Goal: Task Accomplishment & Management: Manage account settings

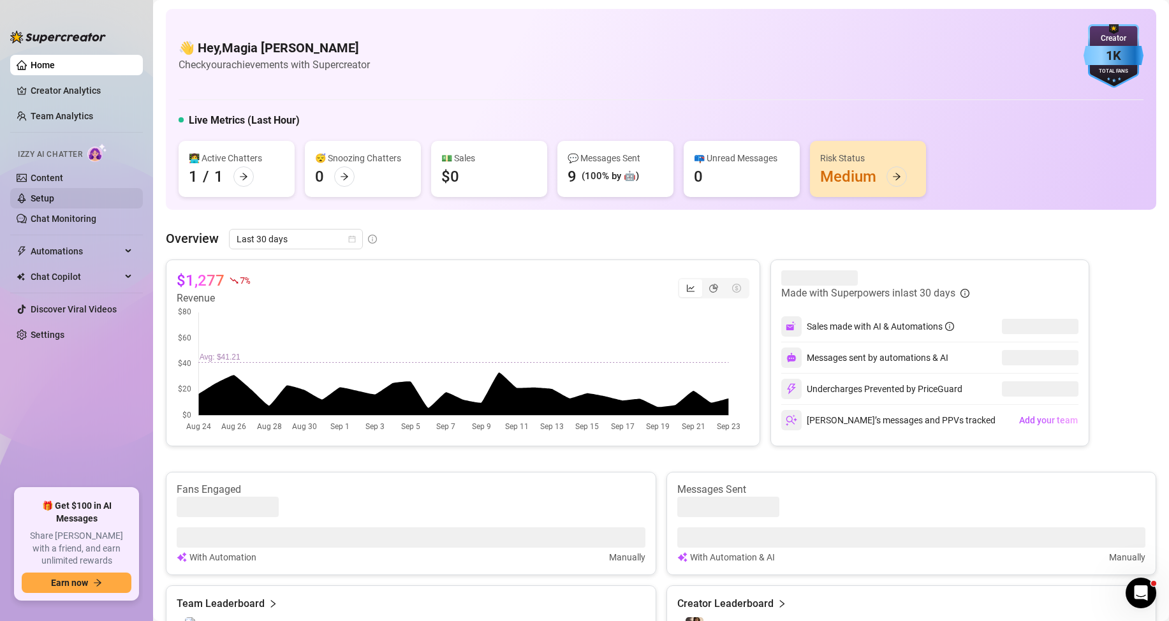
click at [37, 193] on link "Setup" at bounding box center [43, 198] width 24 height 10
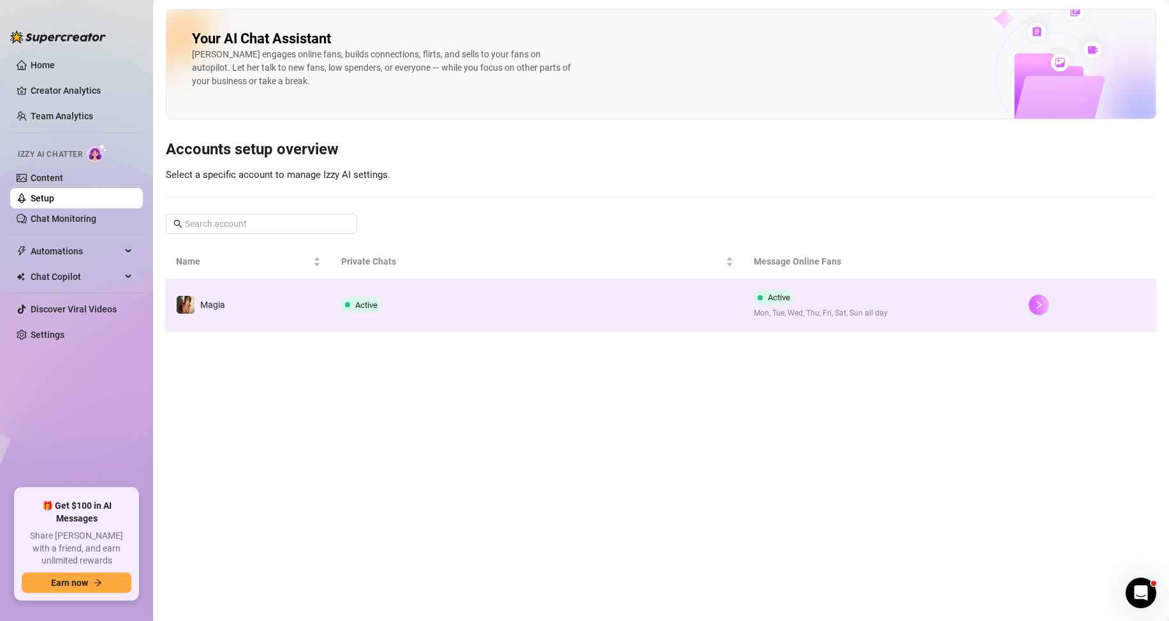
click at [1033, 308] on button "button" at bounding box center [1039, 305] width 20 height 20
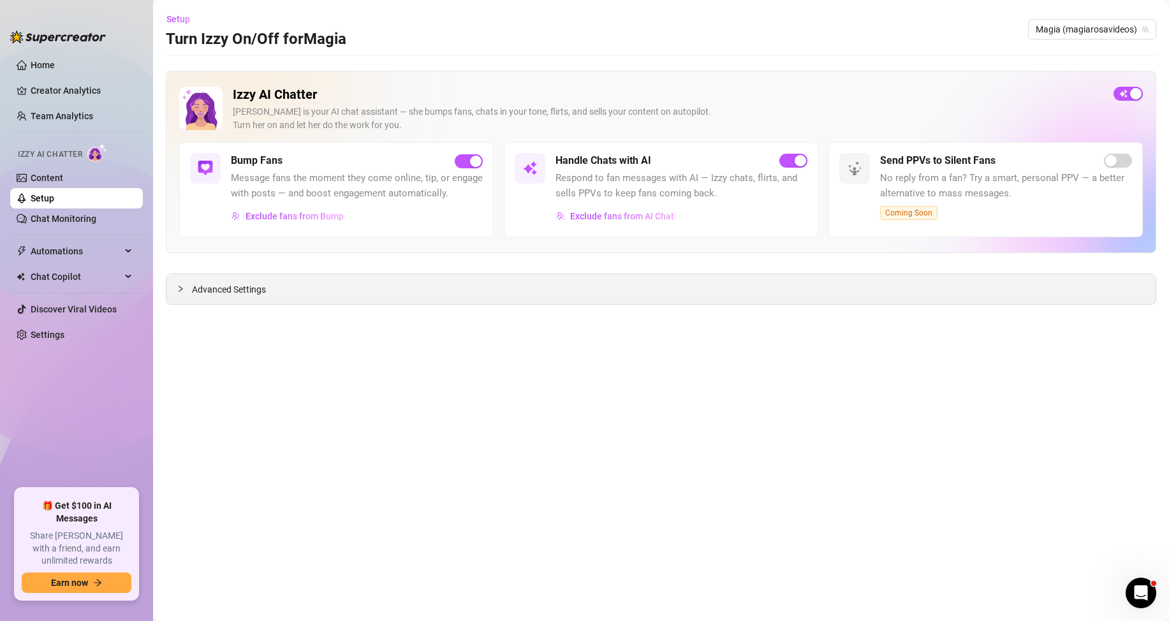
click at [198, 283] on span "Advanced Settings" at bounding box center [229, 290] width 74 height 14
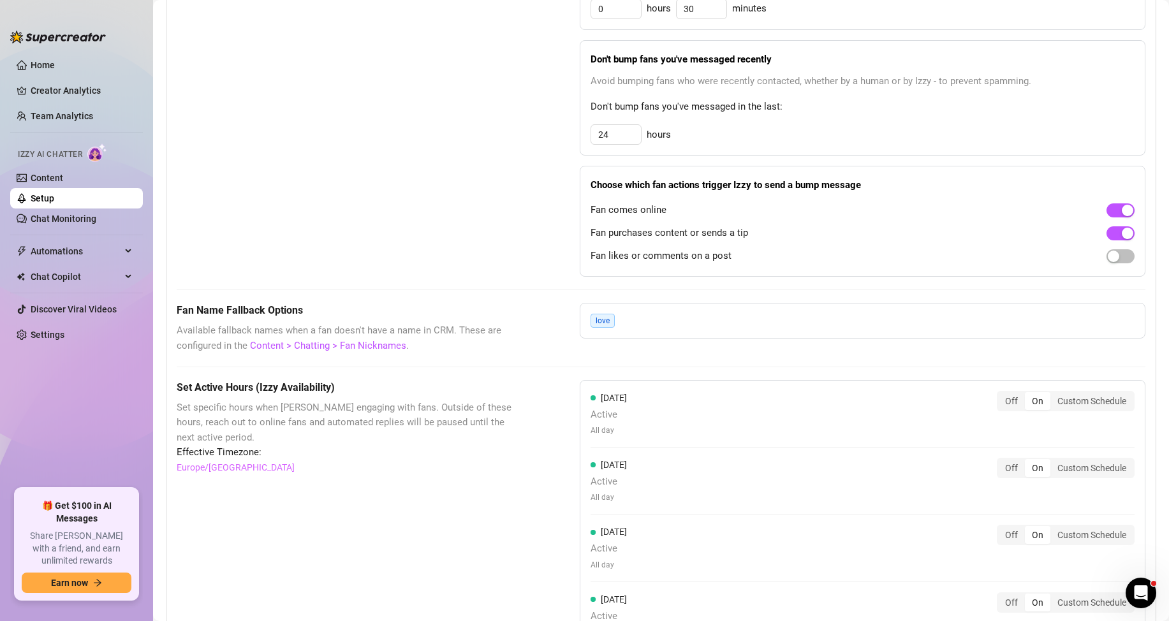
scroll to position [591, 0]
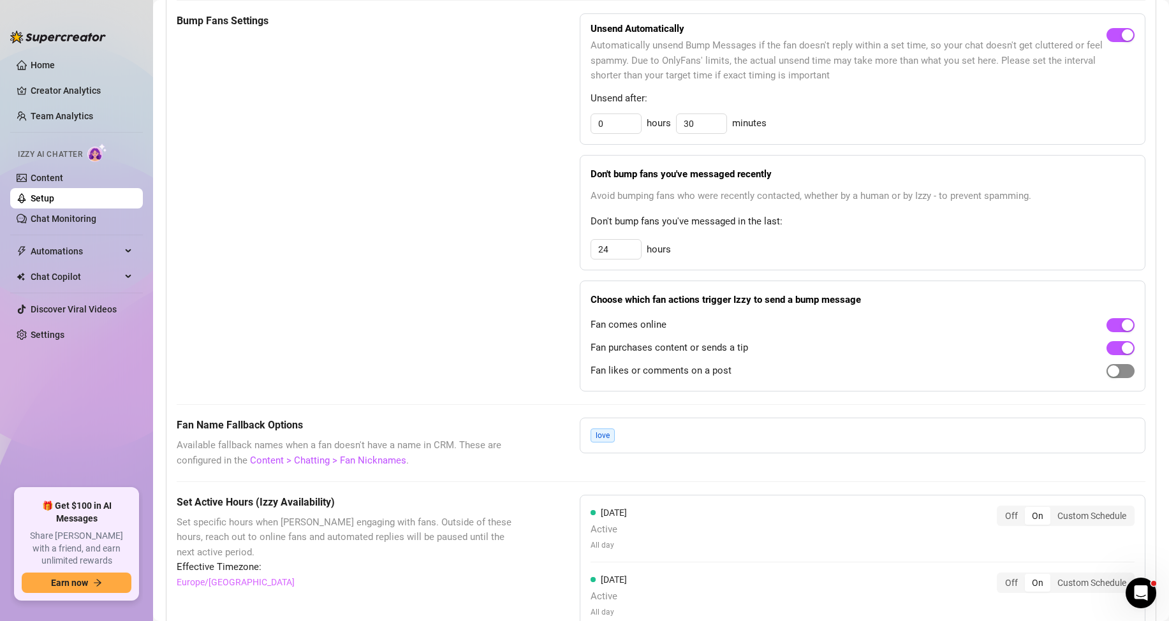
click at [1108, 377] on div "button" at bounding box center [1113, 371] width 11 height 11
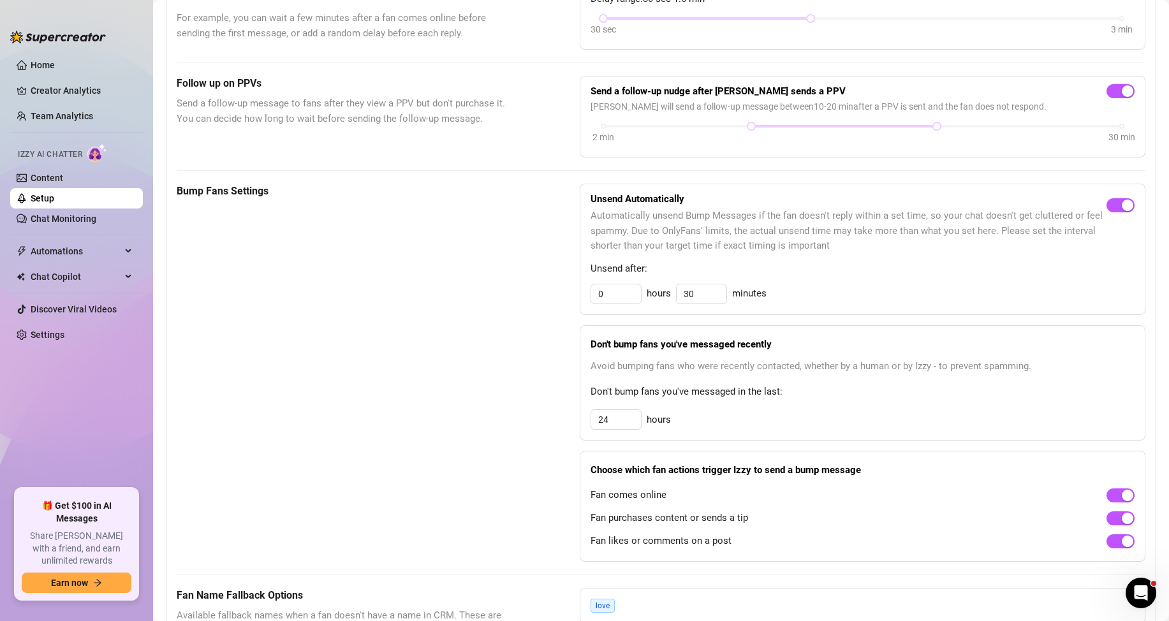
scroll to position [251, 0]
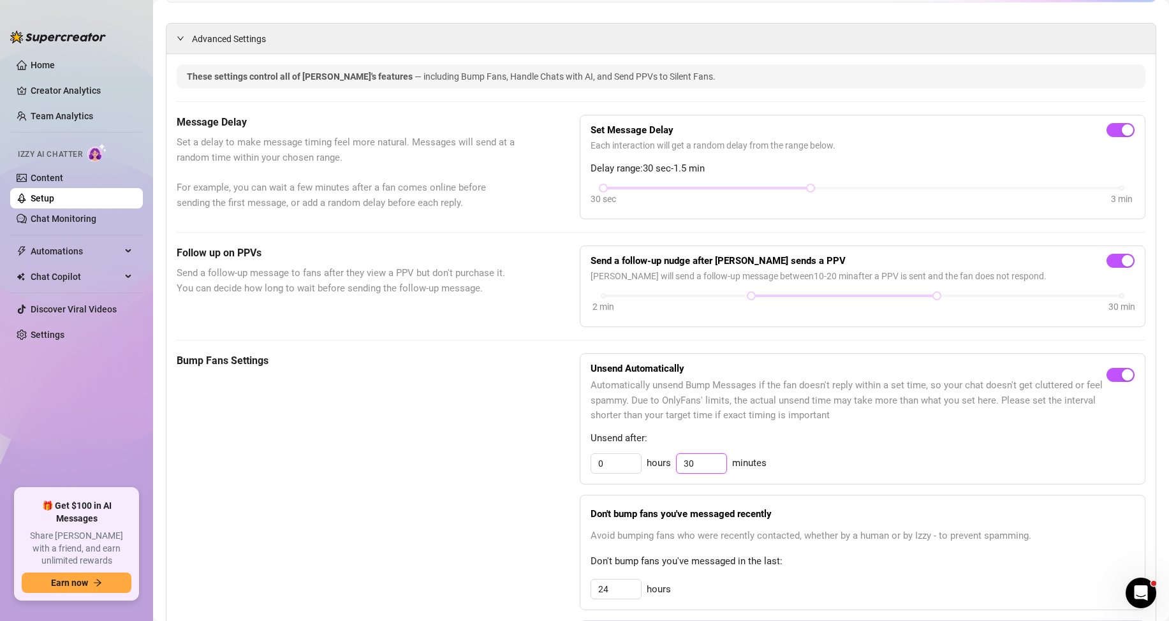
drag, startPoint x: 703, startPoint y: 480, endPoint x: 602, endPoint y: 462, distance: 102.4
click at [637, 466] on div "Unsend Automatically Automatically unsend Bump Messages if the fan doesn't repl…" at bounding box center [863, 418] width 566 height 131
click at [701, 473] on input "30" at bounding box center [702, 463] width 50 height 19
type input "3"
type input "30"
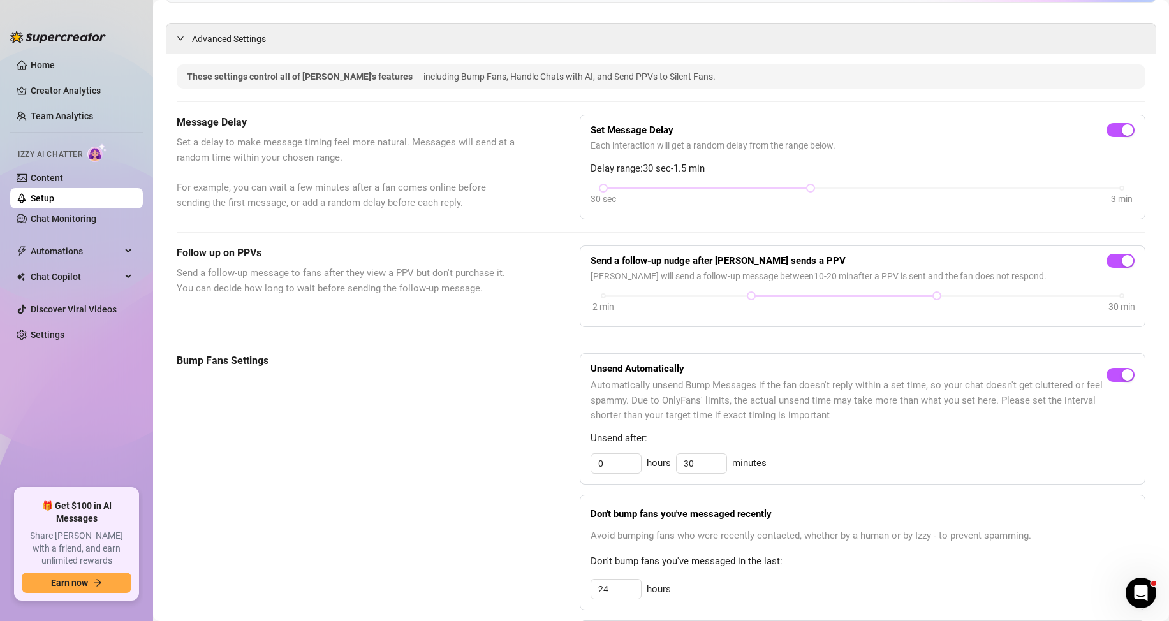
click at [858, 447] on span "Unsend after:" at bounding box center [863, 438] width 544 height 15
click at [313, 503] on div "Bump Fans Settings" at bounding box center [346, 542] width 339 height 378
drag, startPoint x: 745, startPoint y: 314, endPoint x: 834, endPoint y: 313, distance: 89.3
click at [841, 299] on div at bounding box center [844, 296] width 6 height 6
drag, startPoint x: 931, startPoint y: 312, endPoint x: 1027, endPoint y: 312, distance: 95.7
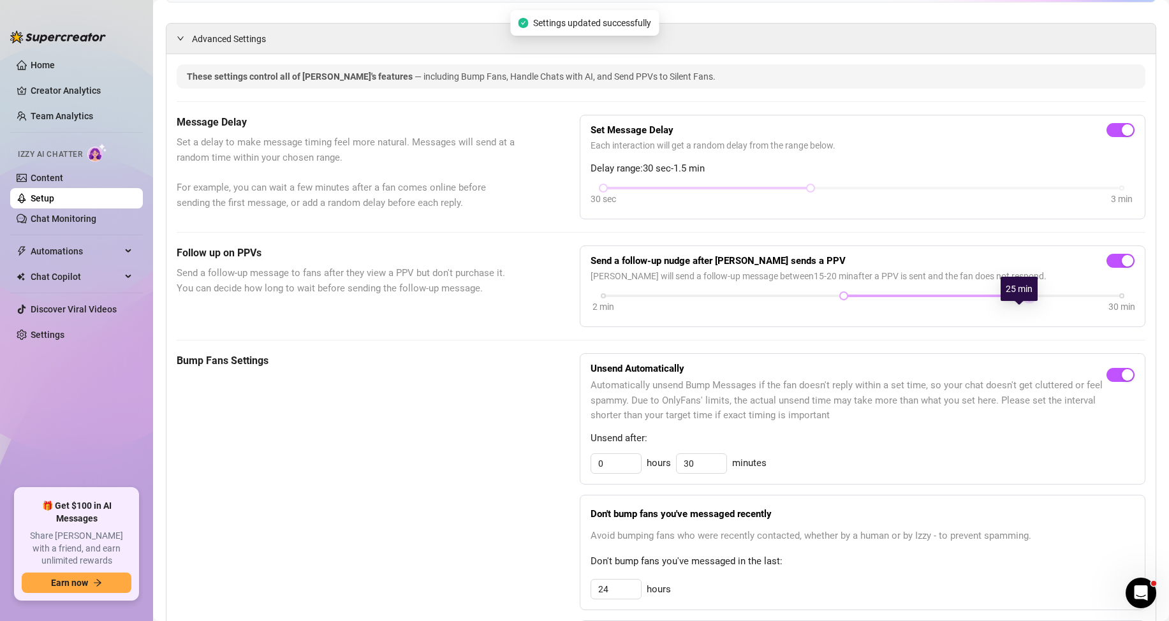
click at [1029, 297] on div "2 min 30 min" at bounding box center [862, 294] width 519 height 5
click at [472, 425] on div "Bump Fans Settings" at bounding box center [346, 542] width 339 height 378
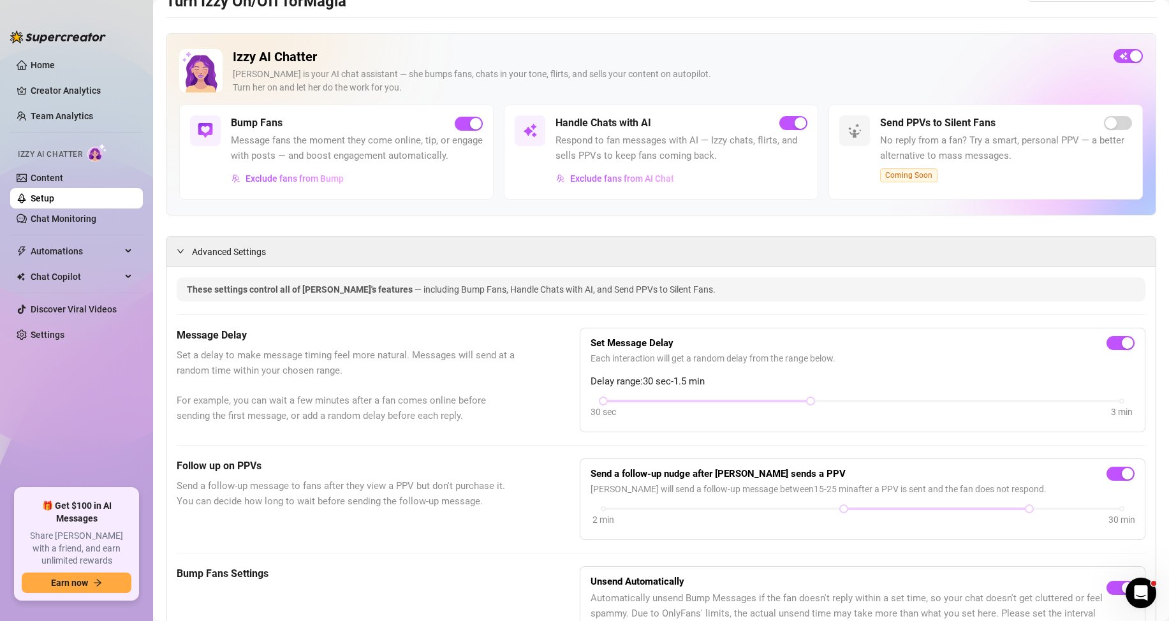
scroll to position [0, 0]
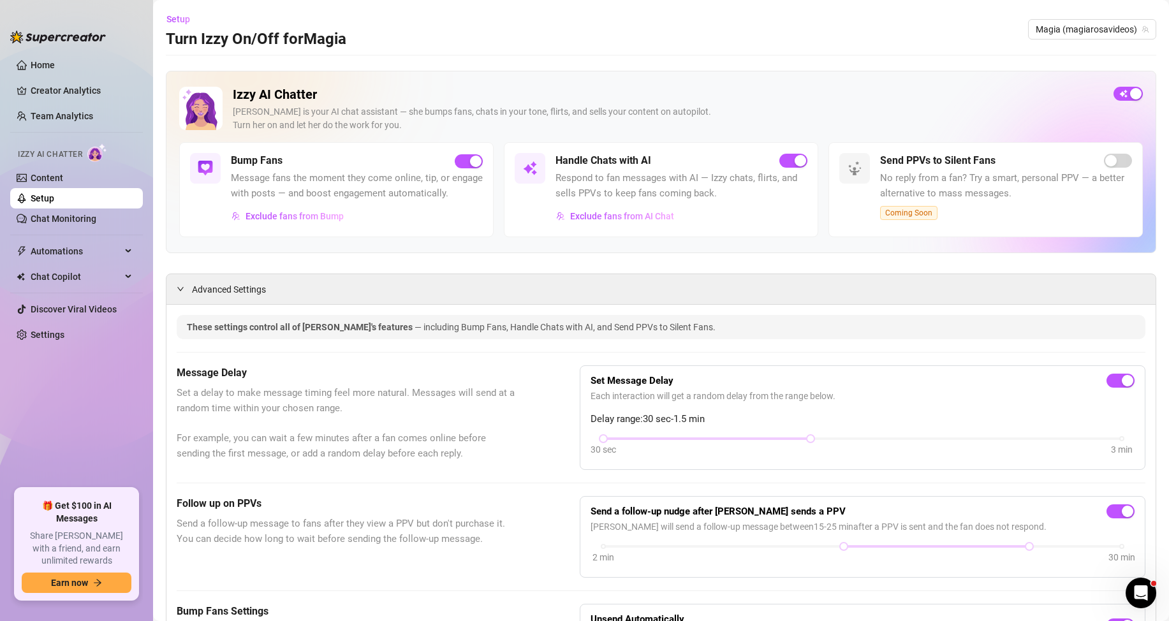
click at [212, 115] on img at bounding box center [200, 108] width 43 height 43
click at [63, 216] on link "Chat Monitoring" at bounding box center [64, 219] width 66 height 10
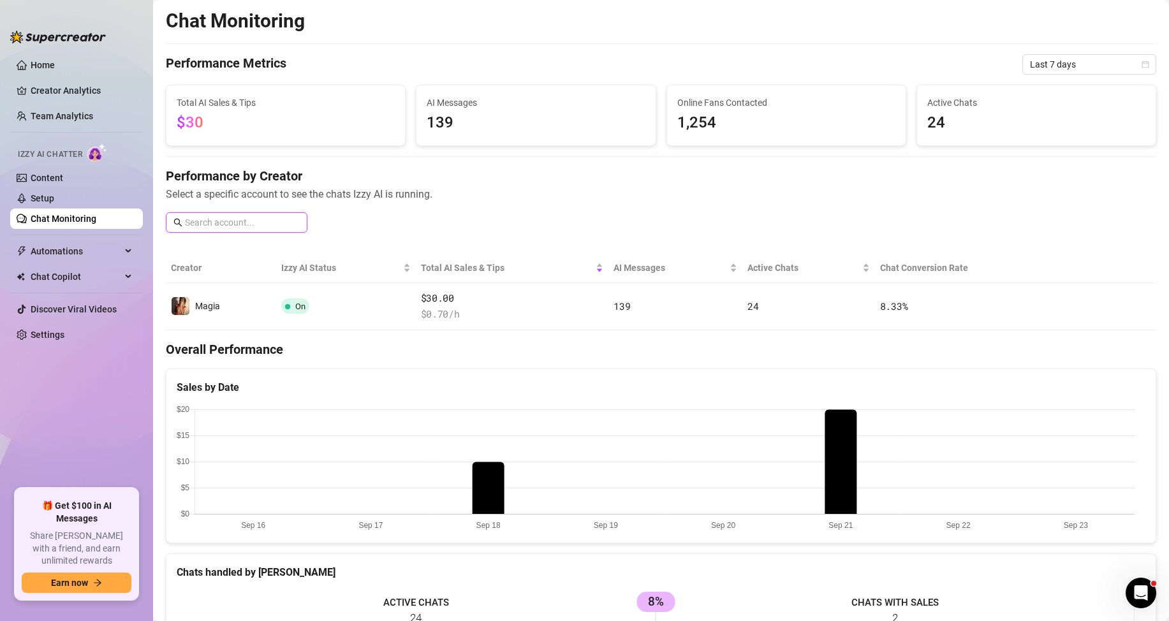
click at [280, 222] on input "text" at bounding box center [242, 223] width 115 height 14
click at [63, 180] on link "Content" at bounding box center [47, 178] width 33 height 10
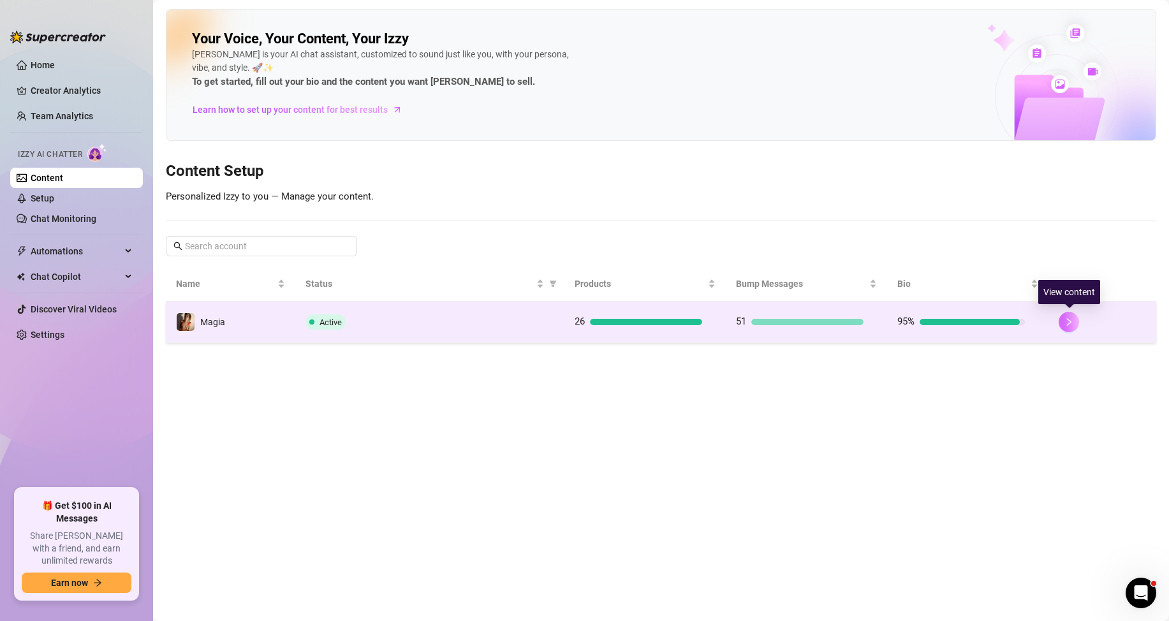
click at [1066, 325] on icon "right" at bounding box center [1069, 322] width 9 height 9
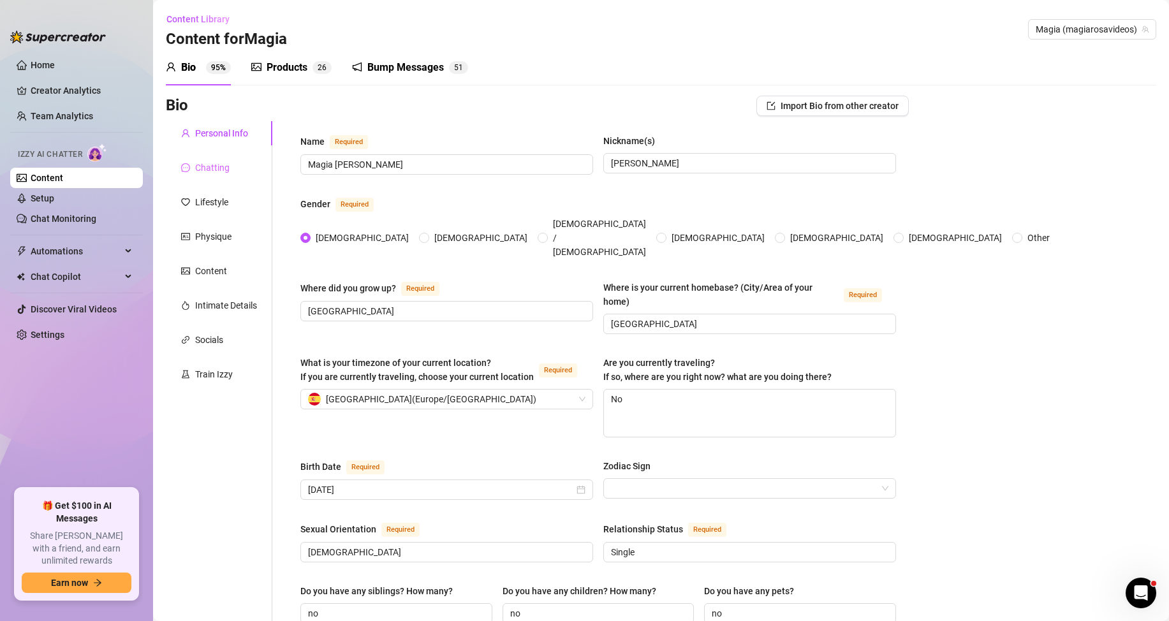
click at [230, 162] on div "Chatting" at bounding box center [219, 168] width 107 height 24
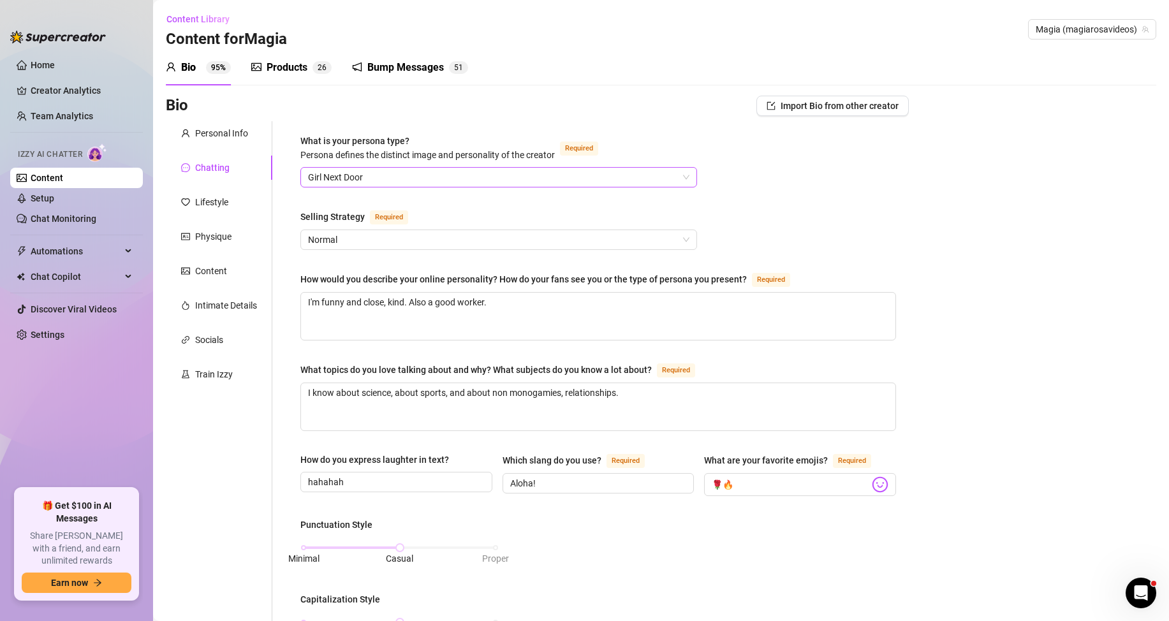
click at [679, 177] on span "Girl Next Door" at bounding box center [498, 177] width 381 height 19
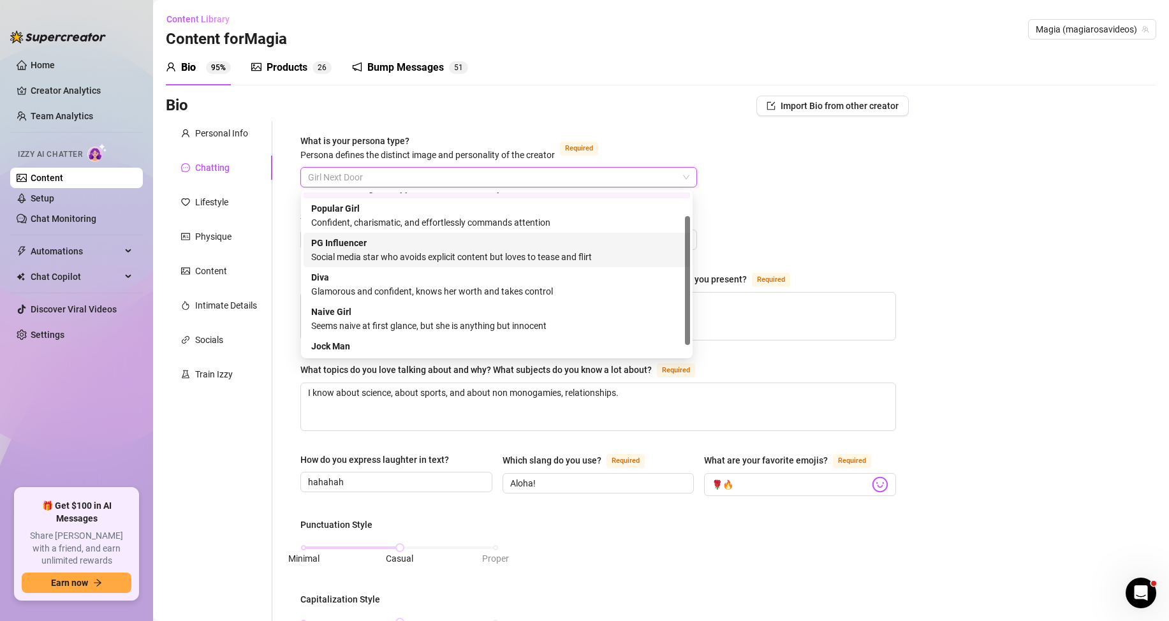
scroll to position [43, 0]
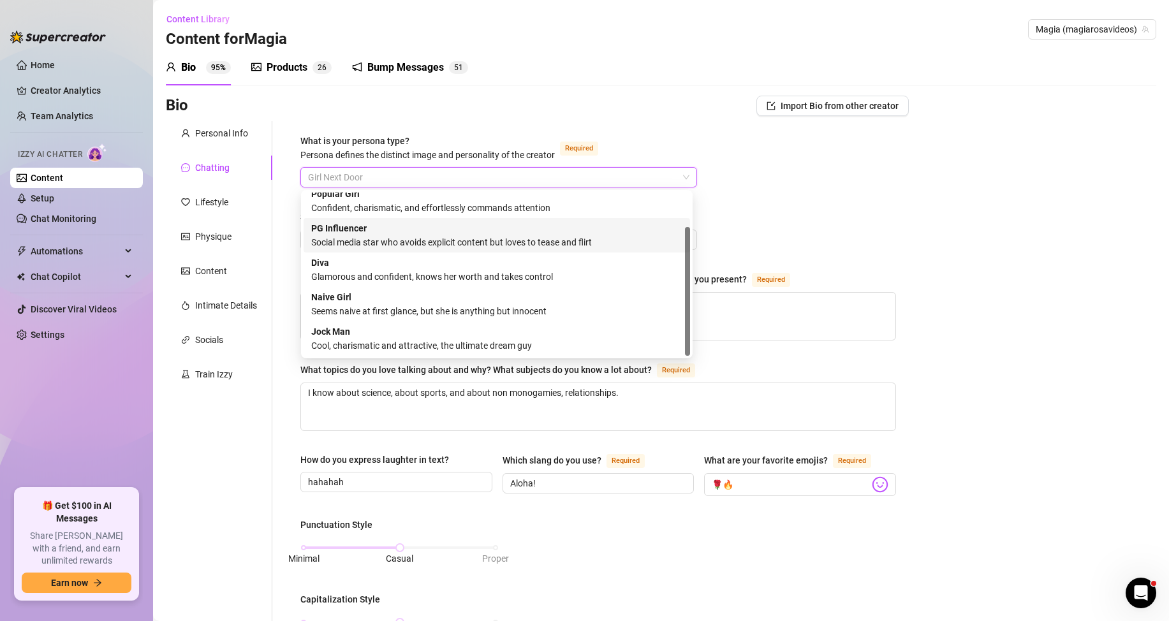
drag, startPoint x: 690, startPoint y: 278, endPoint x: 672, endPoint y: 344, distance: 68.1
click at [672, 344] on div "Popular Girl Confident, charismatic, and effortlessly commands attention PG Inf…" at bounding box center [497, 274] width 387 height 163
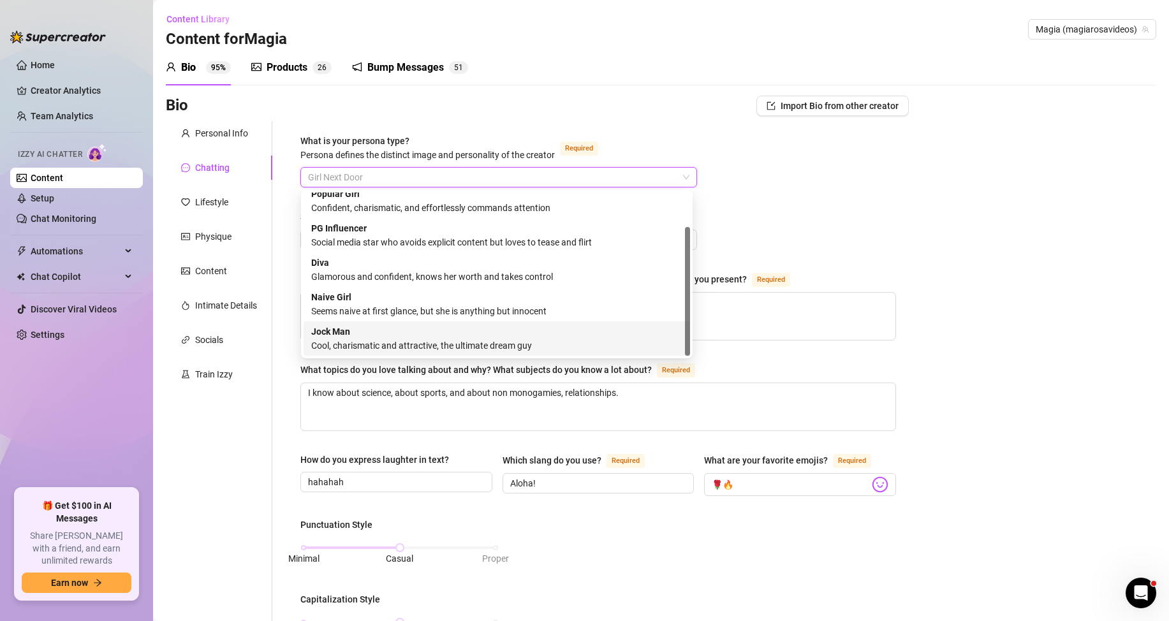
click at [395, 341] on div "Cool, charismatic and attractive, the ultimate dream guy" at bounding box center [496, 346] width 371 height 14
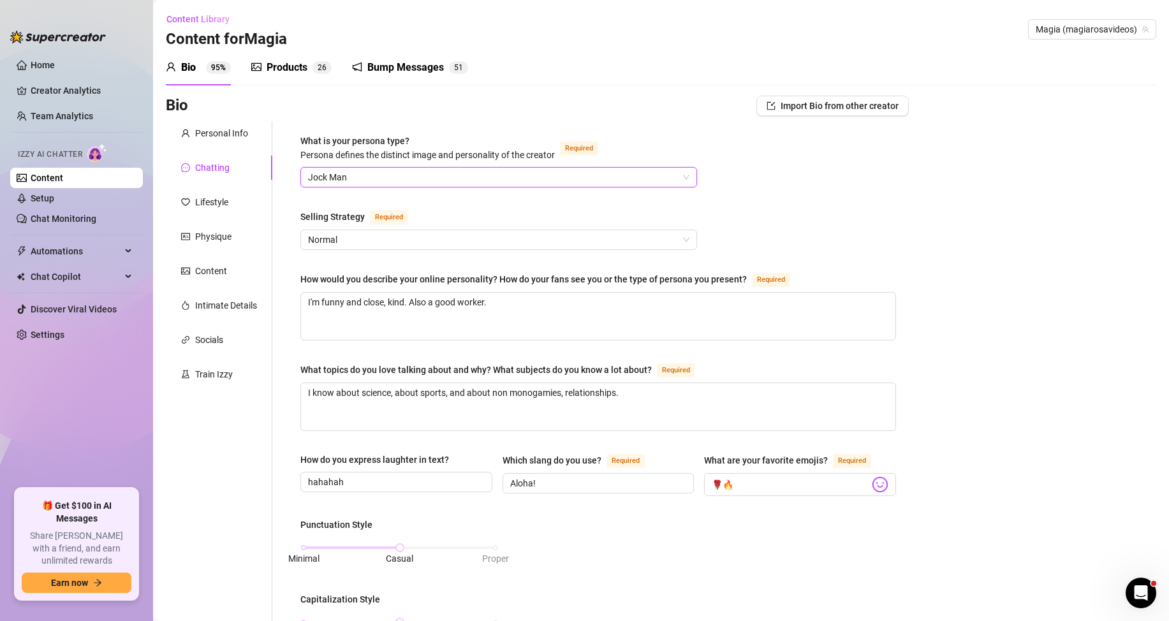
click at [562, 175] on span "Jock Man" at bounding box center [498, 177] width 381 height 19
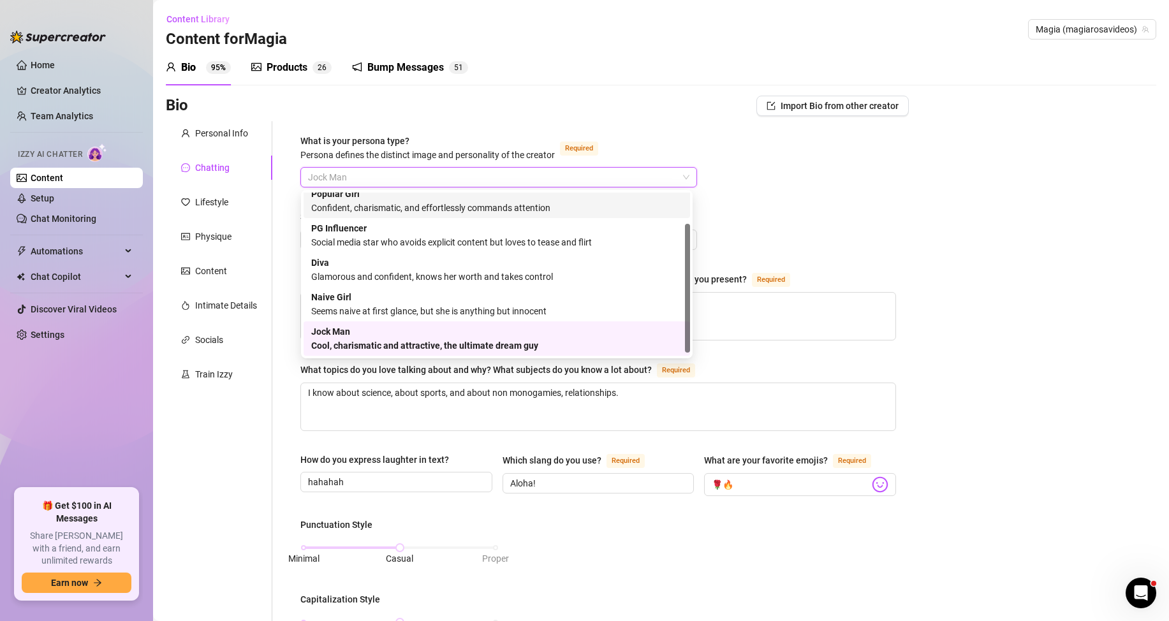
scroll to position [0, 0]
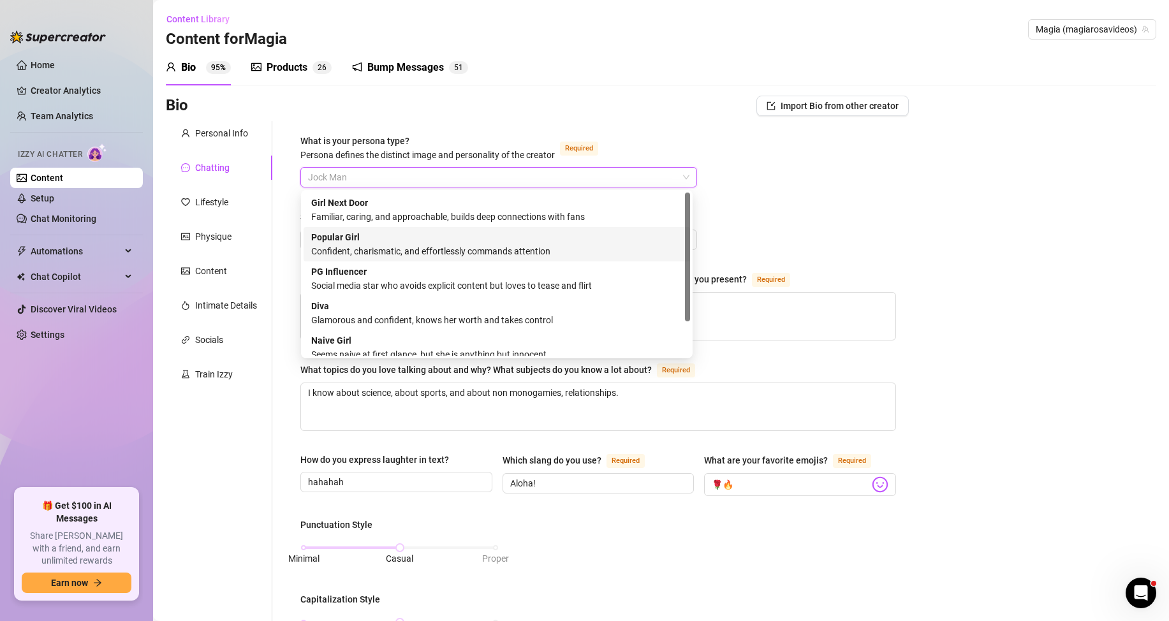
drag, startPoint x: 687, startPoint y: 225, endPoint x: 672, endPoint y: 194, distance: 34.5
click at [677, 196] on div "Girl Next Door Familiar, caring, and approachable, builds deep connections with…" at bounding box center [497, 274] width 387 height 163
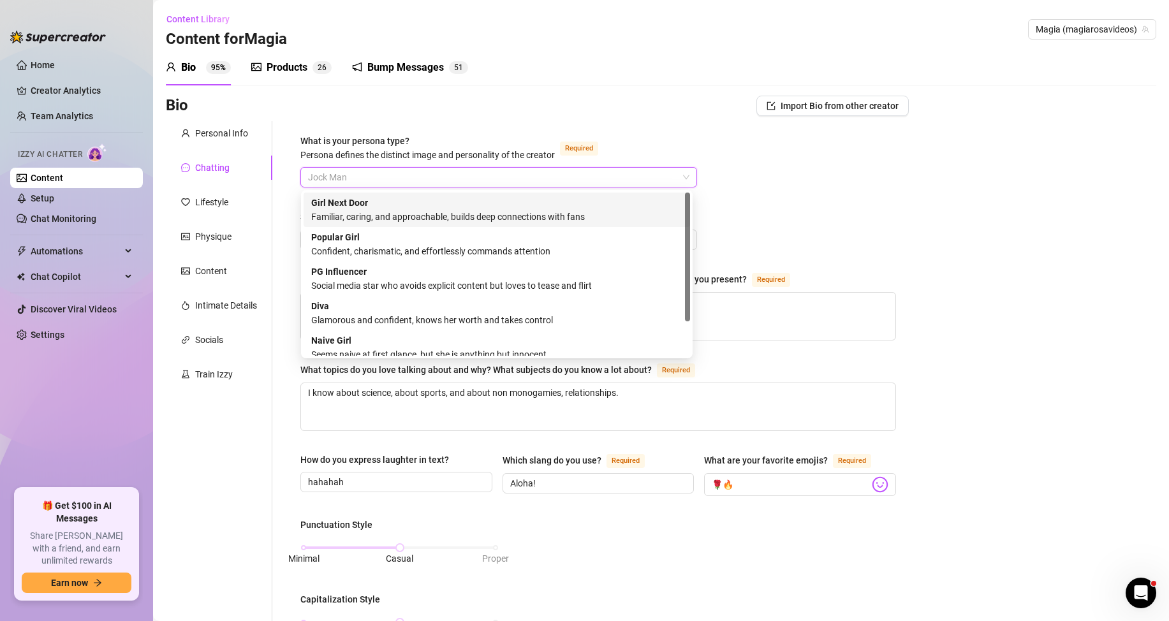
click at [431, 212] on div "Familiar, caring, and approachable, builds deep connections with fans" at bounding box center [496, 217] width 371 height 14
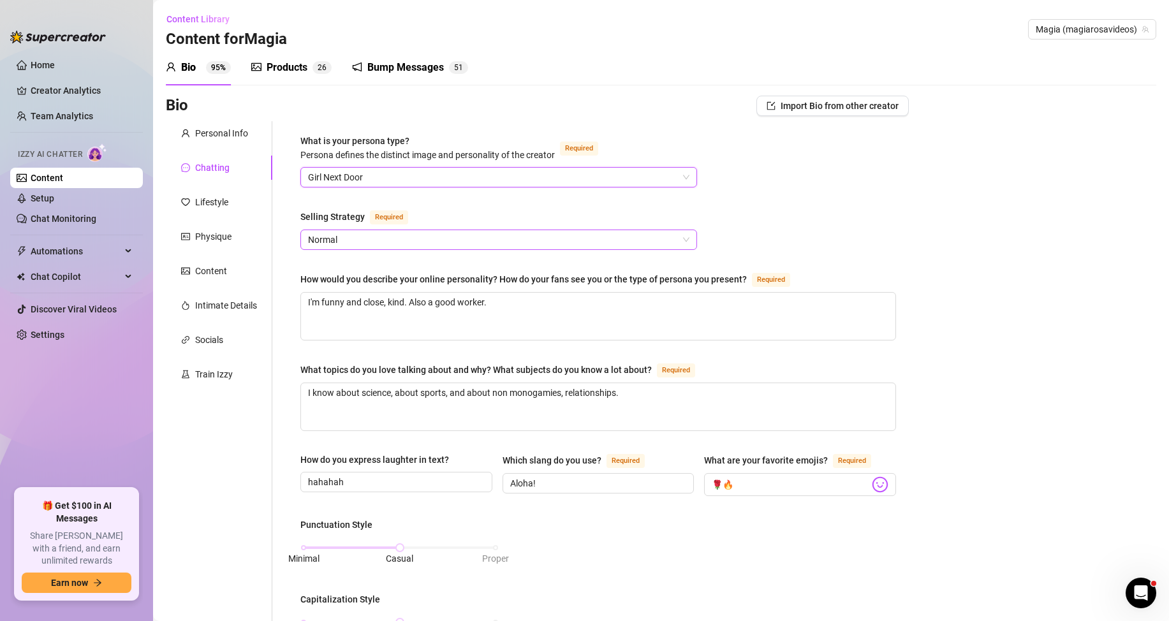
click at [432, 242] on span "Normal" at bounding box center [498, 239] width 381 height 19
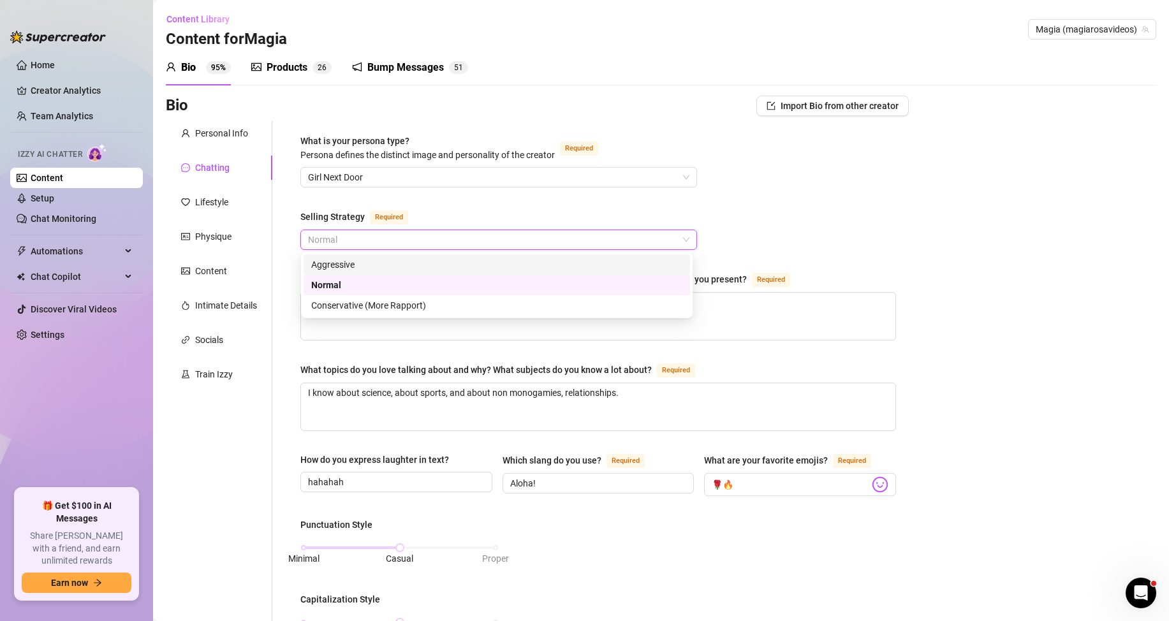
click at [331, 265] on div "Aggressive" at bounding box center [496, 265] width 371 height 14
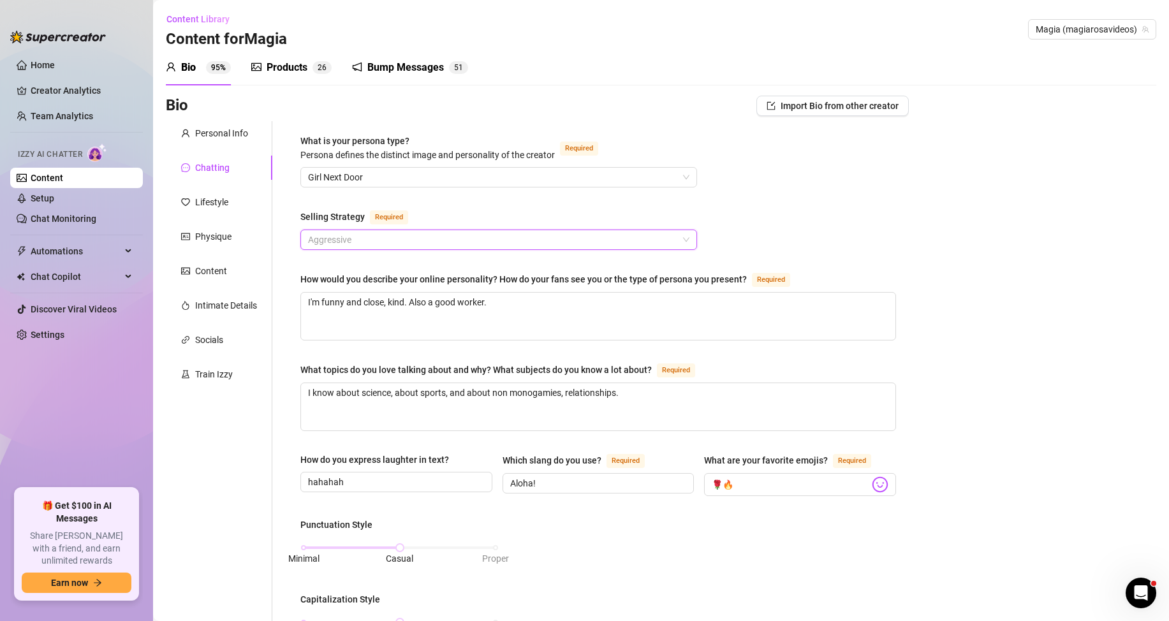
click at [404, 242] on span "Aggressive" at bounding box center [498, 239] width 381 height 19
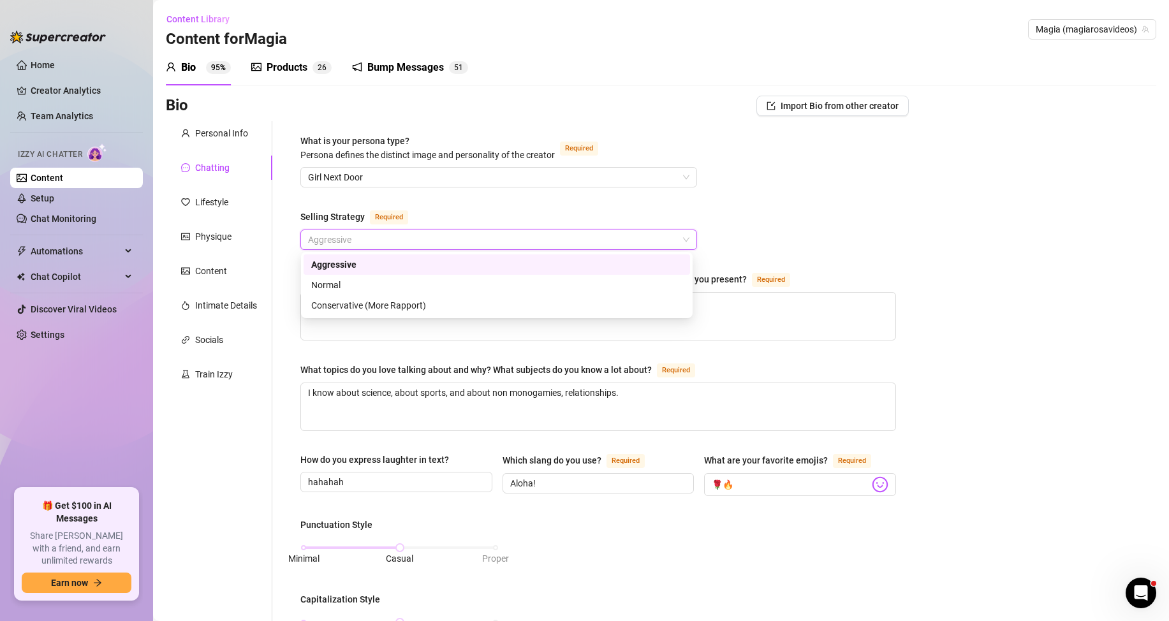
click at [404, 242] on span "Aggressive" at bounding box center [498, 239] width 381 height 19
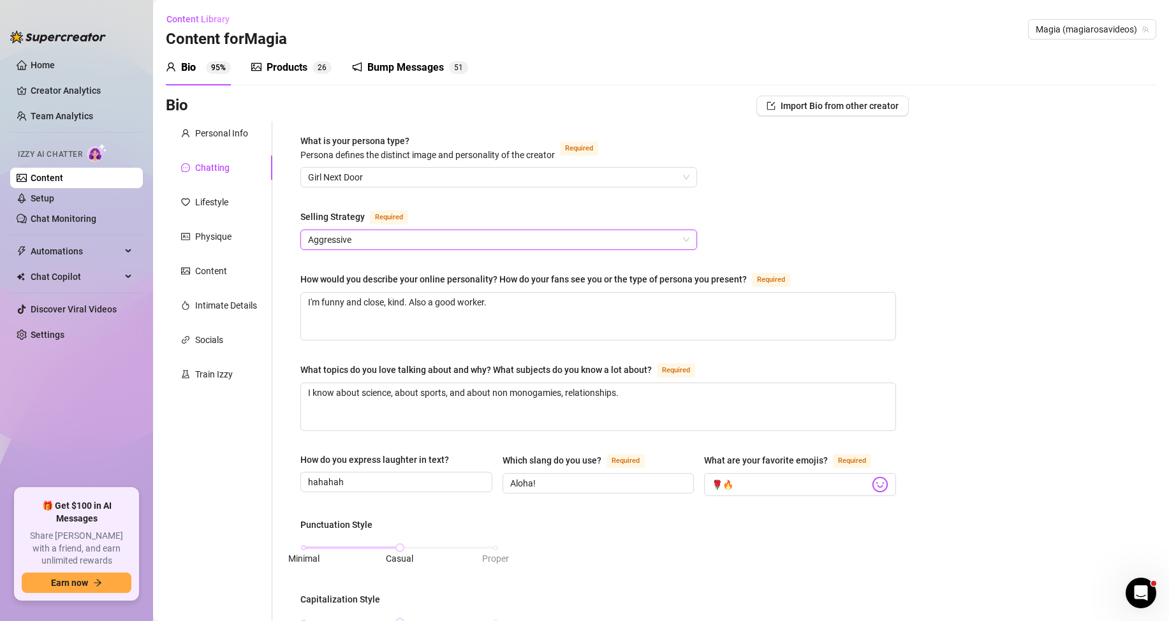
click at [804, 217] on div "What is your persona type? [PERSON_NAME] defines the distinct image and persona…" at bounding box center [598, 597] width 596 height 927
click at [533, 303] on textarea "I'm funny and close, kind. Also a good worker." at bounding box center [598, 316] width 595 height 47
type textarea "I'm funny and close, kind. Also a good worker"
type textarea "I'm funny and close, kind. Also a good worker,"
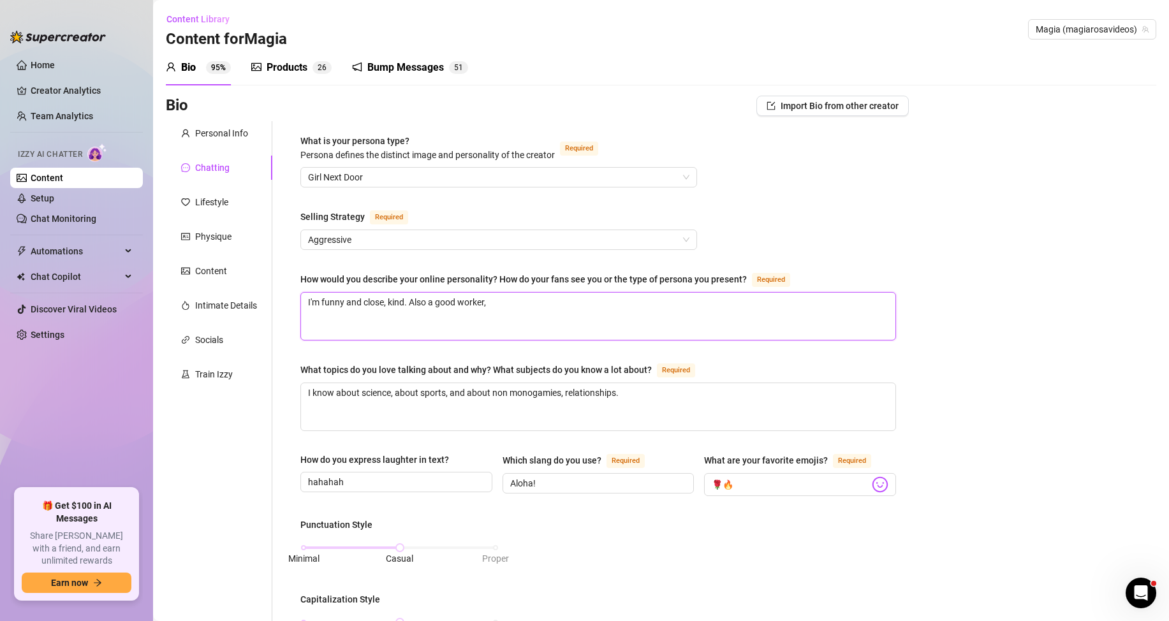
type textarea "I'm funny and close, kind. Also a good worker, r"
type textarea "I'm funny and close, kind. Also a good worker, re"
type textarea "I'm funny and close, kind. Also a good worker, res"
type textarea "I'm funny and close, kind. Also a good worker, resp"
type textarea "I'm funny and close, kind. Also a good worker, respo"
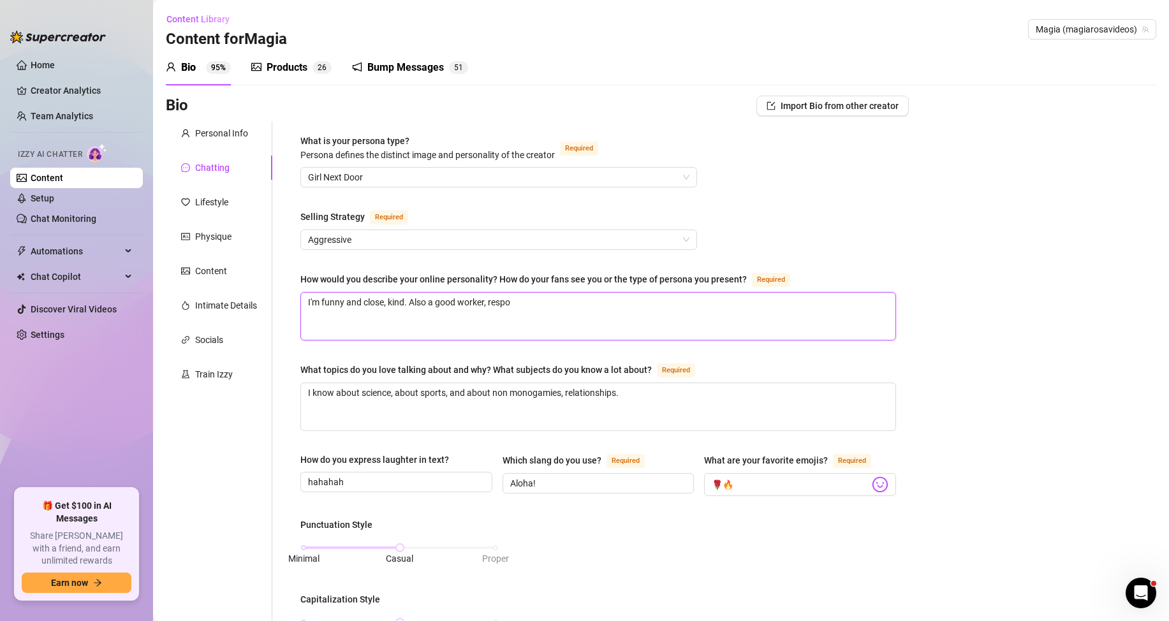
type textarea "I'm funny and close, kind. Also a good worker, respon"
type textarea "I'm funny and close, kind. Also a good worker, respons"
type textarea "I'm funny and close, kind. Also a good worker, responsi"
type textarea "I'm funny and close, kind. Also a good worker, responsib"
type textarea "I'm funny and close, kind. Also a good worker, responsibl"
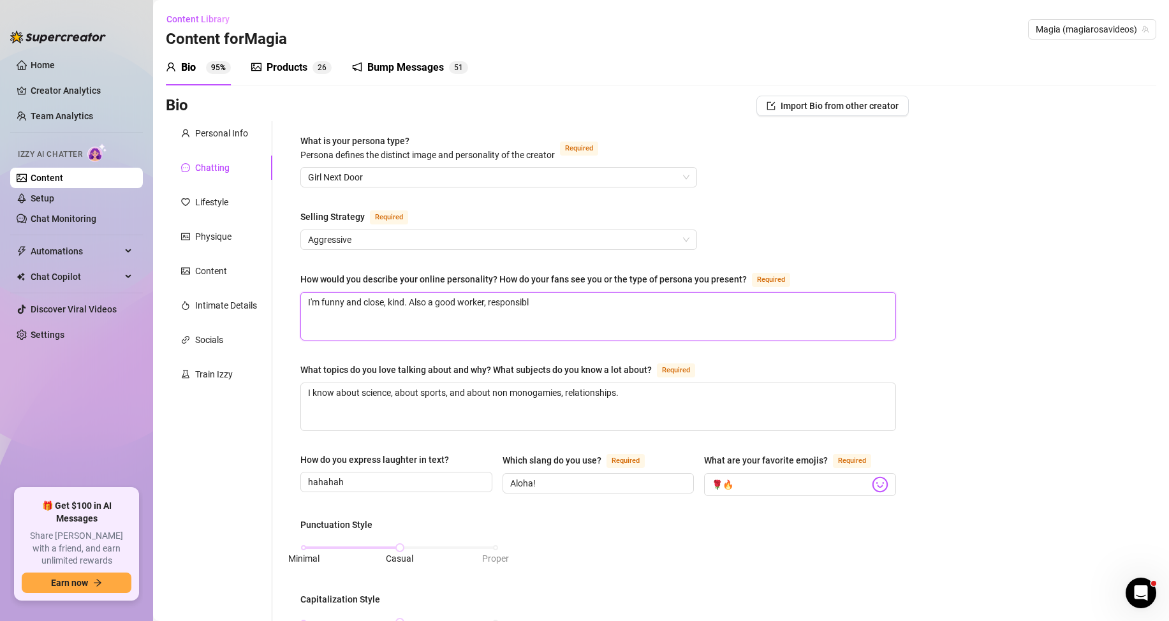
type textarea "I'm funny and close, kind. Also a good worker, responsible"
type textarea "I'm funny and close, kind. Also a good worker, responsible-"
type textarea "I'm funny and close, kind. Also a good worker, responsible"
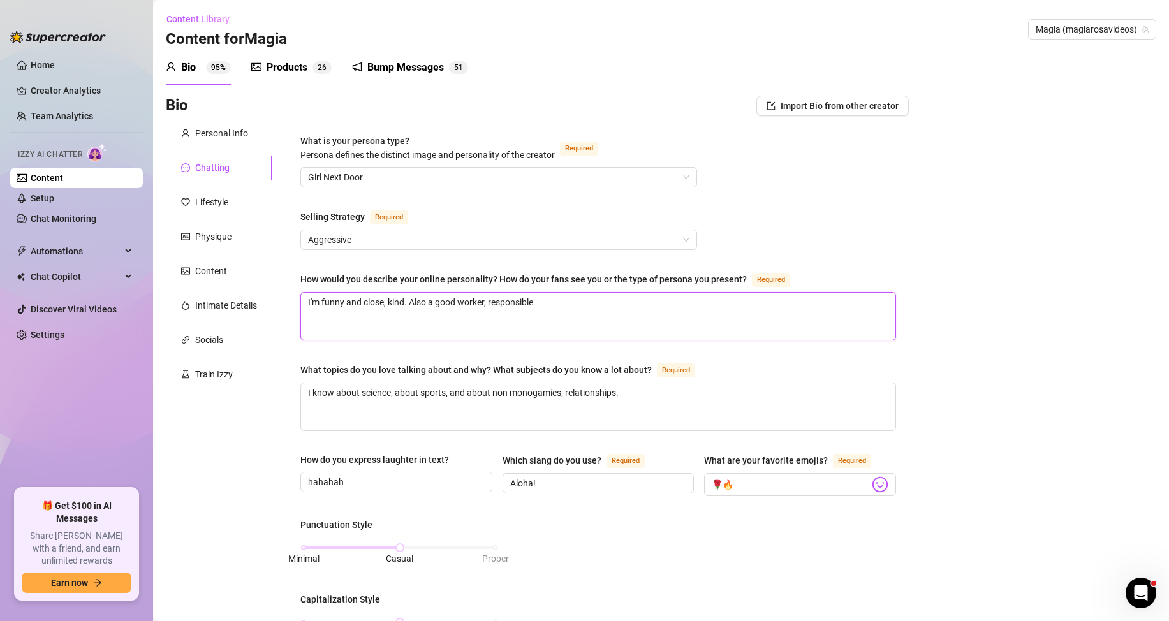
type textarea "I'm funny and close, kind. Also a good worker, responsible."
click at [625, 396] on textarea "I know about science, about sports, and about non monogamies, relationships." at bounding box center [598, 406] width 595 height 47
click at [554, 293] on textarea "I'm funny and close, kind. Also a good worker, responsible." at bounding box center [598, 316] width 595 height 47
type textarea "I'm funny and close, kind. Also a good worker, responsible. I"
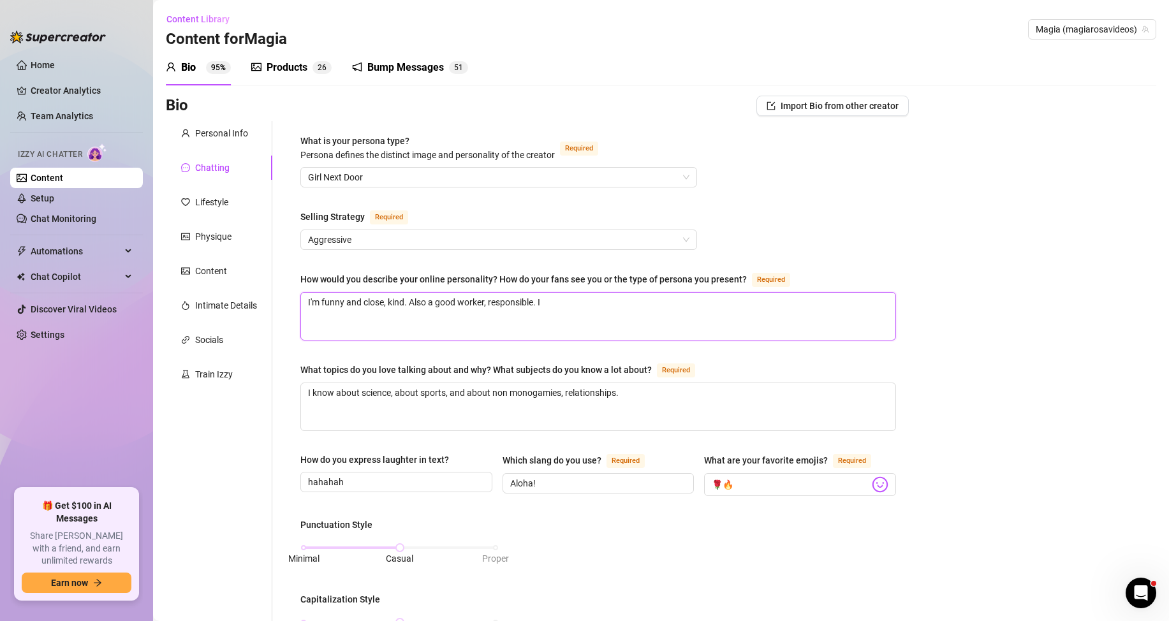
type textarea "I'm funny and close, kind. Also a good worker, responsible. I l"
type textarea "I'm funny and close, kind. Also a good worker, responsible. I lo"
type textarea "I'm funny and close, kind. Also a good worker, responsible. I lov"
type textarea "I'm funny and close, kind. Also a good worker, responsible. I love"
type textarea "I'm funny and close, kind. Also a good worker, responsible. I lov"
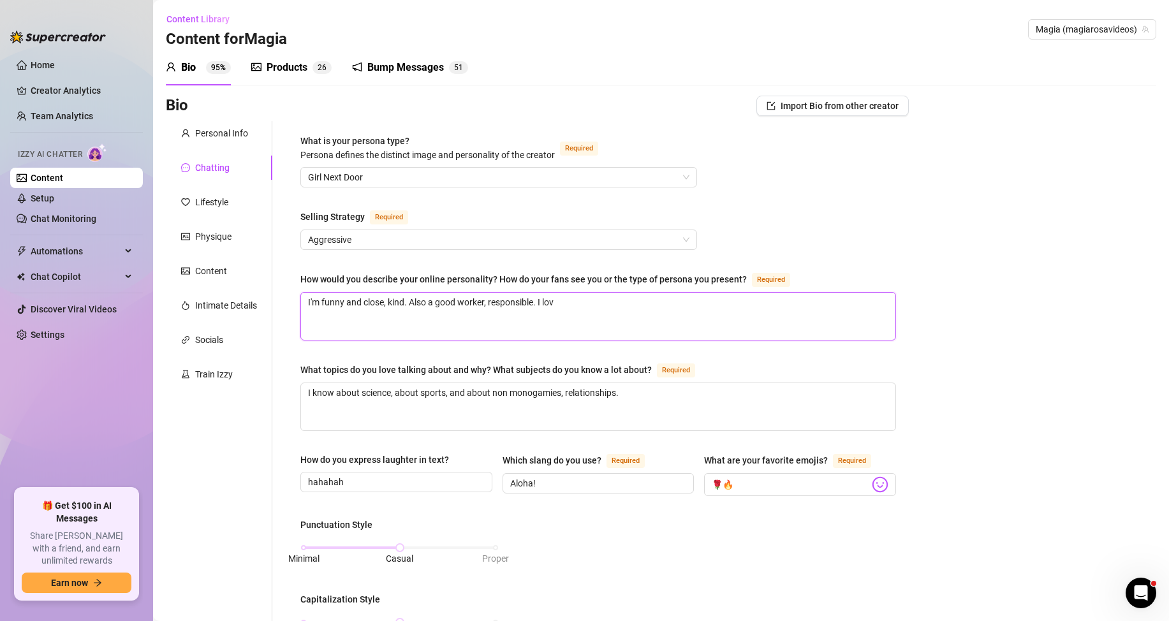
type textarea "I'm funny and close, kind. Also a good worker, responsible. I lo"
type textarea "I'm funny and close, kind. Also a good worker, responsible. I l"
type textarea "I'm funny and close, kind. Also a good worker, responsible. I"
type textarea "I'm funny and close, kind. Also a good worker, responsible."
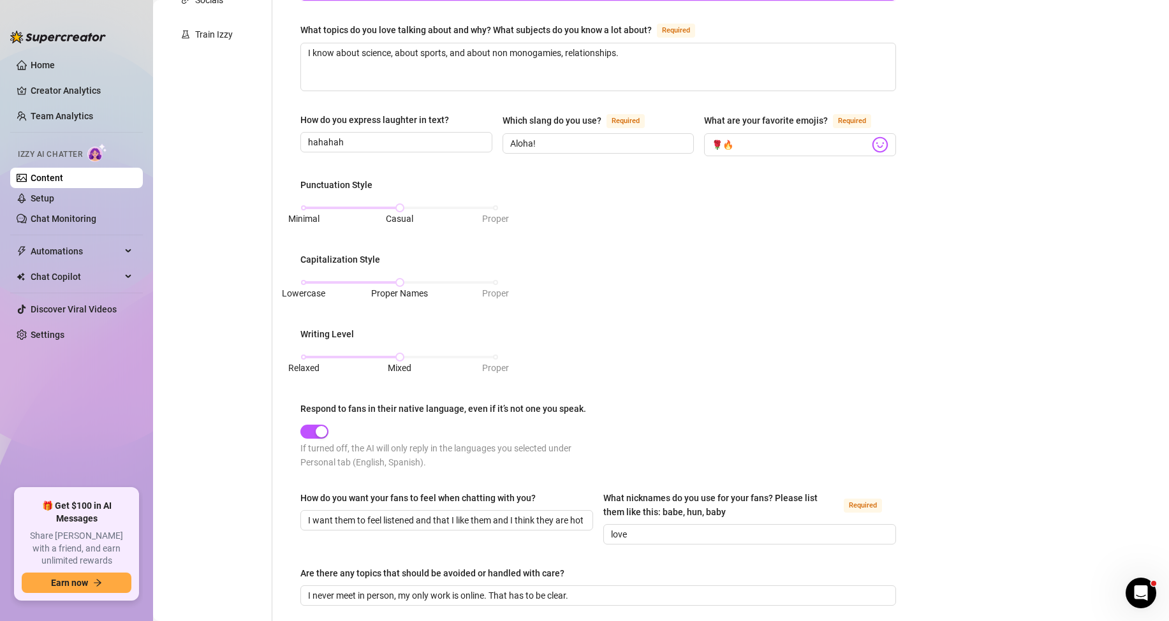
scroll to position [510, 0]
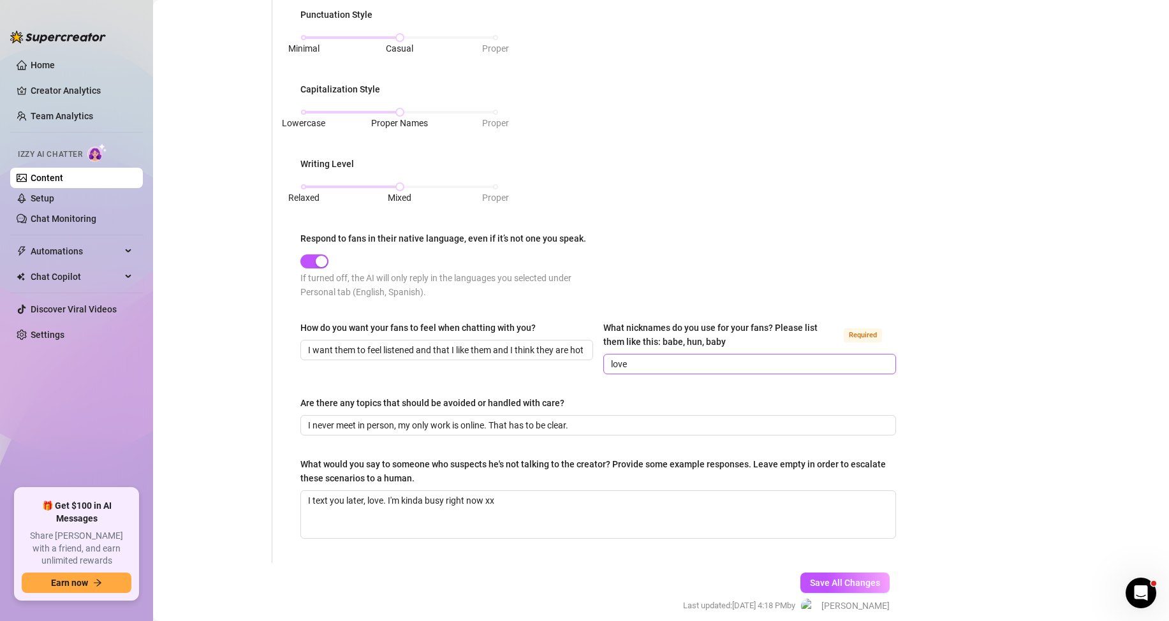
type textarea "I'm funny and close, kind. Also a good worker, responsible."
click at [642, 359] on input "love" at bounding box center [748, 364] width 275 height 14
type input "love, amor"
click at [1033, 390] on div "Bio Import Bio from other creator Personal Info Chatting Lifestyle Physique Con…" at bounding box center [661, 110] width 991 height 1051
click at [598, 420] on input "I never meet in person, my only work is online. That has to be clear." at bounding box center [597, 425] width 578 height 14
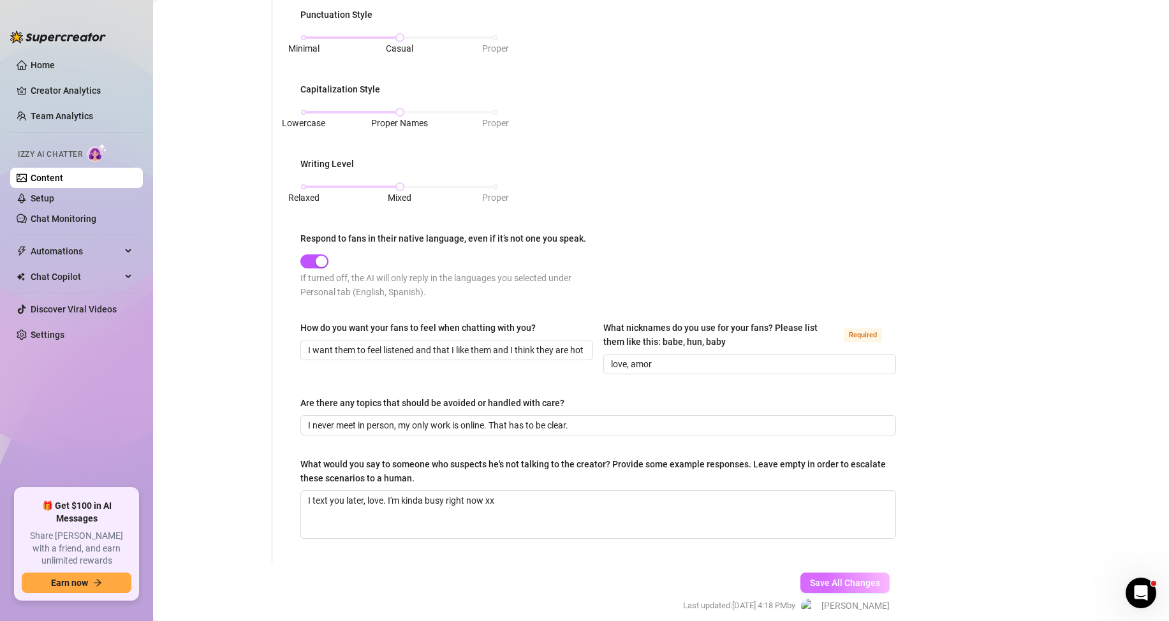
click at [821, 578] on span "Save All Changes" at bounding box center [845, 583] width 70 height 10
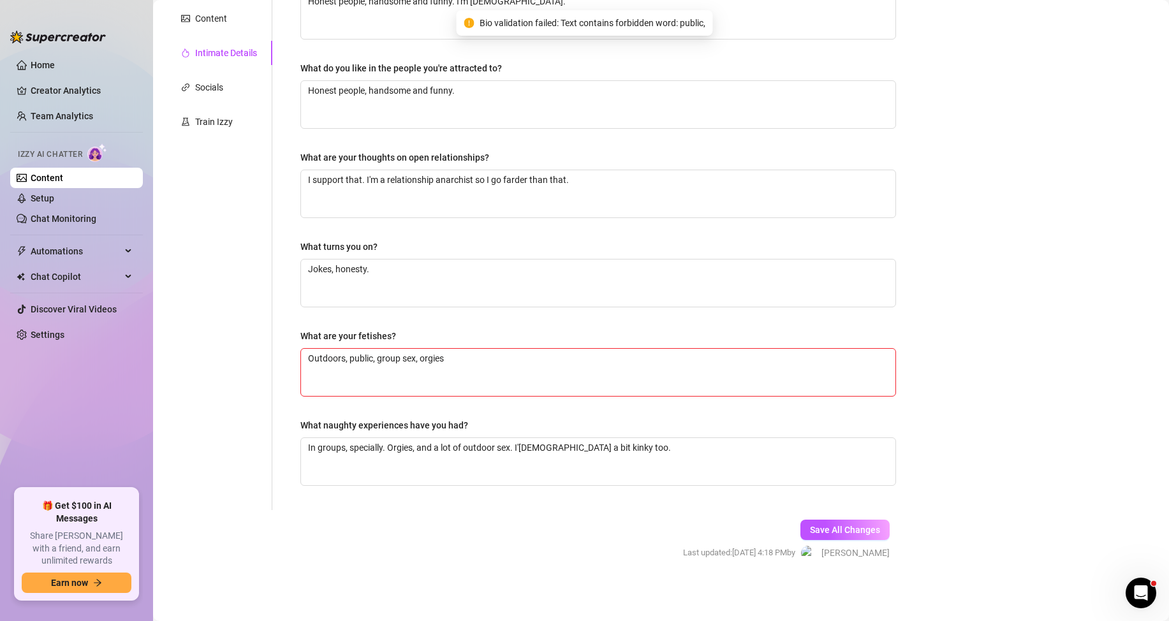
scroll to position [255, 0]
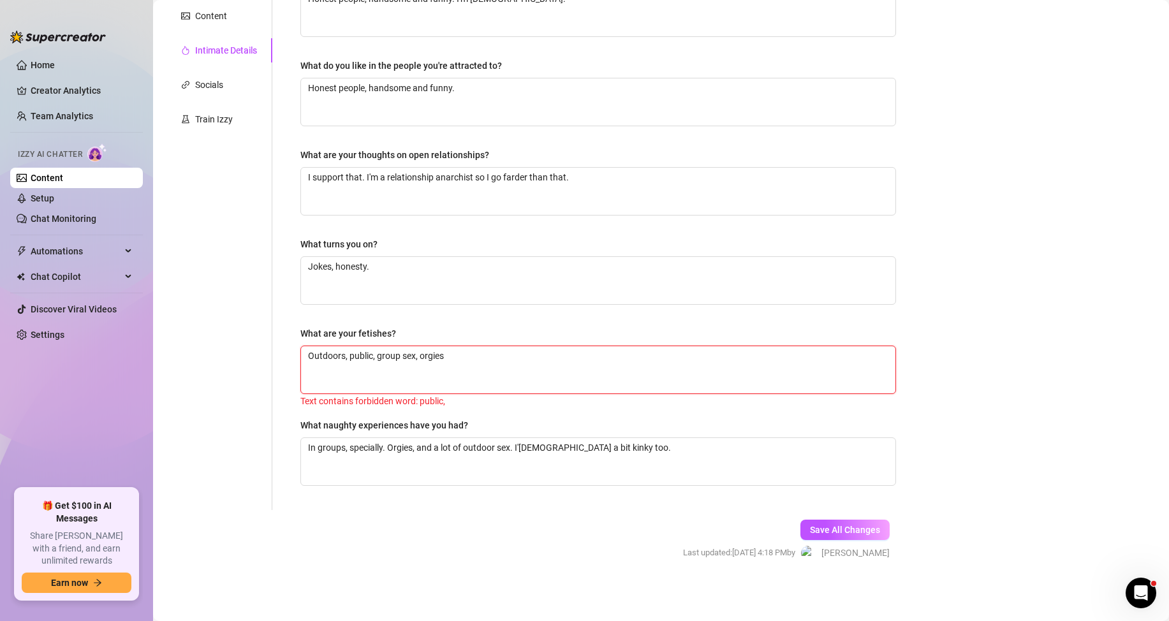
click at [356, 355] on textarea "Outdoors, public, group sex, orgies" at bounding box center [598, 369] width 595 height 47
click at [361, 348] on textarea "Outdoors, public, group sex, orgies" at bounding box center [598, 369] width 595 height 47
type textarea "Outdoors, , group sex, orgies"
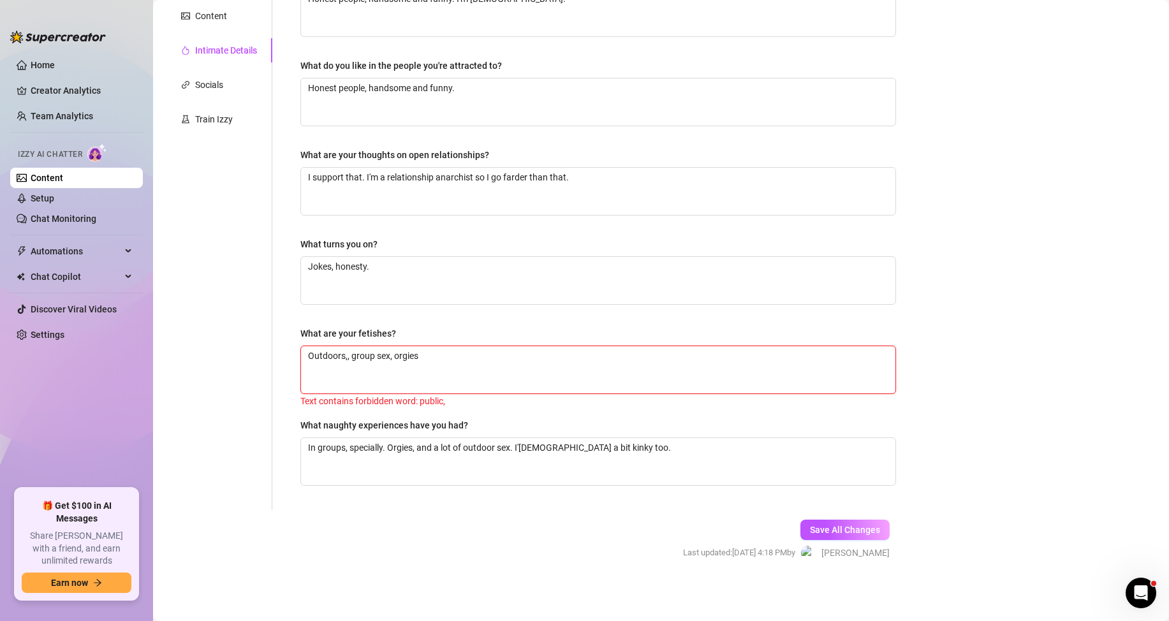
type textarea "Outdoors, group sex, orgies"
click at [829, 529] on span "Save All Changes" at bounding box center [845, 530] width 70 height 10
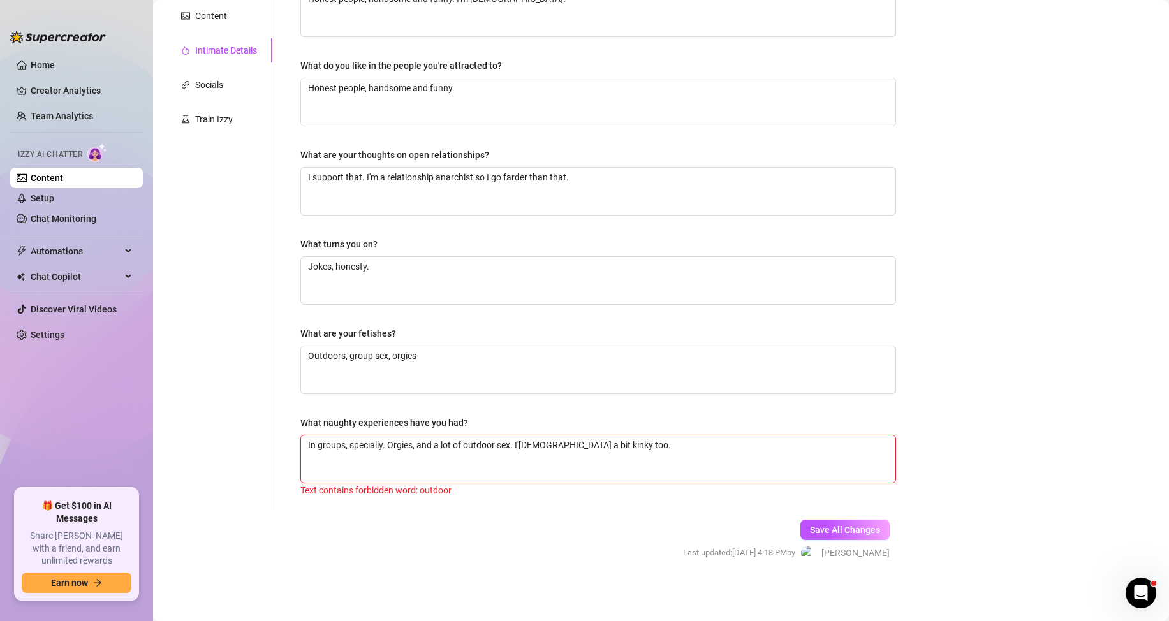
click at [488, 441] on textarea "In groups, specially. Orgies, and a lot of outdoor sex. I'[DEMOGRAPHIC_DATA] a …" at bounding box center [598, 459] width 595 height 47
drag, startPoint x: 495, startPoint y: 447, endPoint x: 515, endPoint y: 381, distance: 68.2
click at [496, 446] on textarea "In groups, specially. Orgies, and a lot of outdoor sex. I'[DEMOGRAPHIC_DATA] a …" at bounding box center [598, 459] width 595 height 47
type textarea "In groups, specially. Orgies, and a lot of outdoo sex. I'[DEMOGRAPHIC_DATA] a b…"
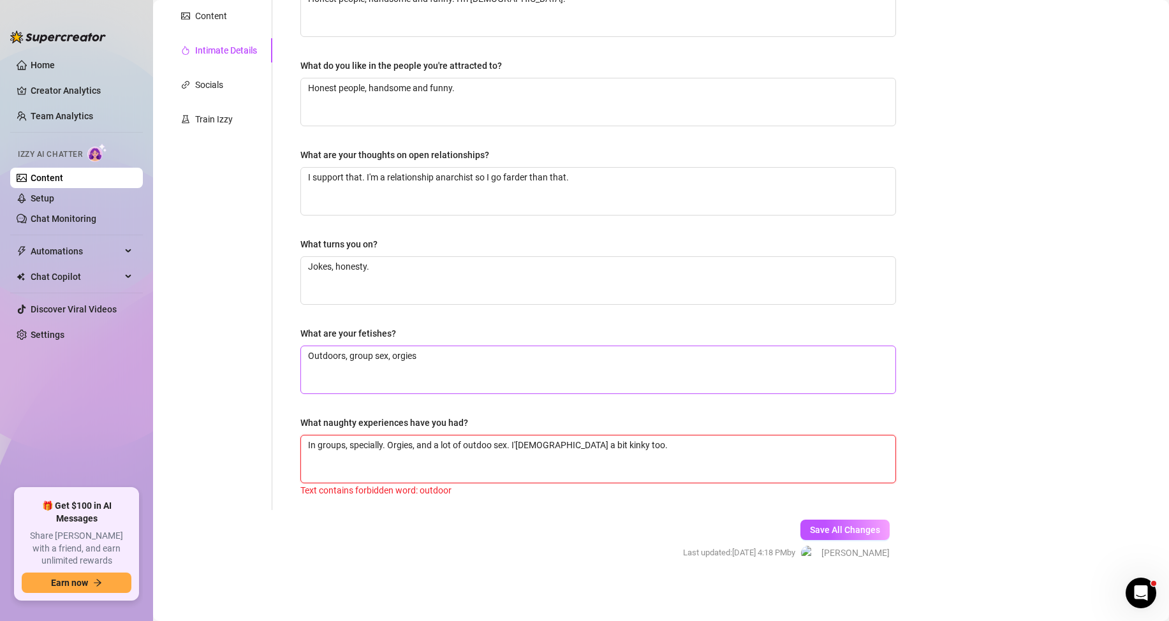
type textarea "In groups, specially. Orgies, and a lot of outdo sex. I'[DEMOGRAPHIC_DATA] a bi…"
type textarea "In groups, specially. Orgies, and a lot of outd sex. I'[DEMOGRAPHIC_DATA] a bit…"
type textarea "In groups, specially. Orgies, and a lot of out sex. I'[DEMOGRAPHIC_DATA] a bit …"
type textarea "In groups, specially. Orgies, and a lot of outs sex. I'[DEMOGRAPHIC_DATA] a bit…"
type textarea "In groups, specially. Orgies, and a lot of outsi sex. I'[DEMOGRAPHIC_DATA] a bi…"
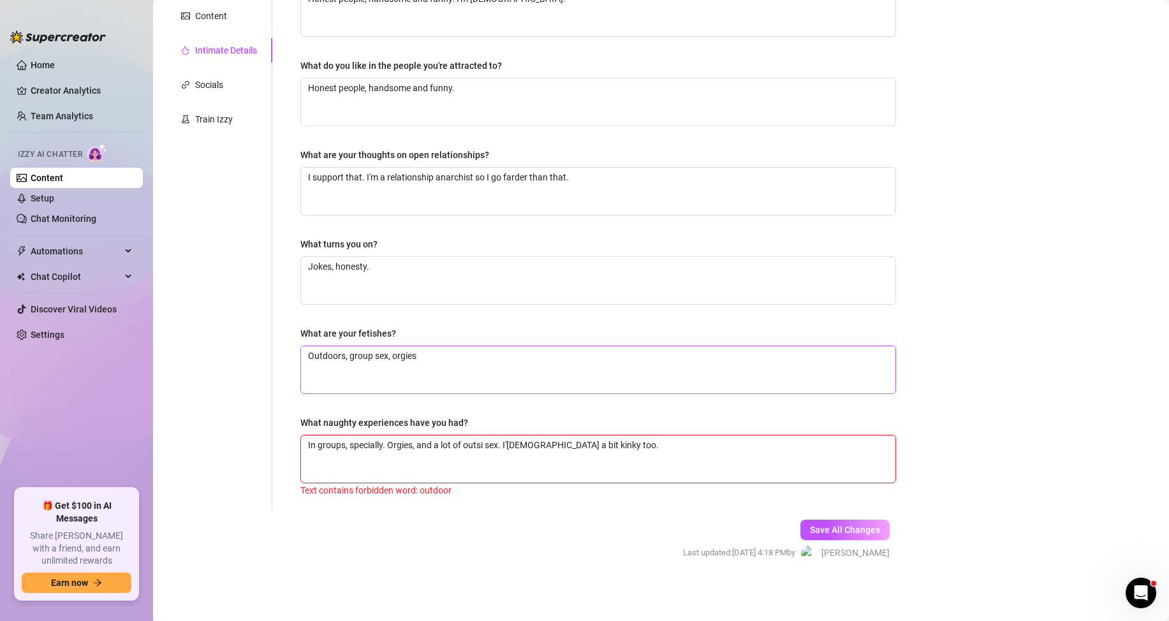
type textarea "In groups, specially. Orgies, and a lot of outsid sex. I'[DEMOGRAPHIC_DATA] a b…"
type textarea "In groups, specially. Orgies, and a lot of outside sex. I'[DEMOGRAPHIC_DATA] a …"
click at [826, 531] on span "Save All Changes" at bounding box center [845, 530] width 70 height 10
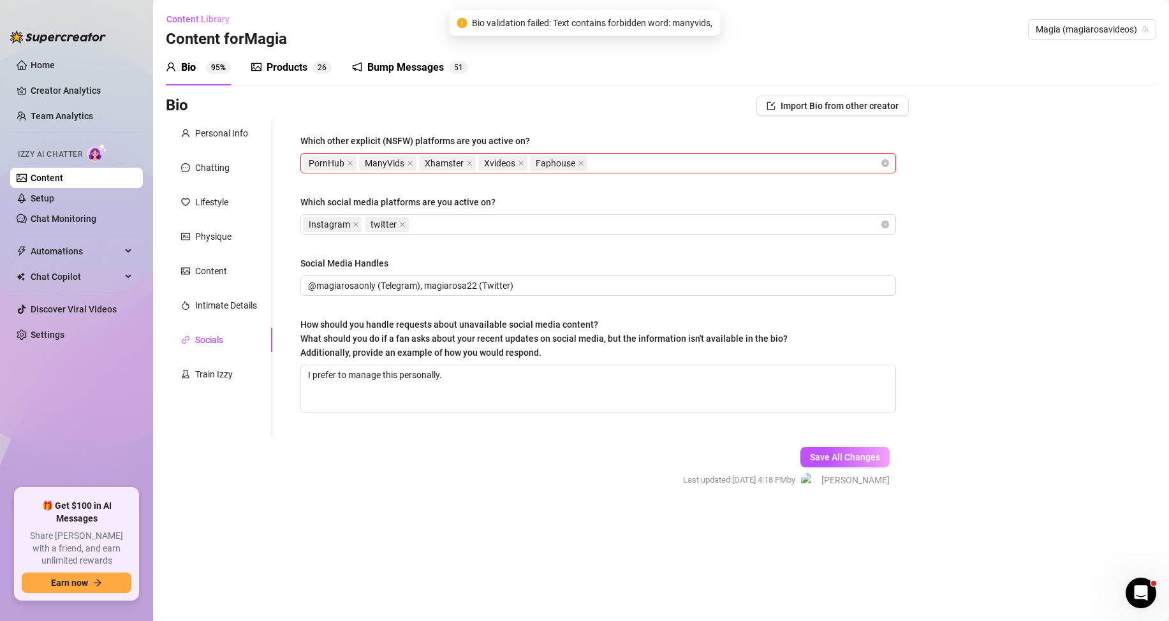
scroll to position [0, 0]
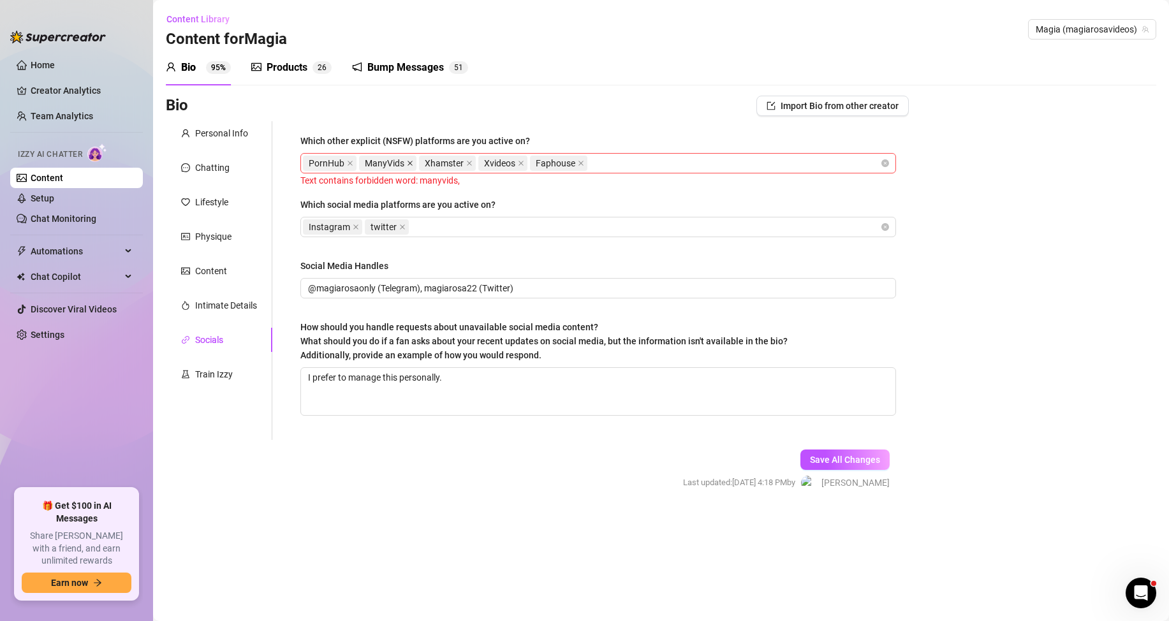
click at [408, 162] on icon "close" at bounding box center [410, 163] width 6 height 6
click at [827, 455] on span "Save All Changes" at bounding box center [845, 460] width 70 height 10
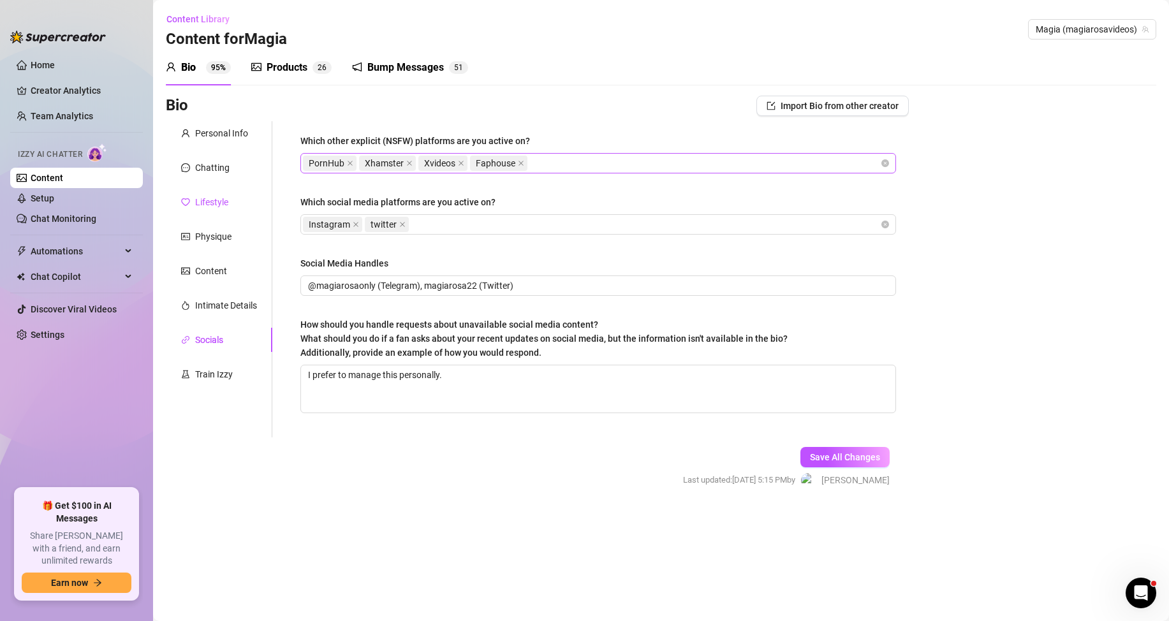
click at [211, 206] on div "Lifestyle" at bounding box center [211, 202] width 33 height 14
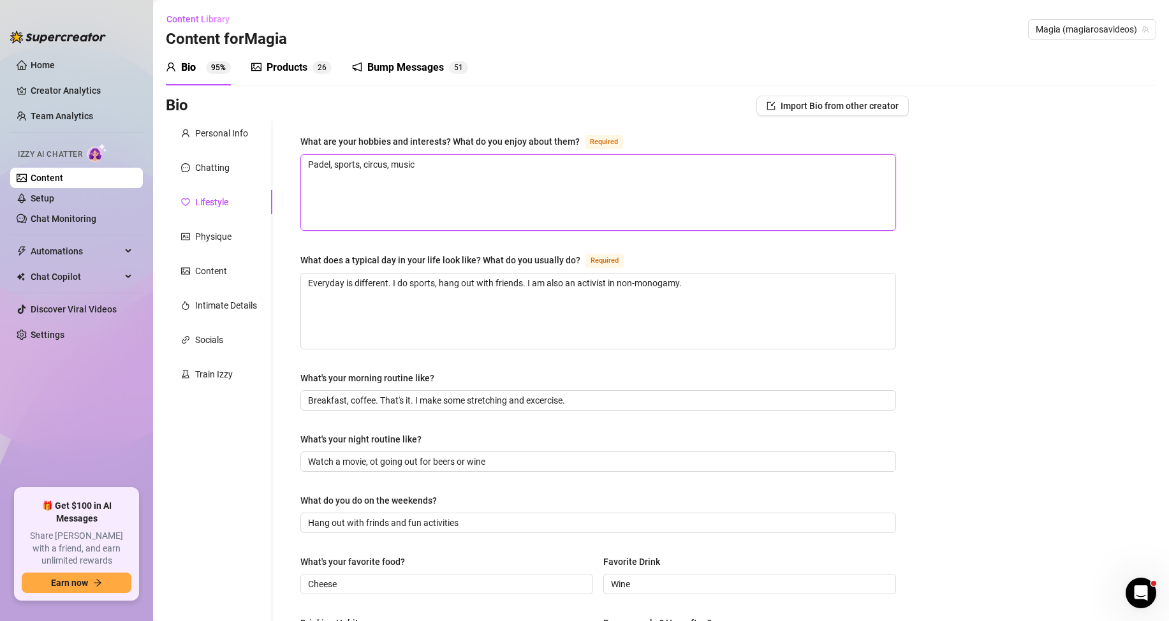
click at [311, 165] on textarea "Padel, sports, circus, music" at bounding box center [598, 192] width 595 height 75
click at [738, 284] on textarea "Everyday is different. I do sports, hang out with friends. I am also an activis…" at bounding box center [598, 311] width 595 height 75
type textarea "Everyday is different. I do sports, hang out with friends. I am also an activis…"
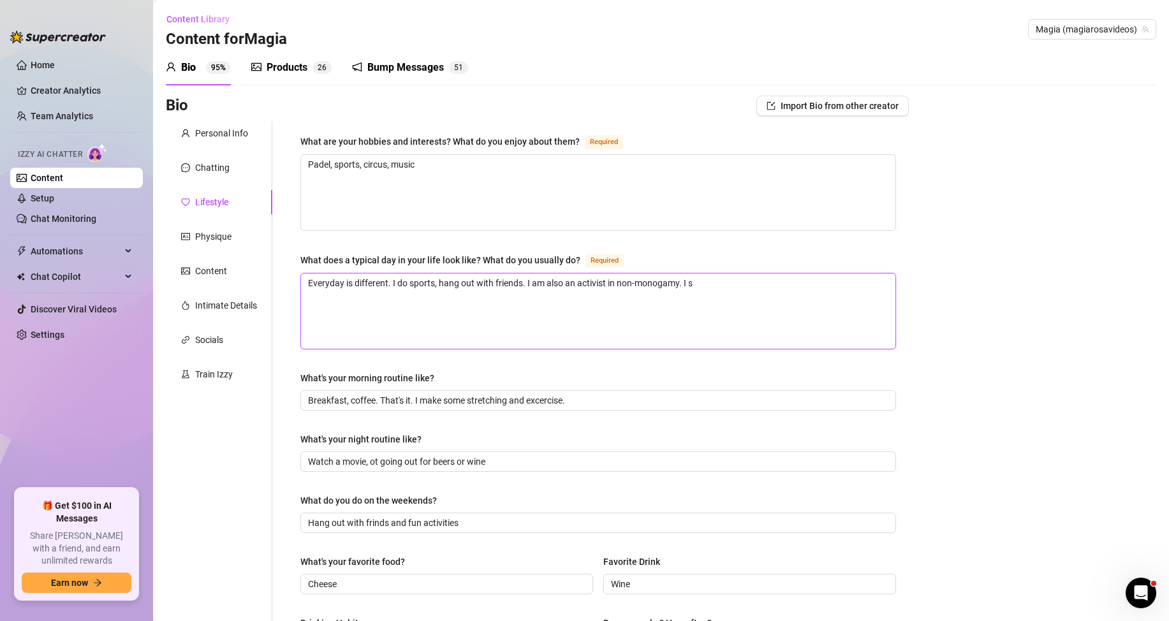
type textarea "Everyday is different. I do sports, hang out with friends. I am also an activis…"
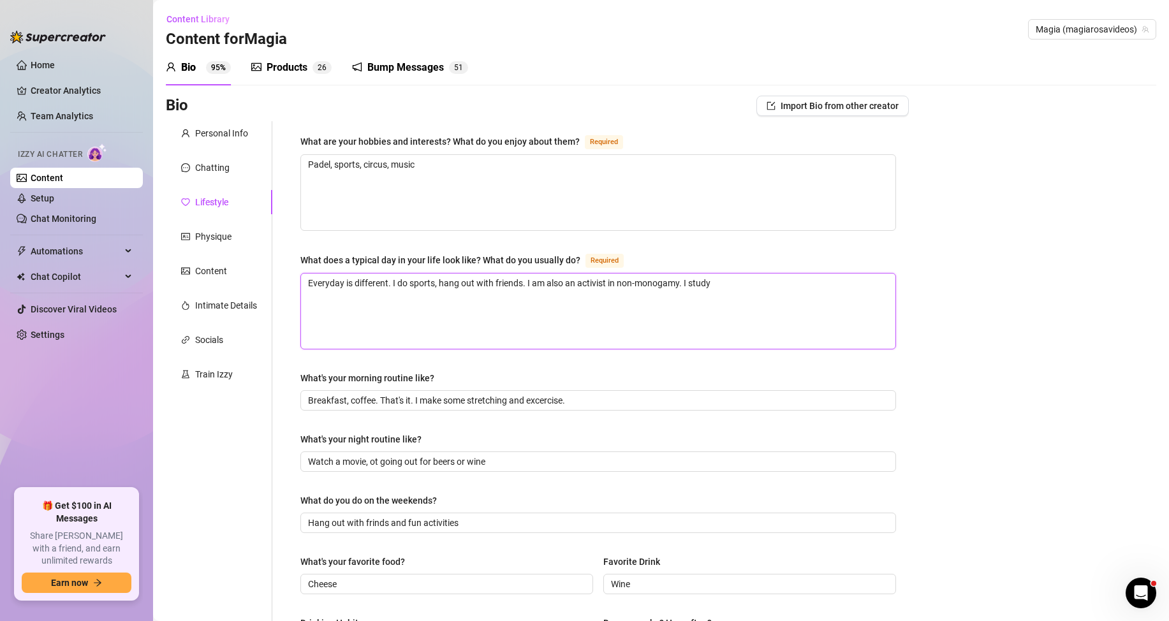
type textarea "Everyday is different. I do sports, hang out with friends. I am also an activis…"
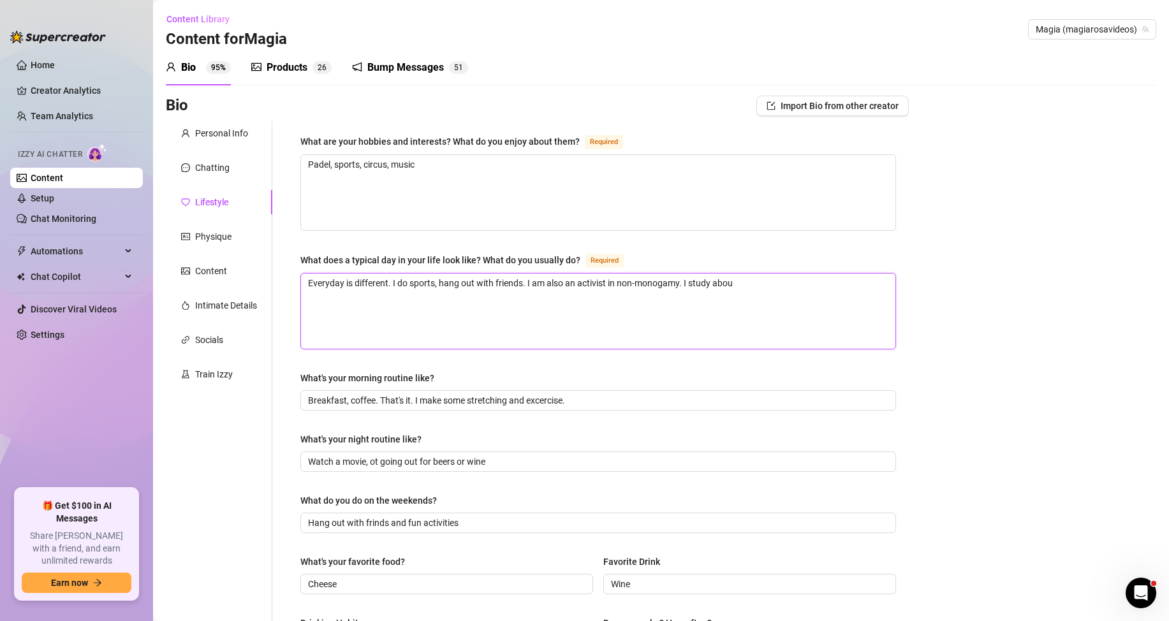
type textarea "Everyday is different. I do sports, hang out with friends. I am also an activis…"
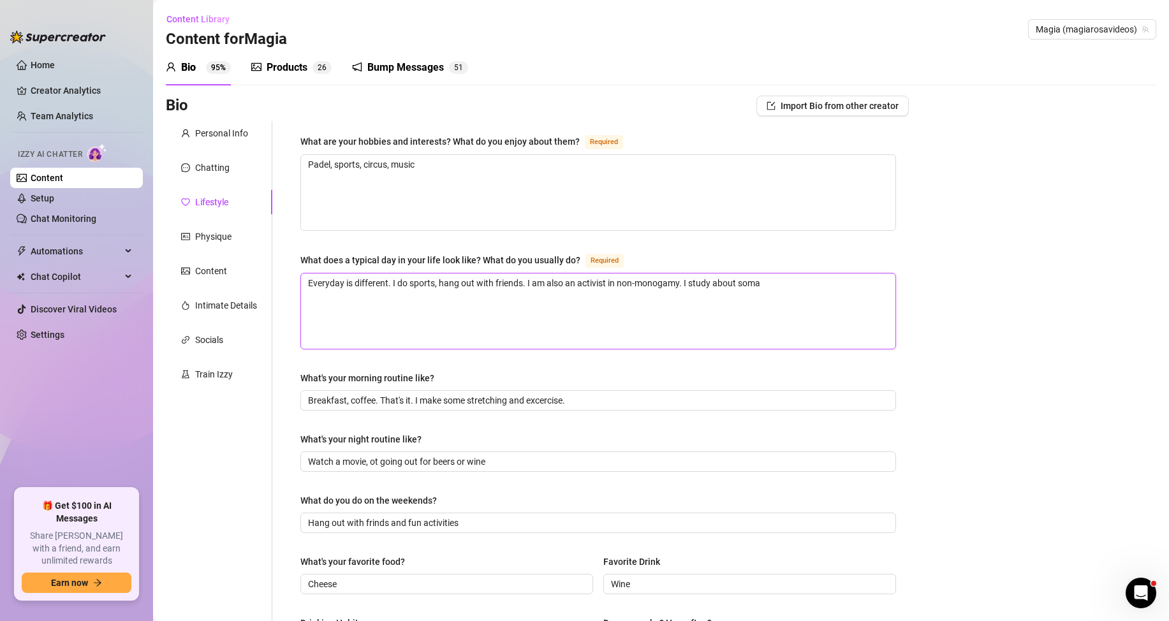
type textarea "Everyday is different. I do sports, hang out with friends. I am also an activis…"
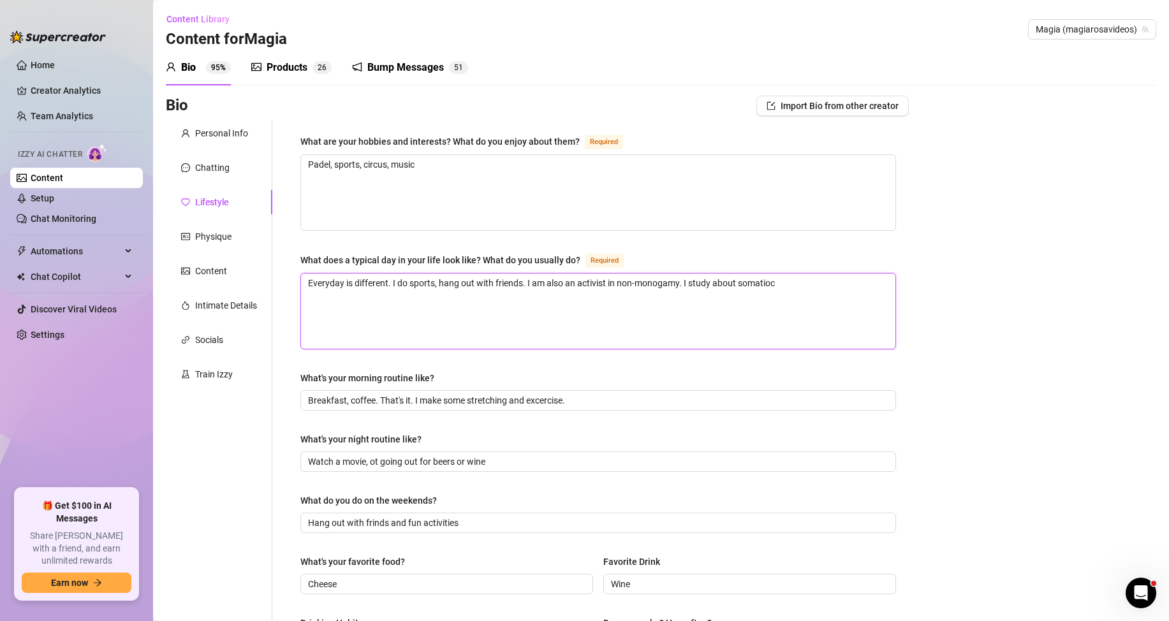
type textarea "Everyday is different. I do sports, hang out with friends. I am also an activis…"
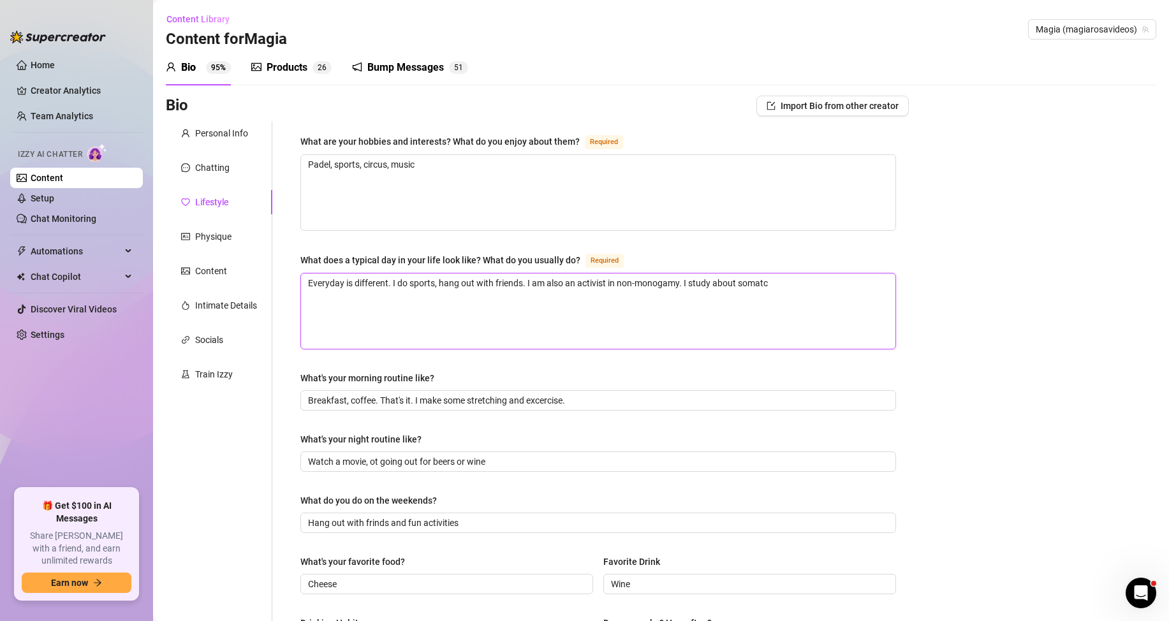
type textarea "Everyday is different. I do sports, hang out with friends. I am also an activis…"
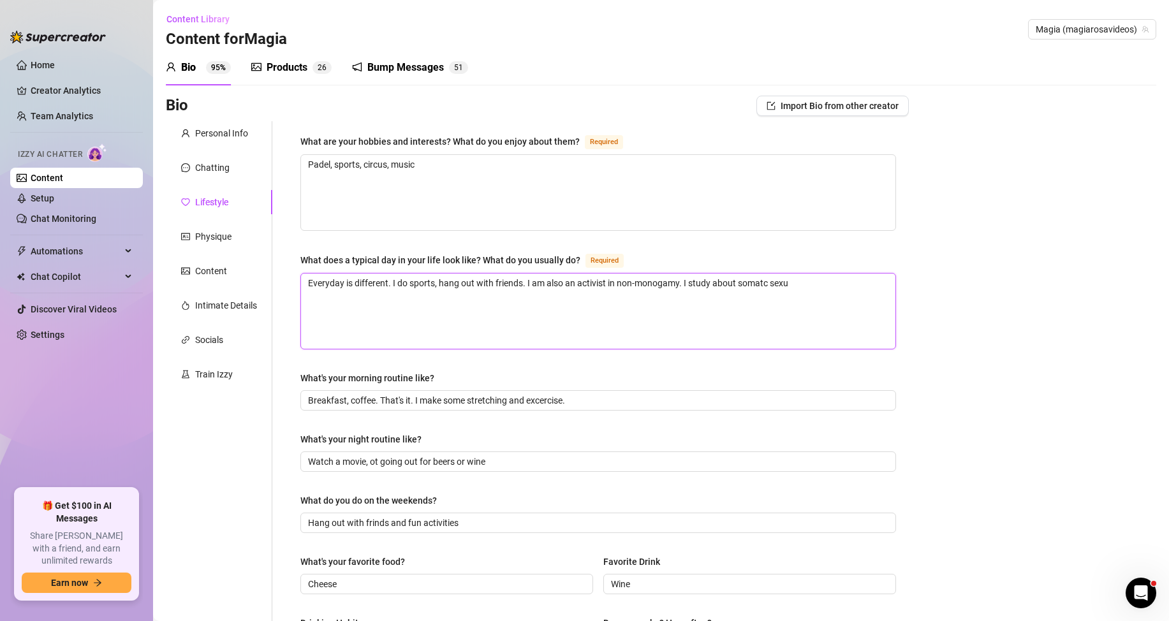
type textarea "Everyday is different. I do sports, hang out with friends. I am also an activis…"
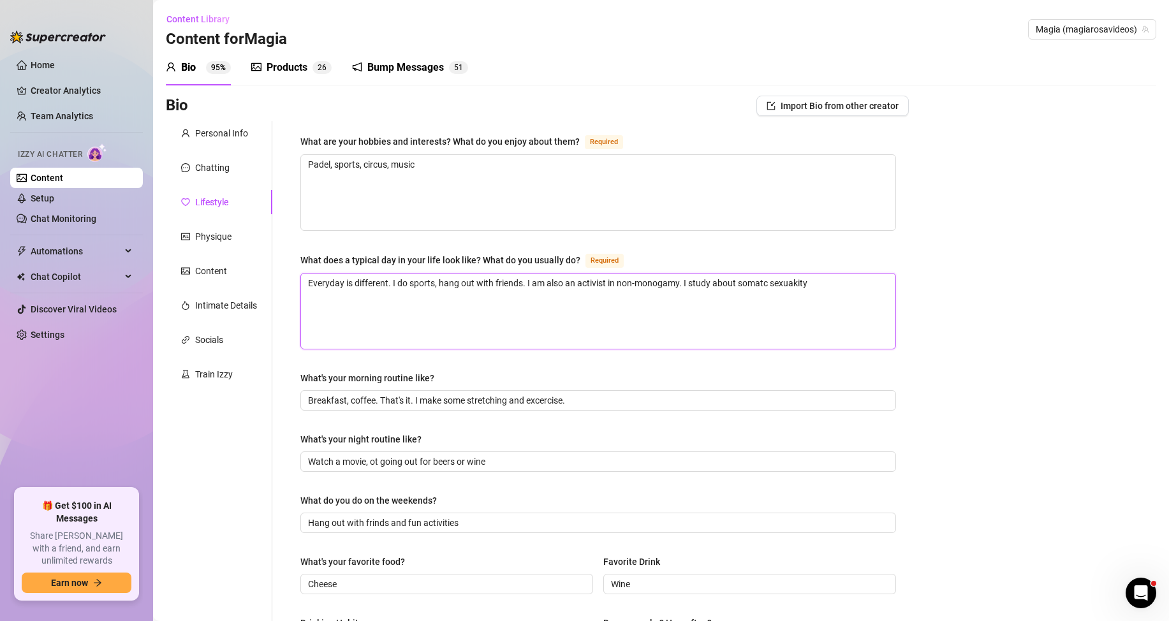
type textarea "Everyday is different. I do sports, hang out with friends. I am also an activis…"
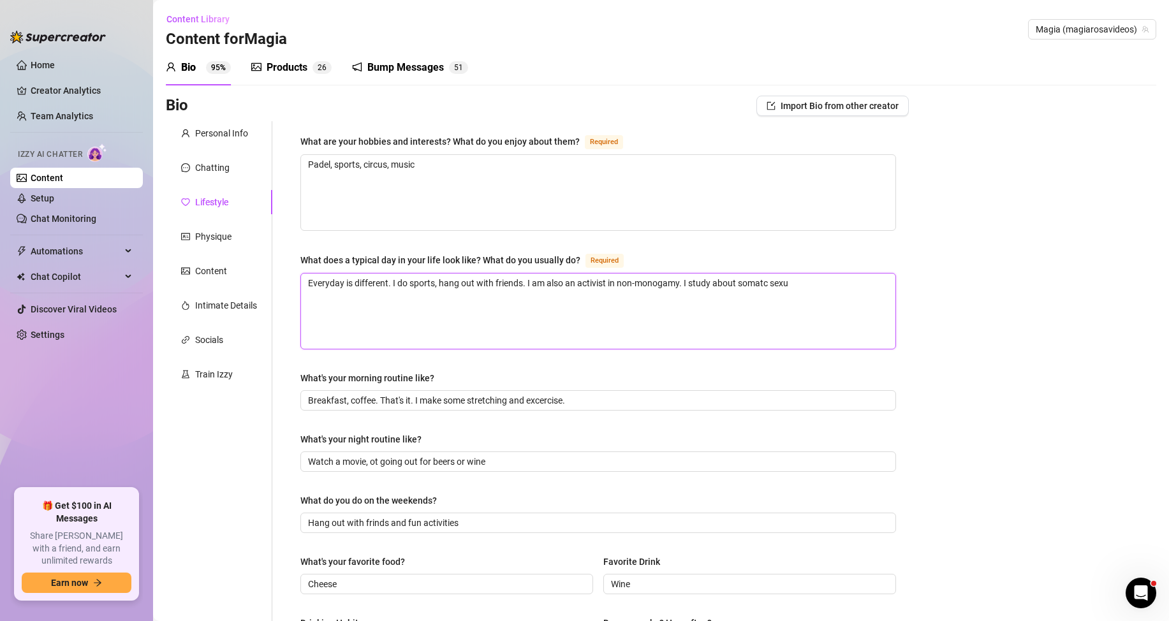
type textarea "Everyday is different. I do sports, hang out with friends. I am also an activis…"
click at [427, 323] on textarea "Everyday is different. I do sports, hang out with friends. I am also an activis…" at bounding box center [598, 311] width 595 height 75
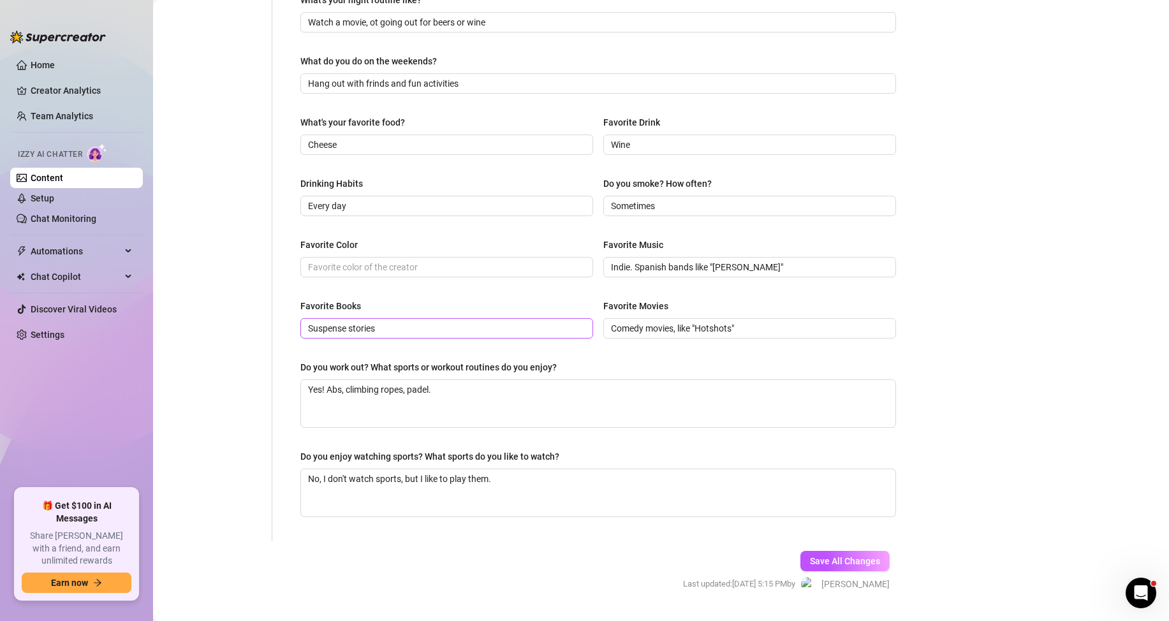
scroll to position [470, 0]
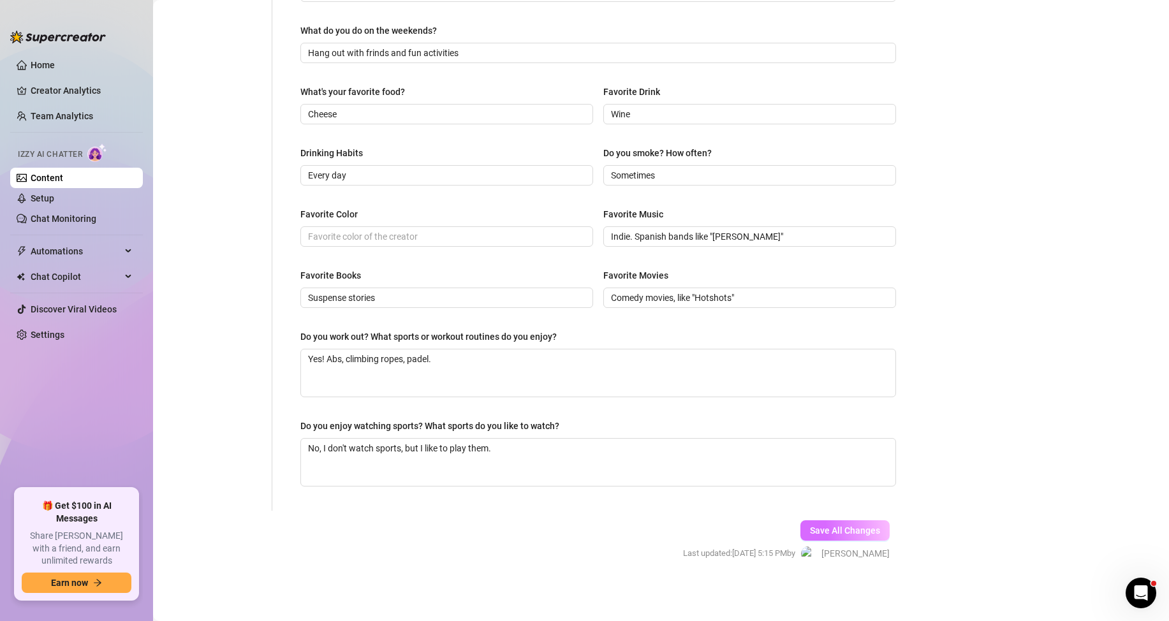
type textarea "Everyday is different. I do sports, hang out with friends. I am also an activis…"
click at [825, 531] on span "Save All Changes" at bounding box center [845, 531] width 70 height 10
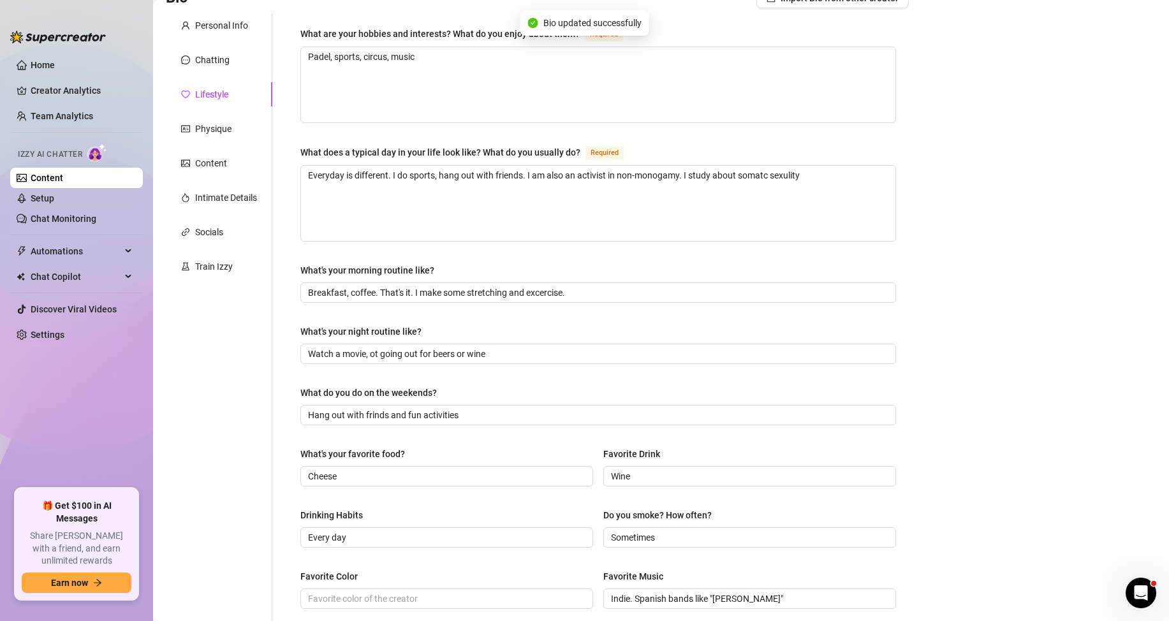
scroll to position [0, 0]
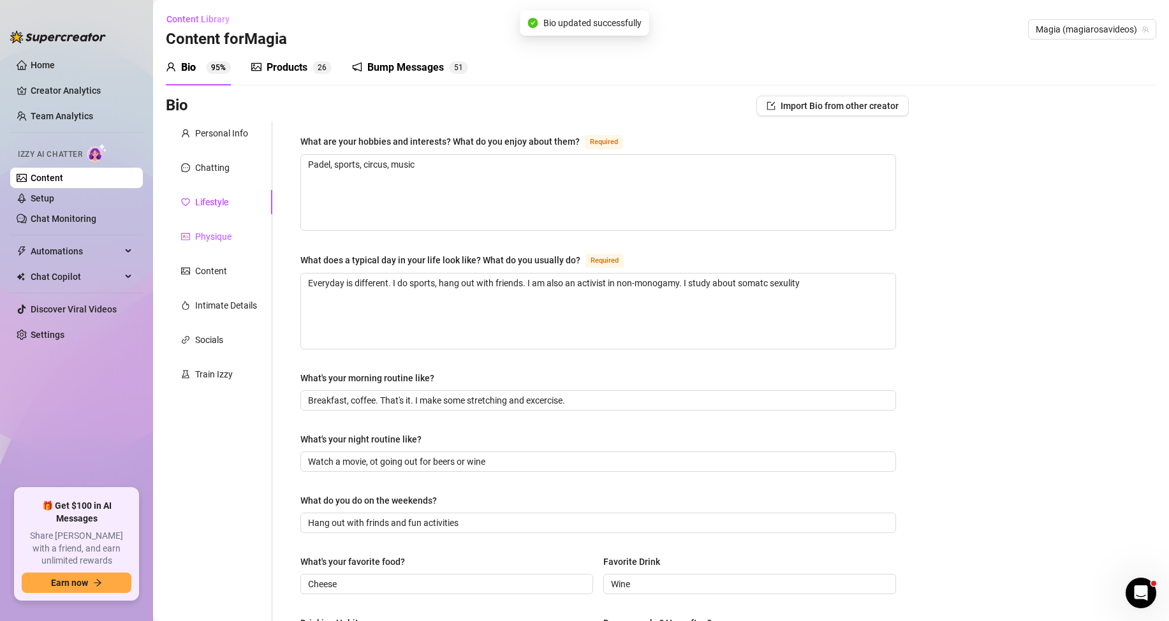
click at [215, 237] on div "Physique" at bounding box center [213, 237] width 36 height 14
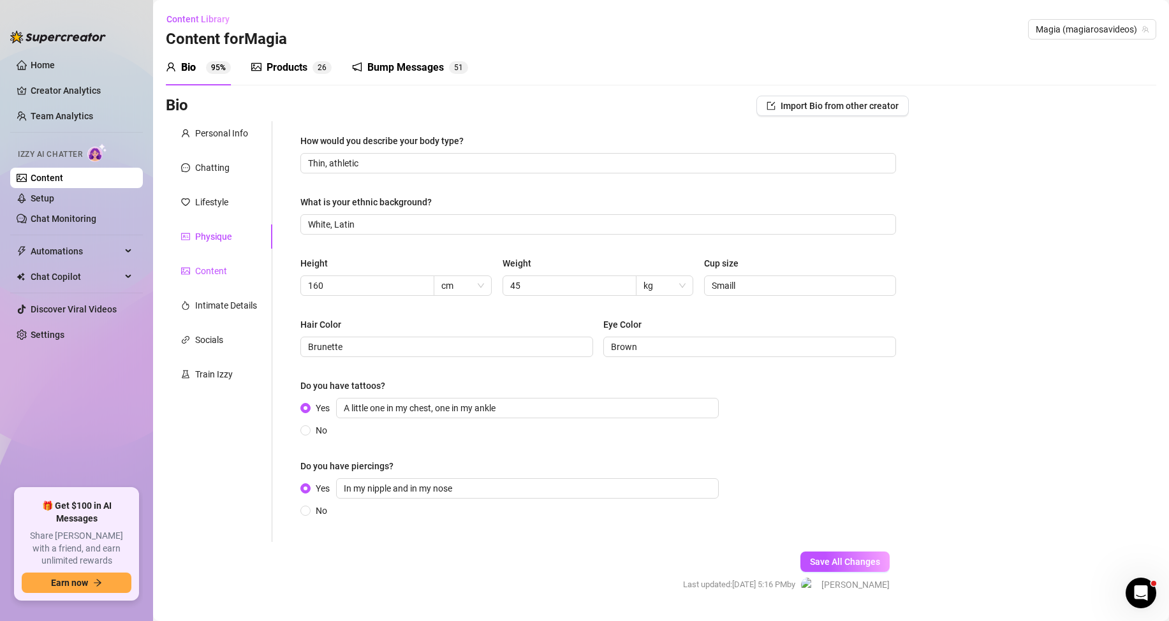
click at [209, 271] on div "Content" at bounding box center [211, 271] width 32 height 14
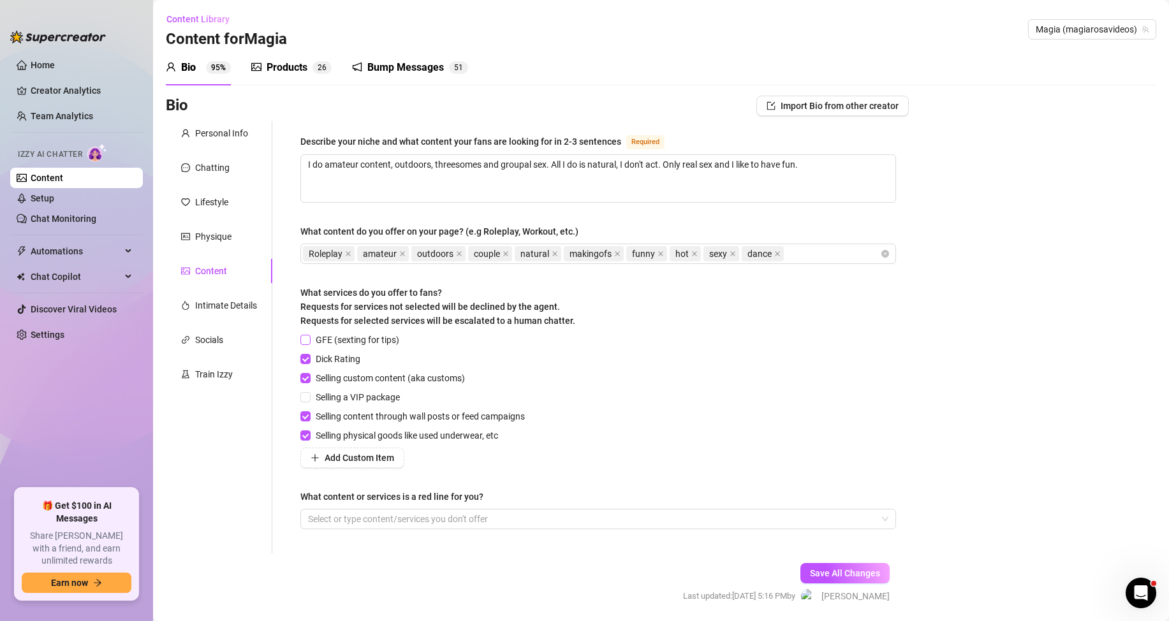
click at [303, 343] on input "GFE (sexting for tips)" at bounding box center [304, 339] width 9 height 9
checkbox input "true"
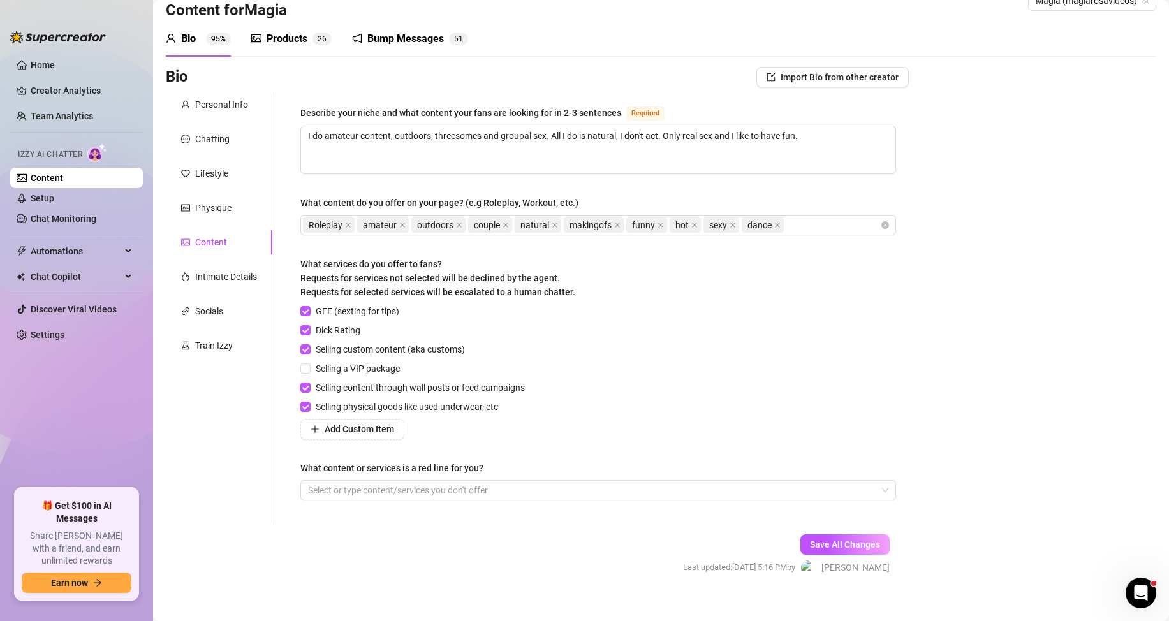
scroll to position [43, 0]
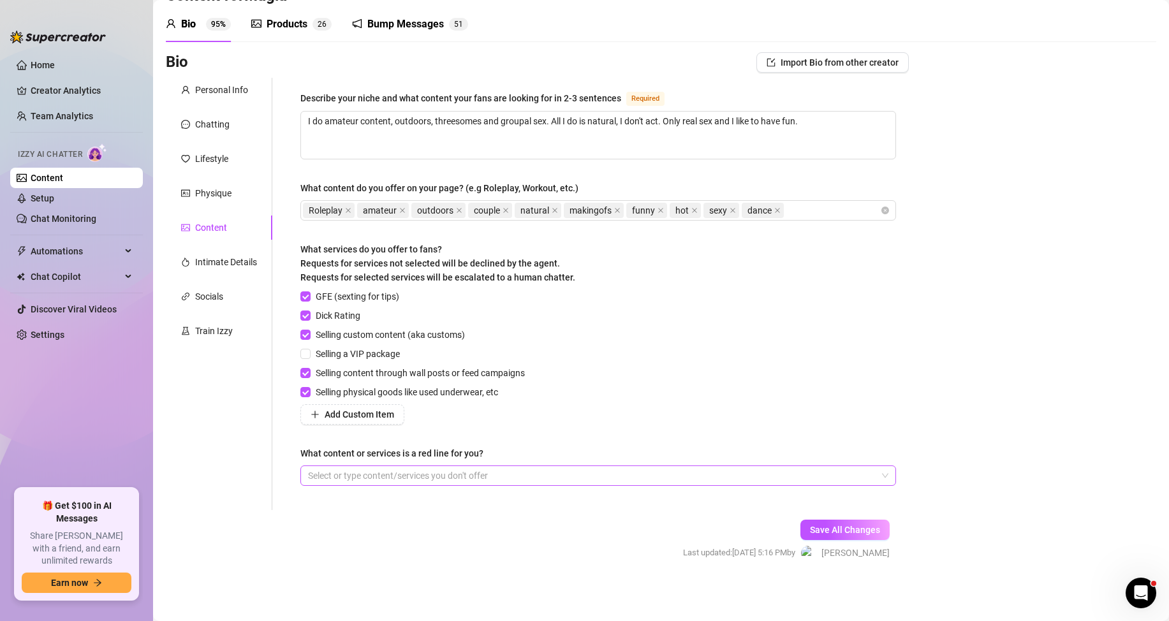
click at [390, 475] on div at bounding box center [591, 476] width 577 height 18
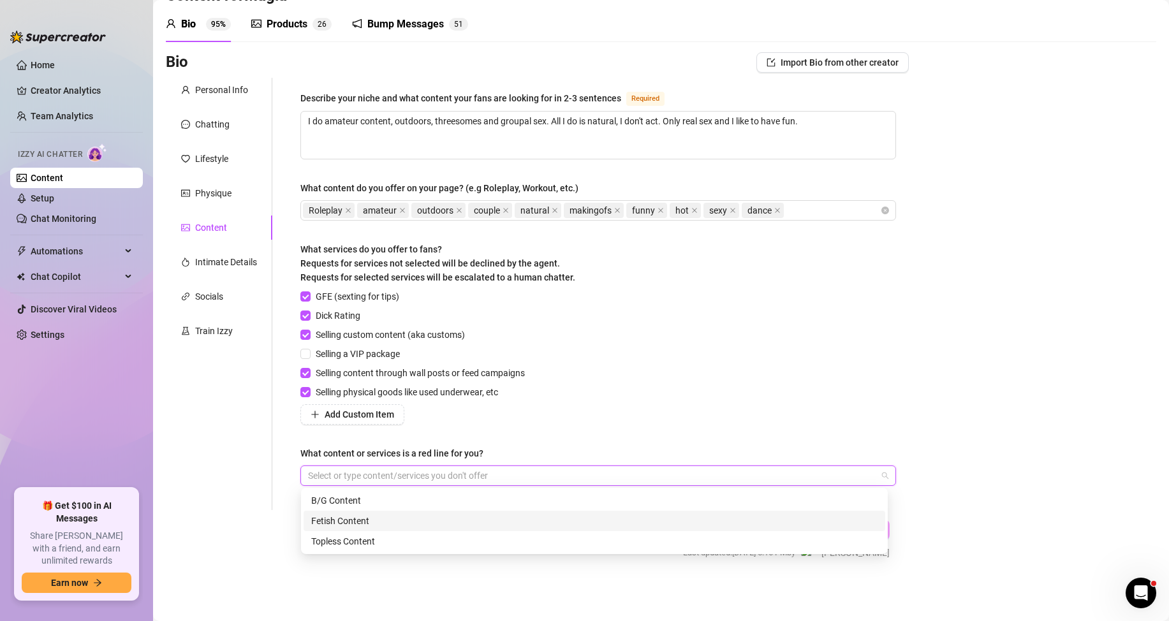
drag, startPoint x: 420, startPoint y: 476, endPoint x: 317, endPoint y: 447, distance: 107.4
click at [420, 475] on div at bounding box center [591, 476] width 577 height 18
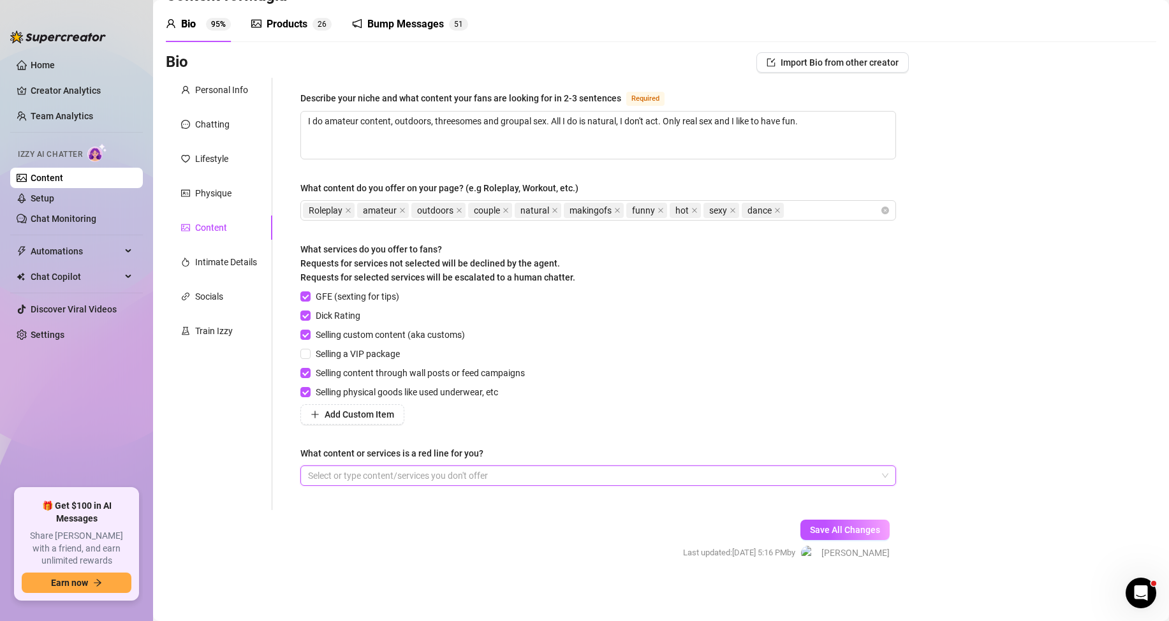
click at [172, 420] on div "Personal Info Chatting Lifestyle Physique Content Intimate Details Socials Trai…" at bounding box center [219, 294] width 107 height 432
click at [825, 532] on span "Save All Changes" at bounding box center [845, 530] width 70 height 10
click at [210, 265] on div "Intimate Details" at bounding box center [226, 262] width 62 height 14
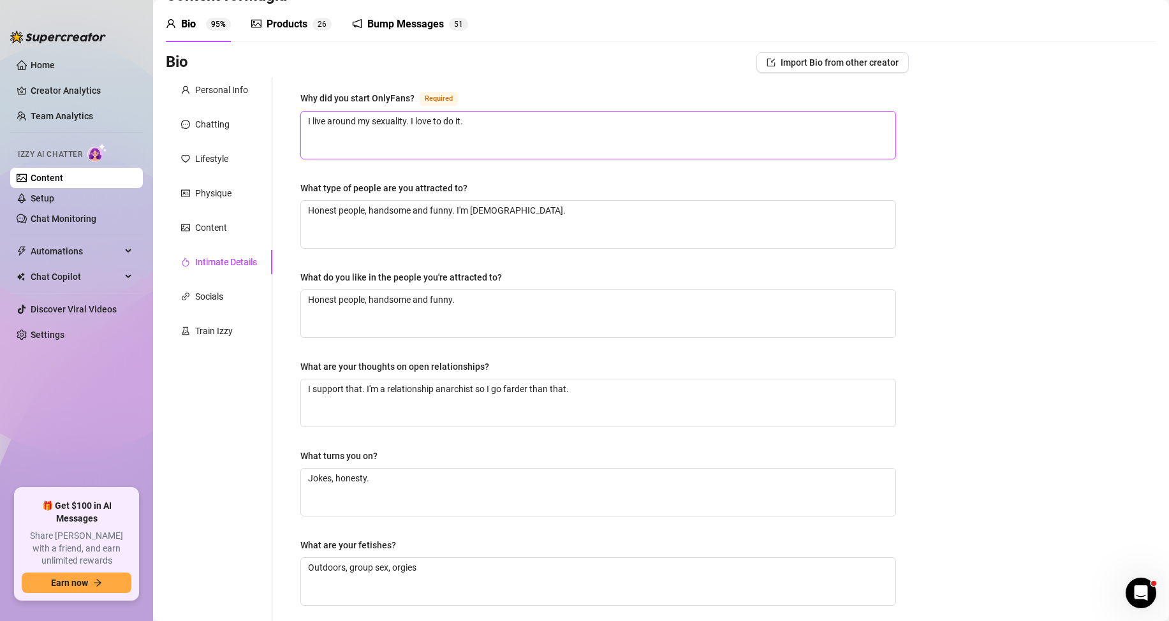
click at [482, 121] on textarea "I live around my sexuality. I love to do it." at bounding box center [598, 135] width 595 height 47
type textarea "I live around my sexuality. I love to do it."
type textarea "I live around my sexuality. I love to do it. A"
type textarea "I live around my sexuality. I love to do it. An"
type textarea "I live around my sexuality. I love to do it. And"
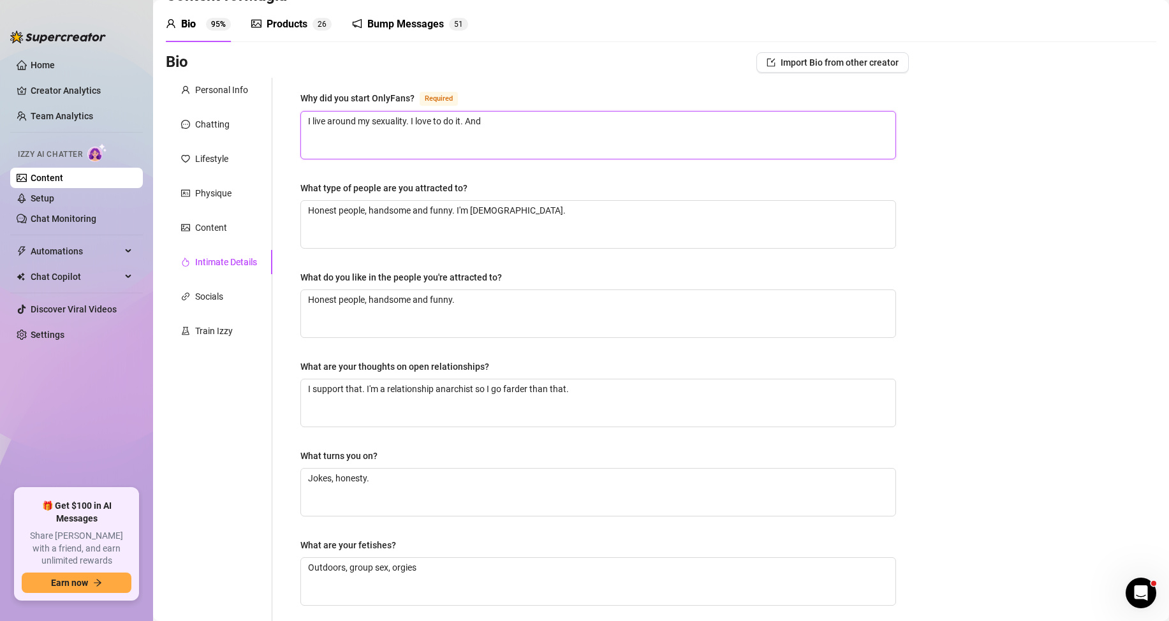
type textarea "I live around my sexuality. I love to do it. And"
type textarea "I live around my sexuality. I love to do it. And f"
type textarea "I live around my sexuality. I love to do it. And fo"
click at [462, 300] on textarea "Honest people, handsome and funny." at bounding box center [598, 313] width 595 height 47
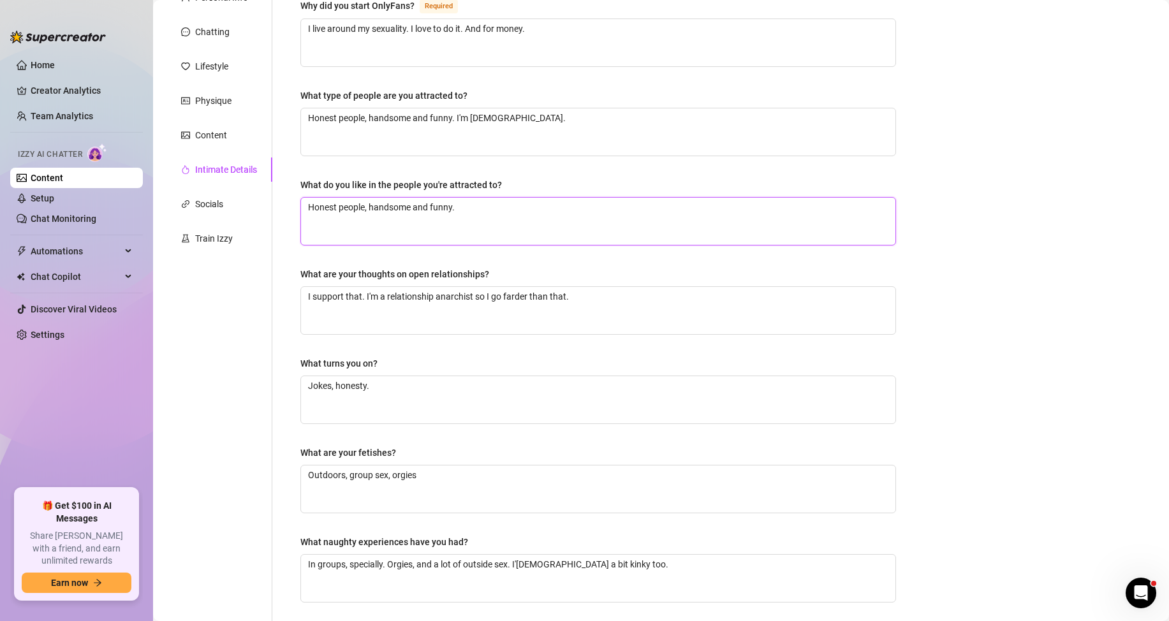
scroll to position [214, 0]
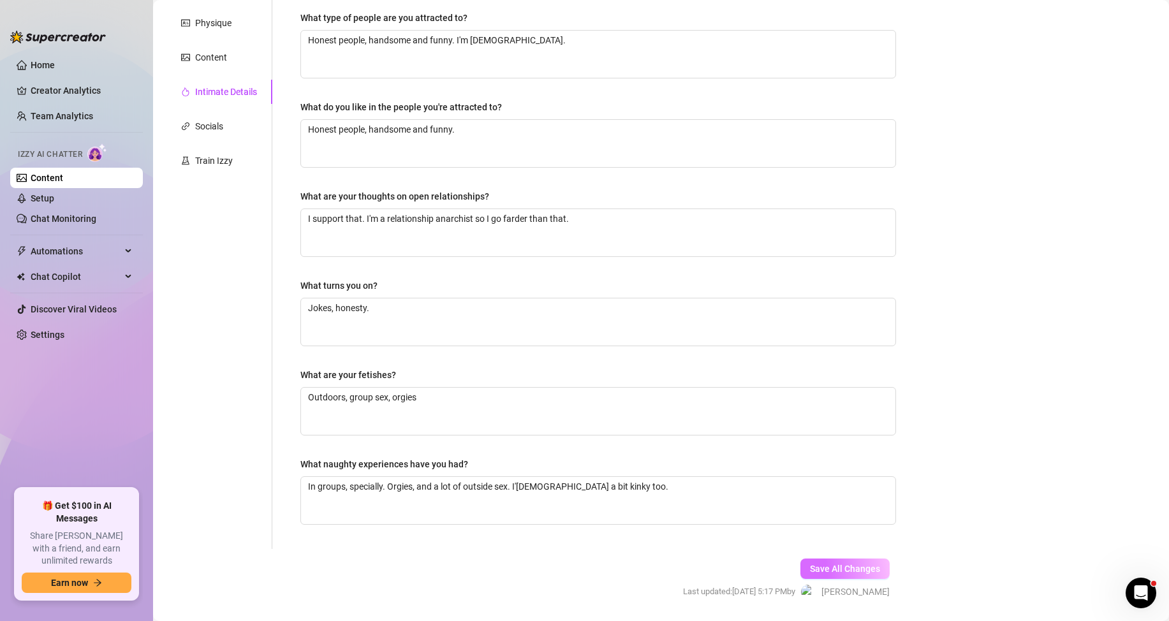
click at [831, 575] on button "Save All Changes" at bounding box center [845, 569] width 89 height 20
click at [202, 160] on div "Train Izzy" at bounding box center [214, 161] width 38 height 14
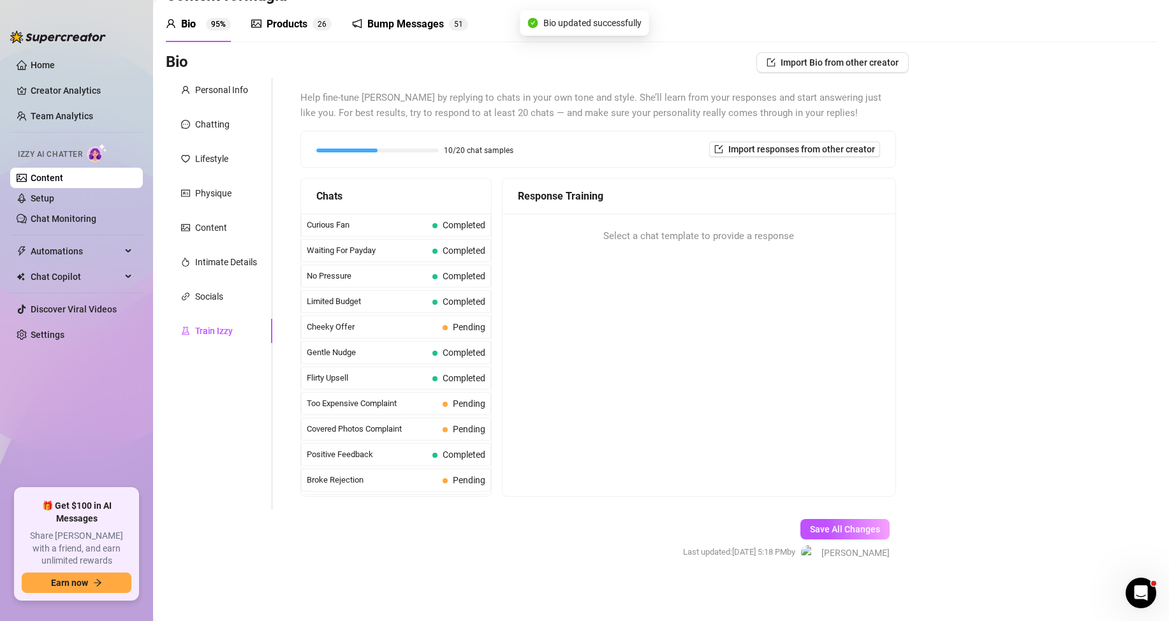
scroll to position [43, 0]
click at [349, 324] on span "Cheeky Offer" at bounding box center [372, 327] width 131 height 13
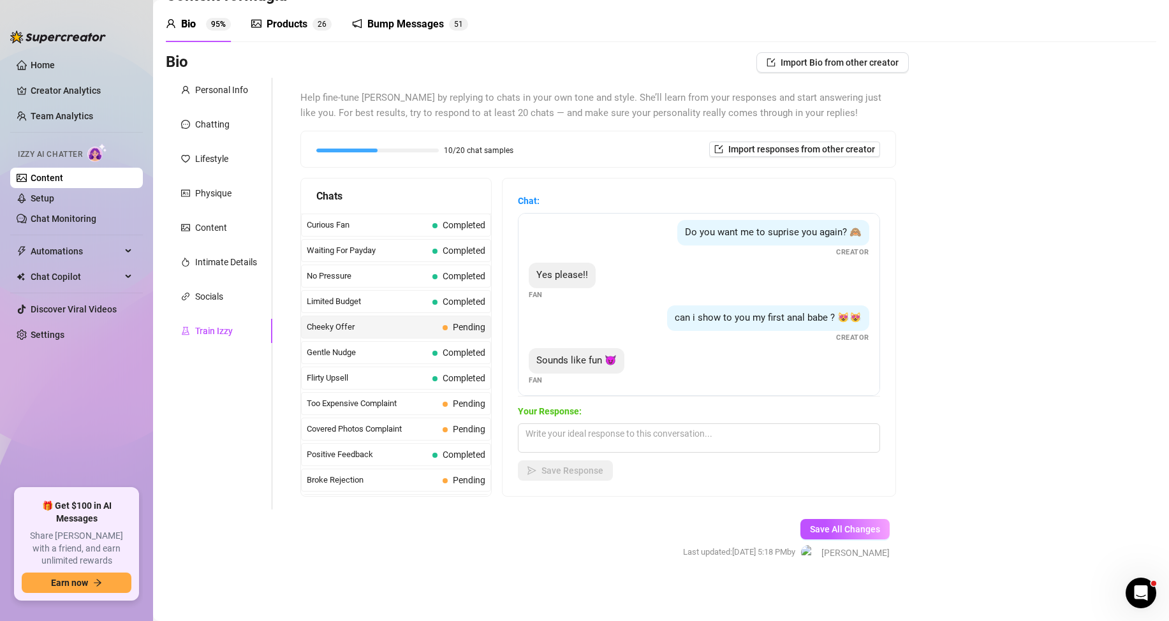
scroll to position [180, 0]
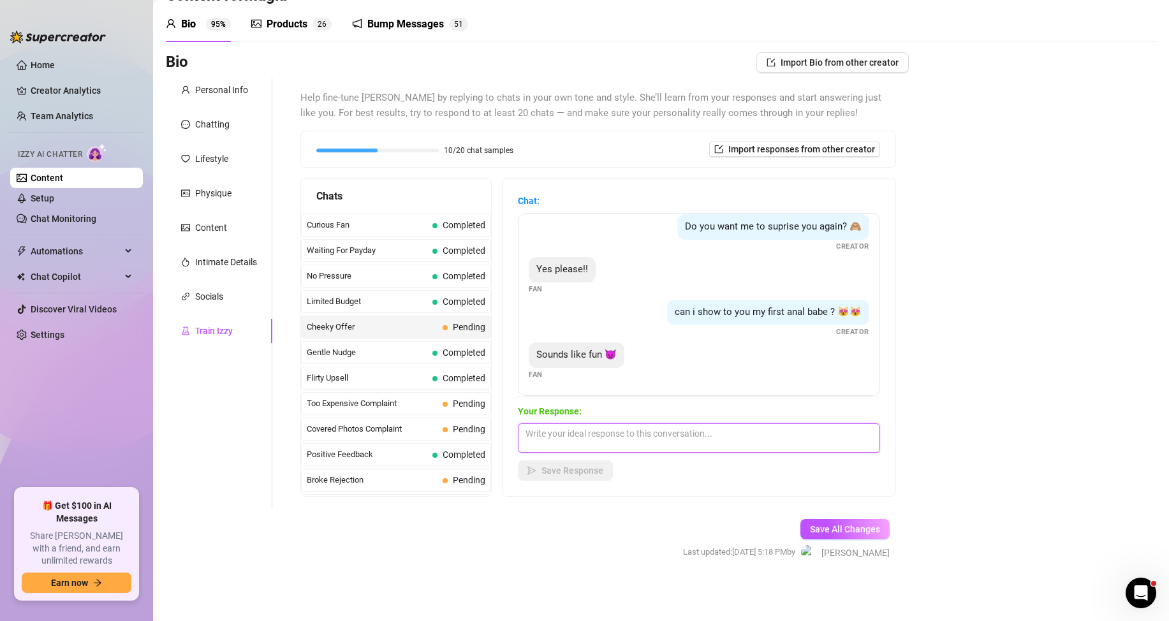
click at [602, 436] on textarea at bounding box center [699, 438] width 362 height 29
click at [556, 466] on span "Save Response" at bounding box center [573, 471] width 62 height 10
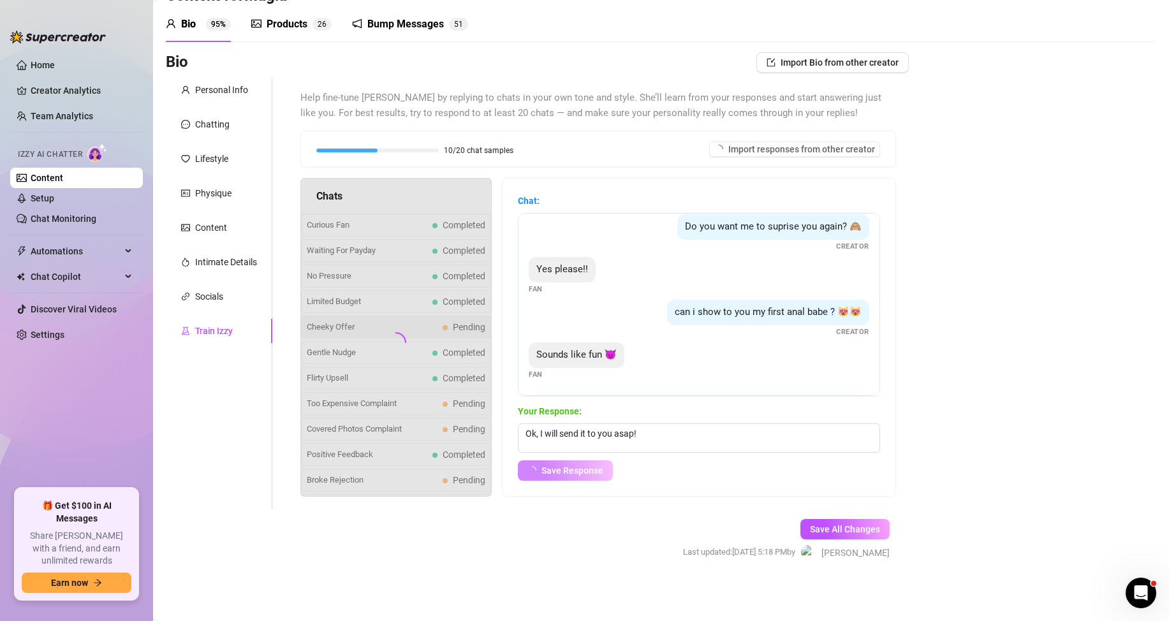
scroll to position [165, 0]
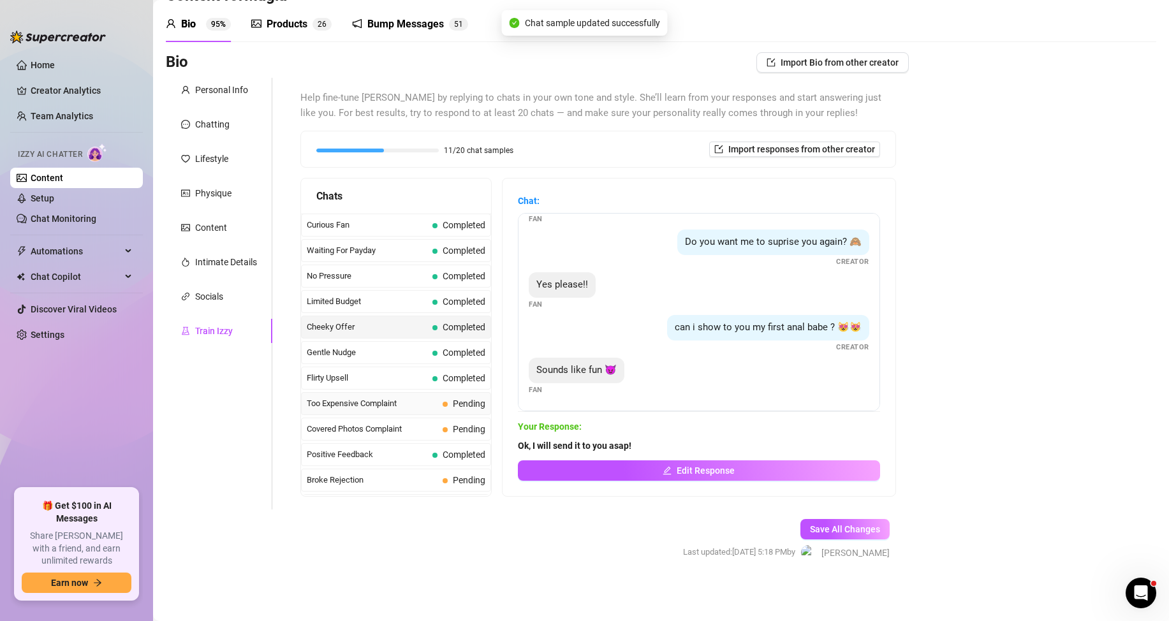
click at [369, 404] on span "Too Expensive Complaint" at bounding box center [372, 403] width 131 height 13
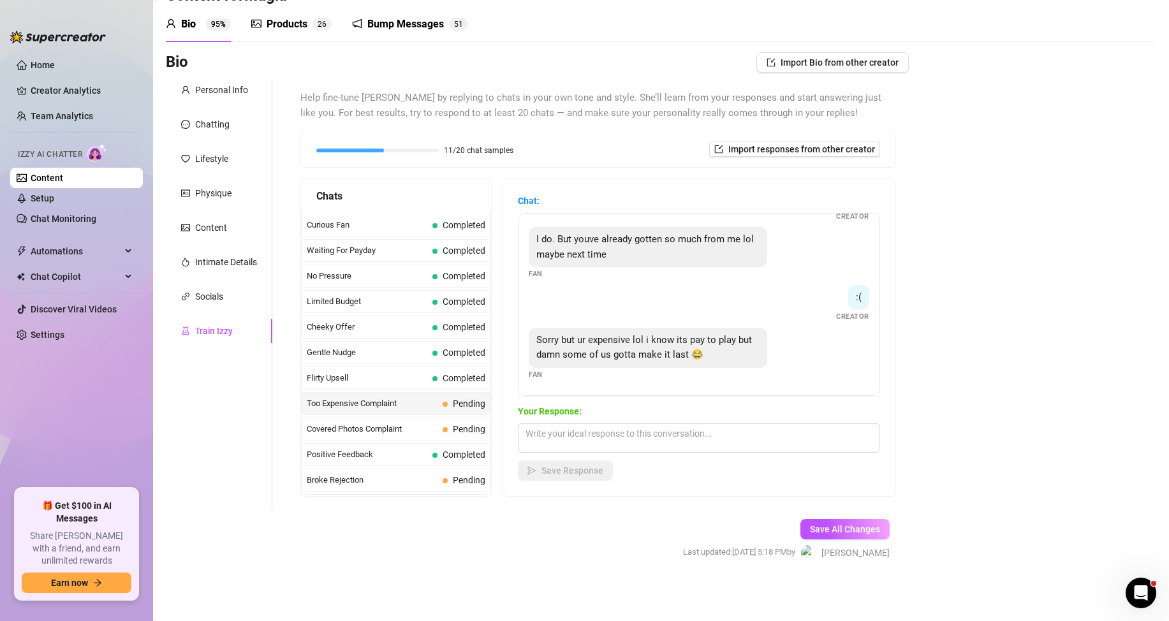
scroll to position [225, 0]
click at [610, 438] on textarea at bounding box center [699, 438] width 362 height 29
click at [642, 434] on textarea at bounding box center [699, 438] width 362 height 29
drag, startPoint x: 658, startPoint y: 436, endPoint x: 651, endPoint y: 438, distance: 7.1
click at [651, 438] on textarea "Ok, love. Whenever you can" at bounding box center [699, 438] width 362 height 29
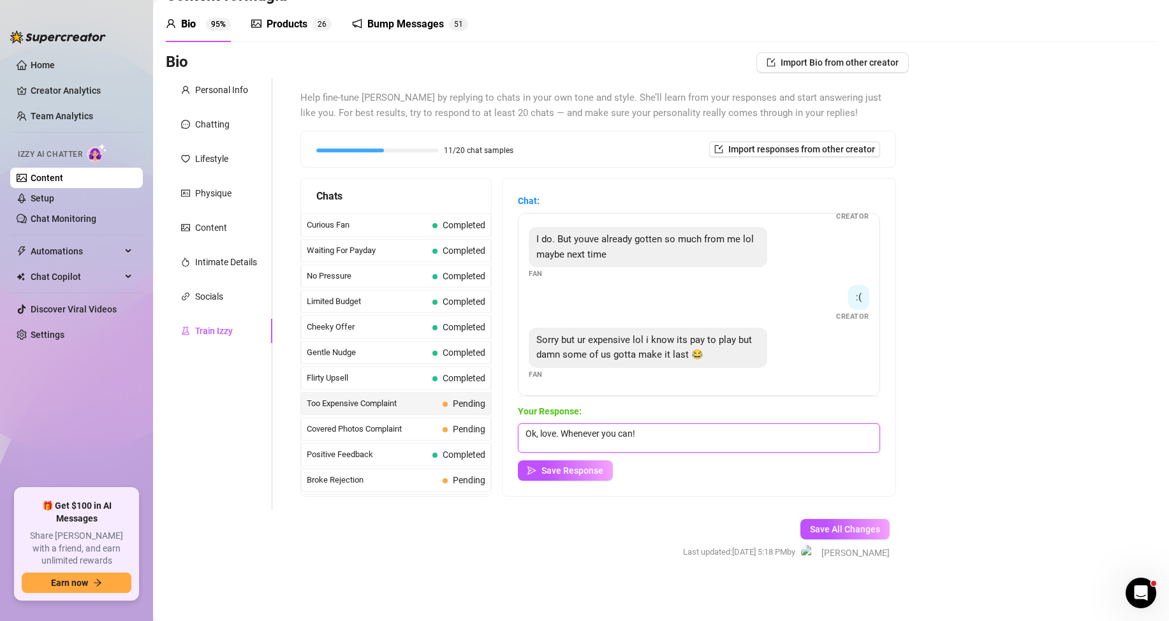
click at [660, 433] on textarea "Ok, love. Whenever you can!" at bounding box center [699, 438] width 362 height 29
click at [570, 464] on button "Save Response" at bounding box center [565, 471] width 95 height 20
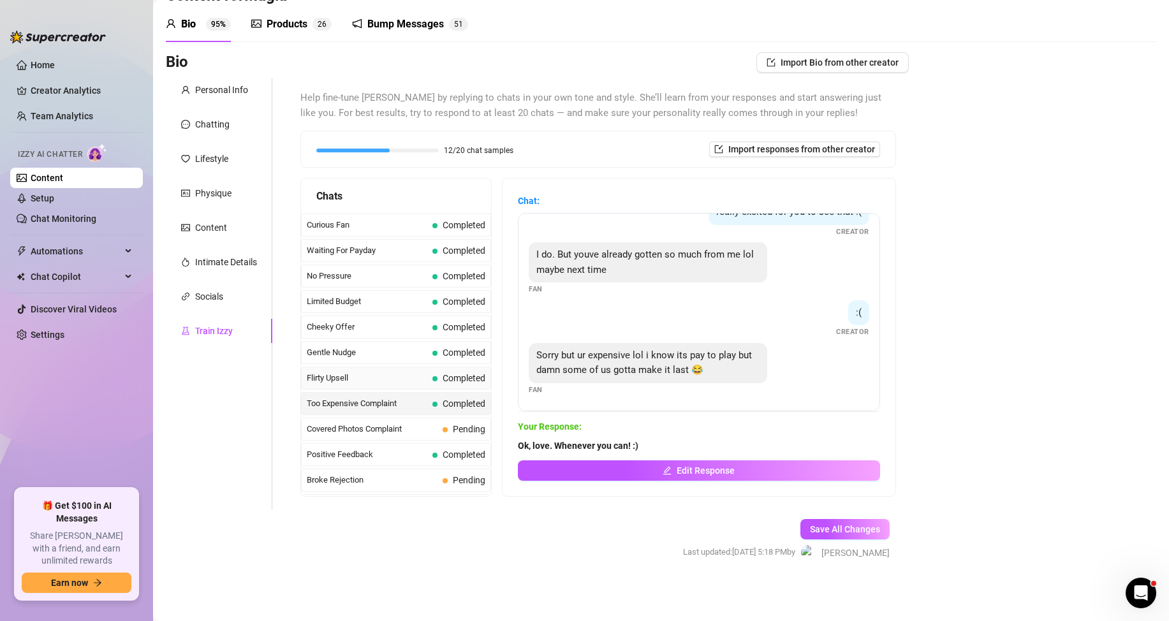
scroll to position [209, 0]
click at [368, 426] on span "Covered Photos Complaint" at bounding box center [372, 429] width 131 height 13
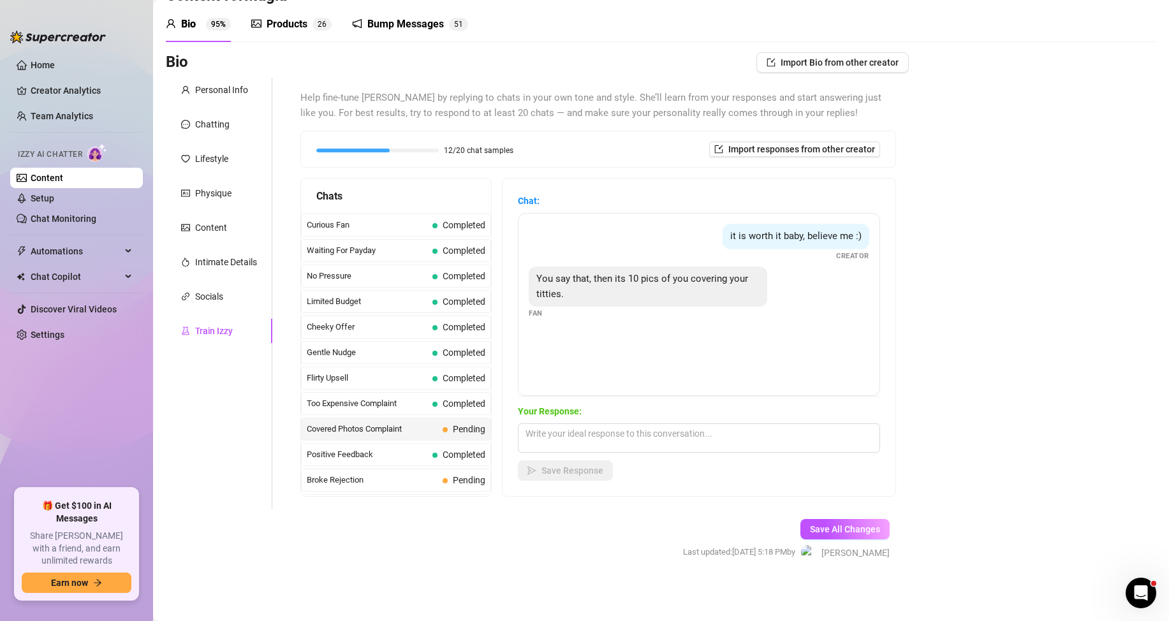
scroll to position [26, 0]
click at [571, 442] on textarea at bounding box center [699, 438] width 362 height 29
click at [349, 457] on span "Broke Rejection" at bounding box center [372, 454] width 131 height 13
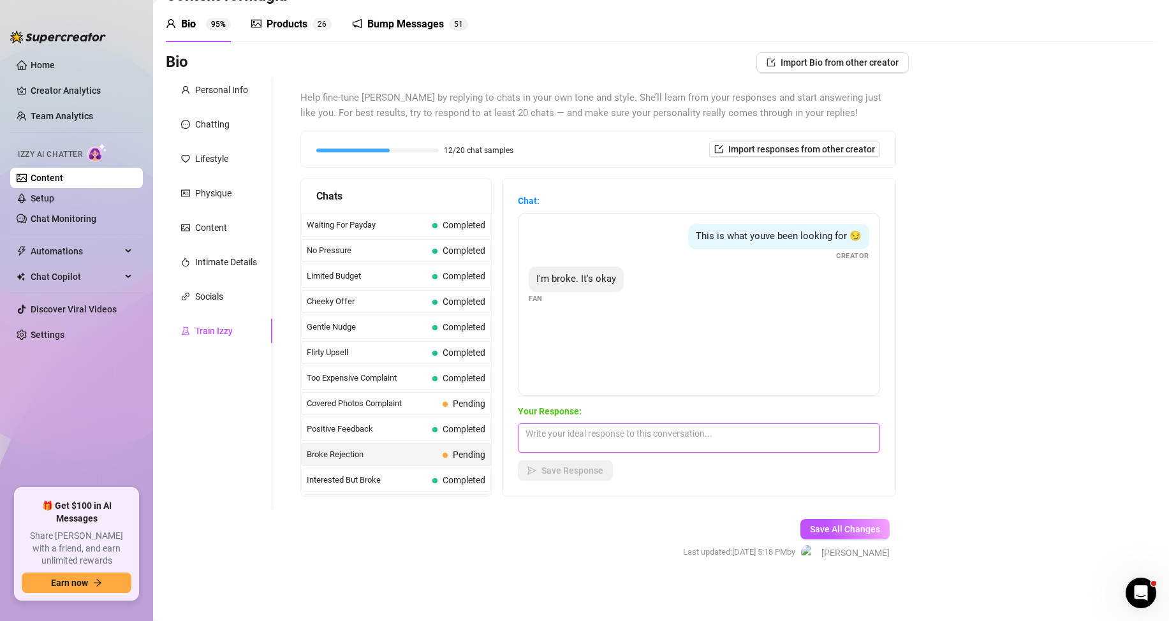
click at [580, 434] on textarea at bounding box center [699, 438] width 362 height 29
click at [577, 478] on button "Save Response" at bounding box center [565, 471] width 95 height 20
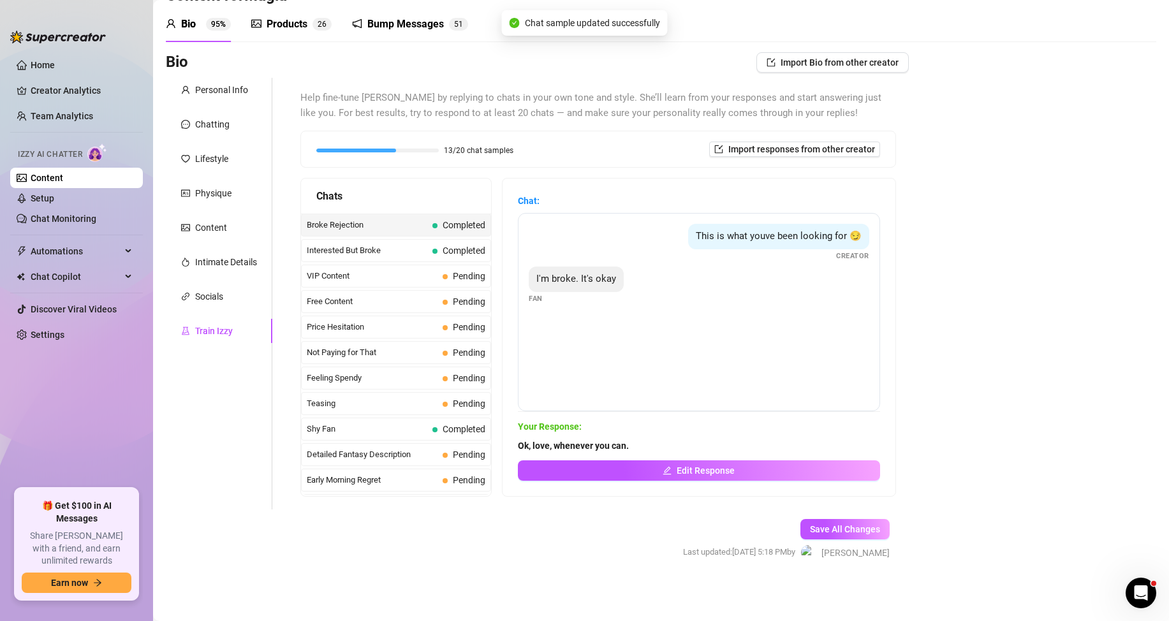
scroll to position [281, 0]
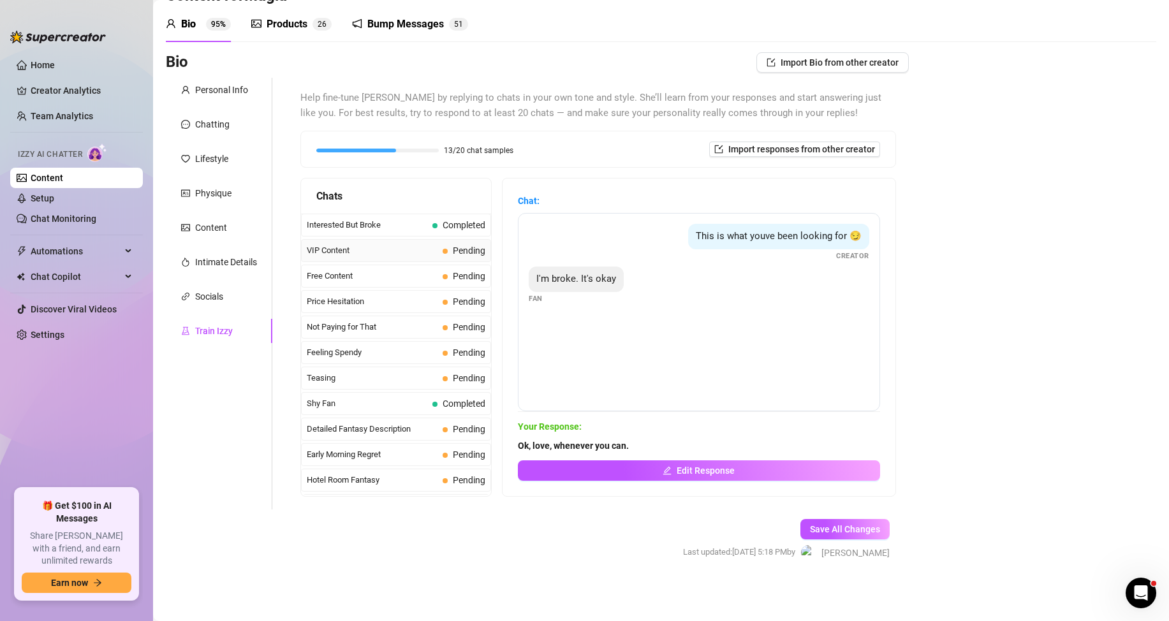
click at [360, 248] on span "VIP Content" at bounding box center [372, 250] width 131 height 13
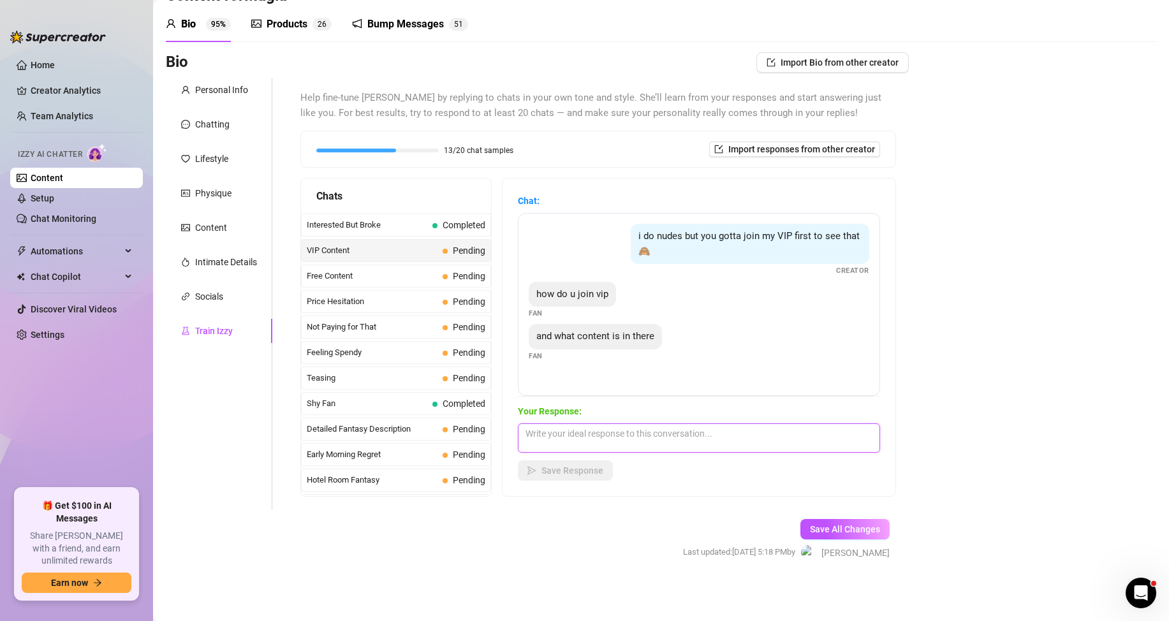
click at [612, 434] on textarea at bounding box center [699, 438] width 362 height 29
click at [817, 246] on div "i do nudes but you gotta join my VIP first to see that 🙈" at bounding box center [750, 244] width 239 height 40
click at [584, 436] on textarea at bounding box center [699, 438] width 362 height 29
click at [359, 278] on span "Free Content" at bounding box center [372, 276] width 131 height 13
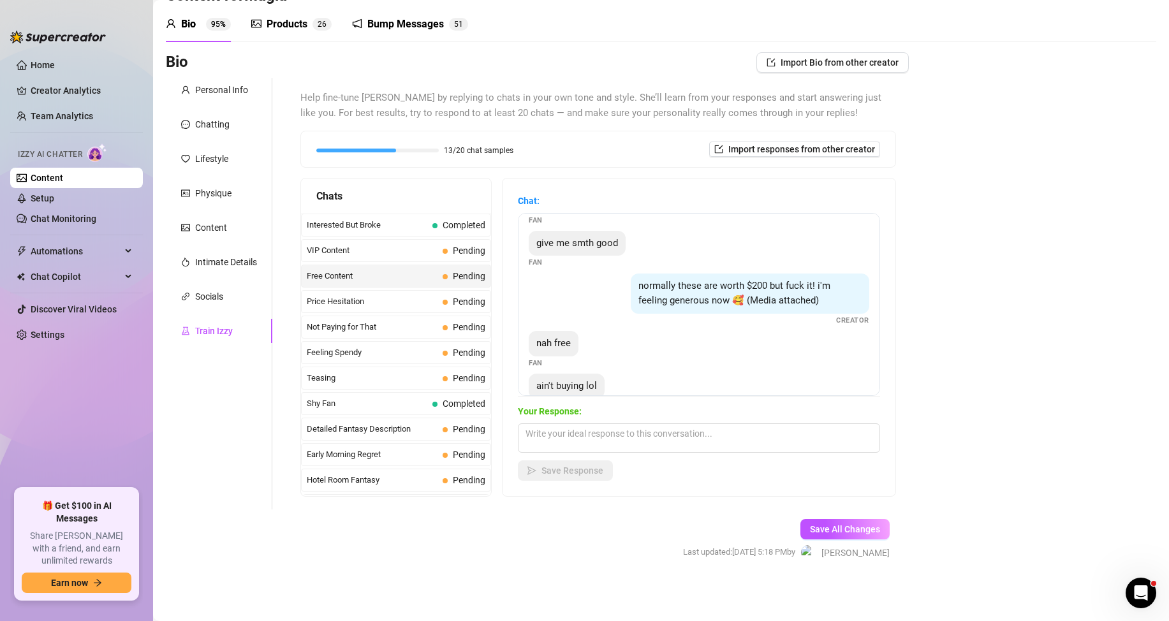
scroll to position [110, 0]
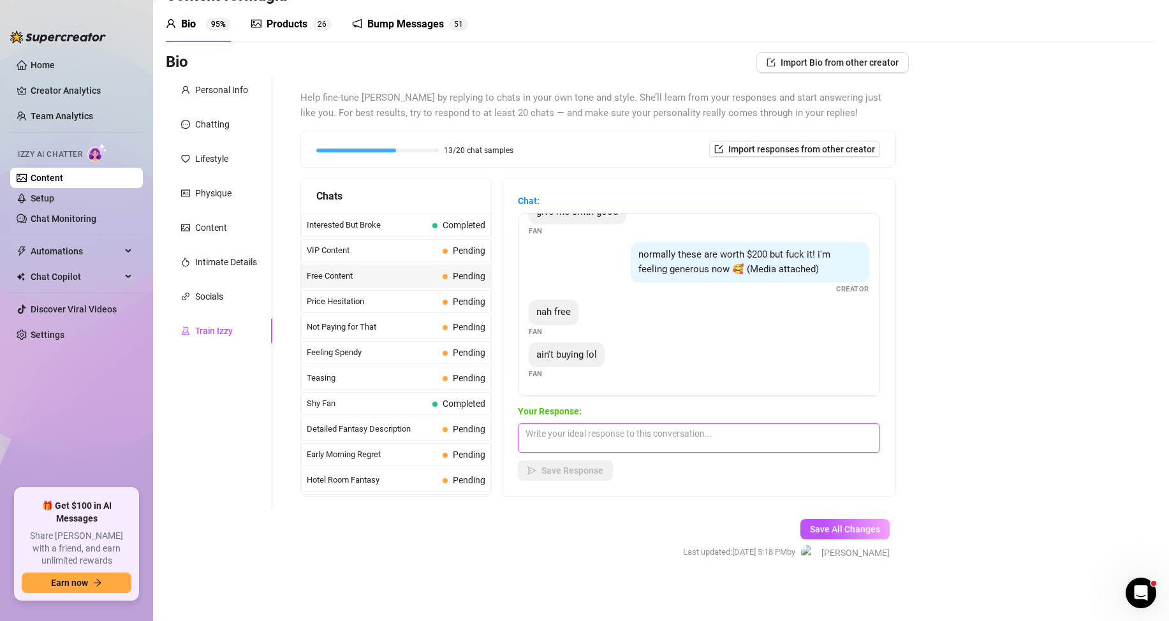
click at [586, 432] on textarea at bounding box center [699, 438] width 362 height 29
click at [356, 297] on span "Price Hesitation" at bounding box center [372, 301] width 131 height 13
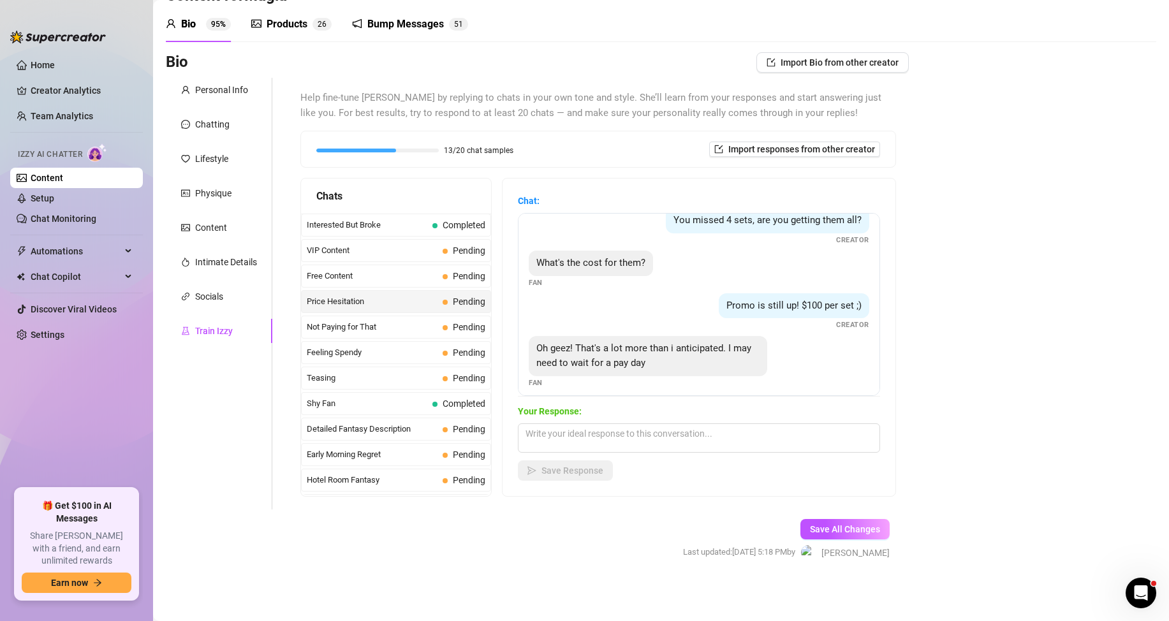
scroll to position [24, 0]
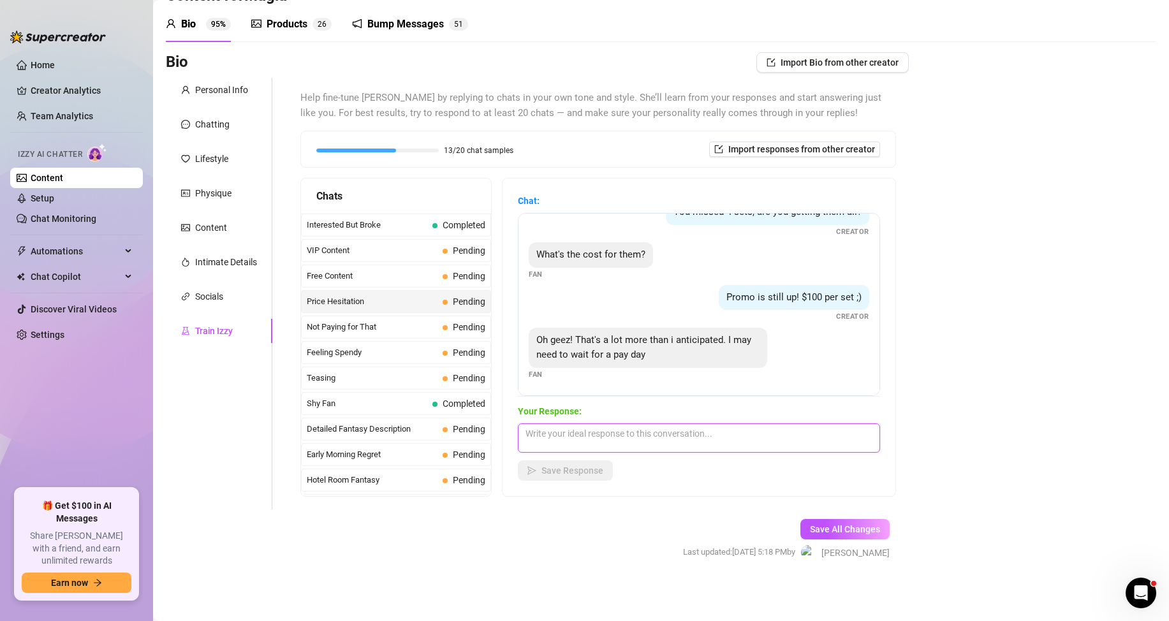
click at [610, 435] on textarea at bounding box center [699, 438] width 362 height 29
click at [527, 432] on textarea "How much can you afford?" at bounding box center [699, 438] width 362 height 29
click at [646, 429] on textarea "How much can you afford?" at bounding box center [699, 438] width 362 height 29
click at [575, 467] on span "Save Response" at bounding box center [573, 471] width 62 height 10
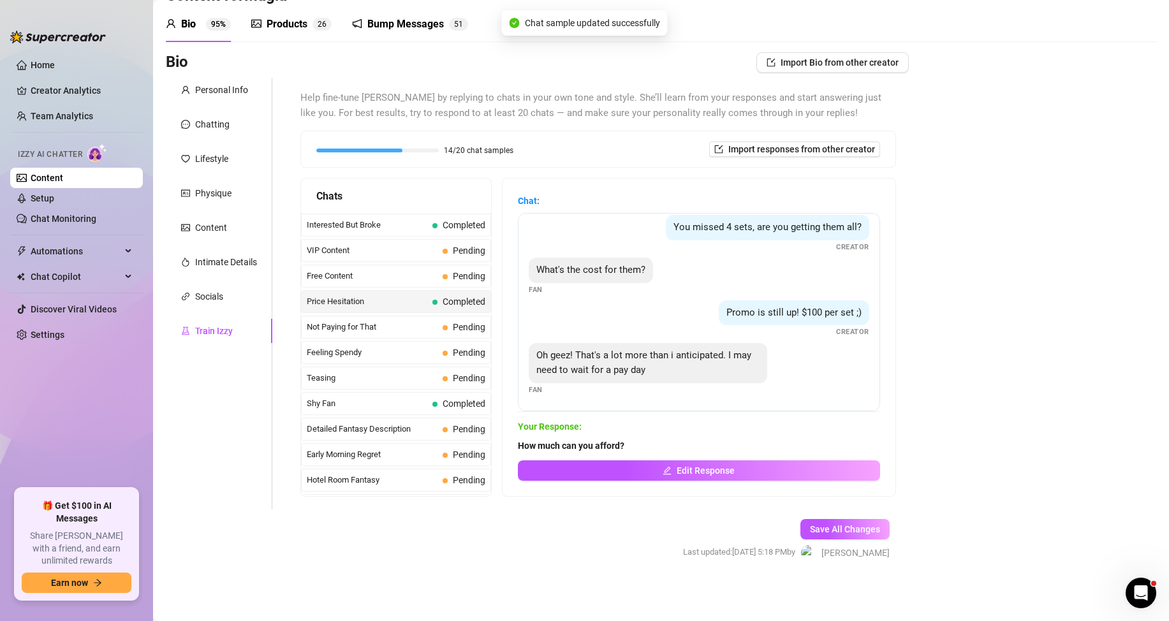
scroll to position [9, 0]
click at [353, 328] on span "Not Paying for That" at bounding box center [372, 327] width 131 height 13
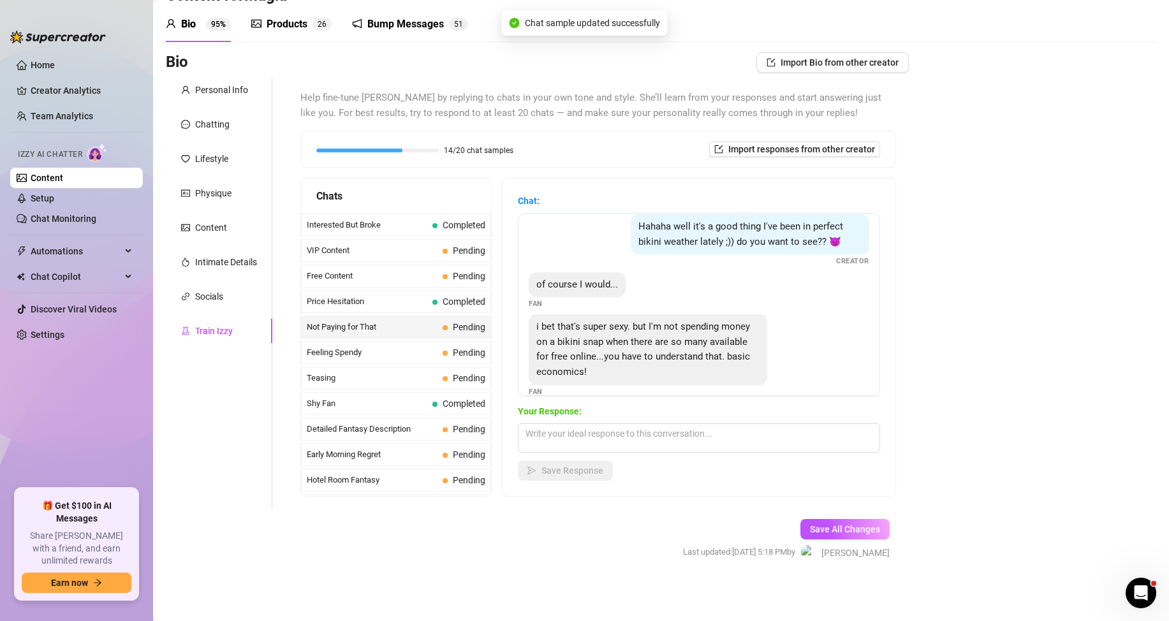
scroll to position [27, 0]
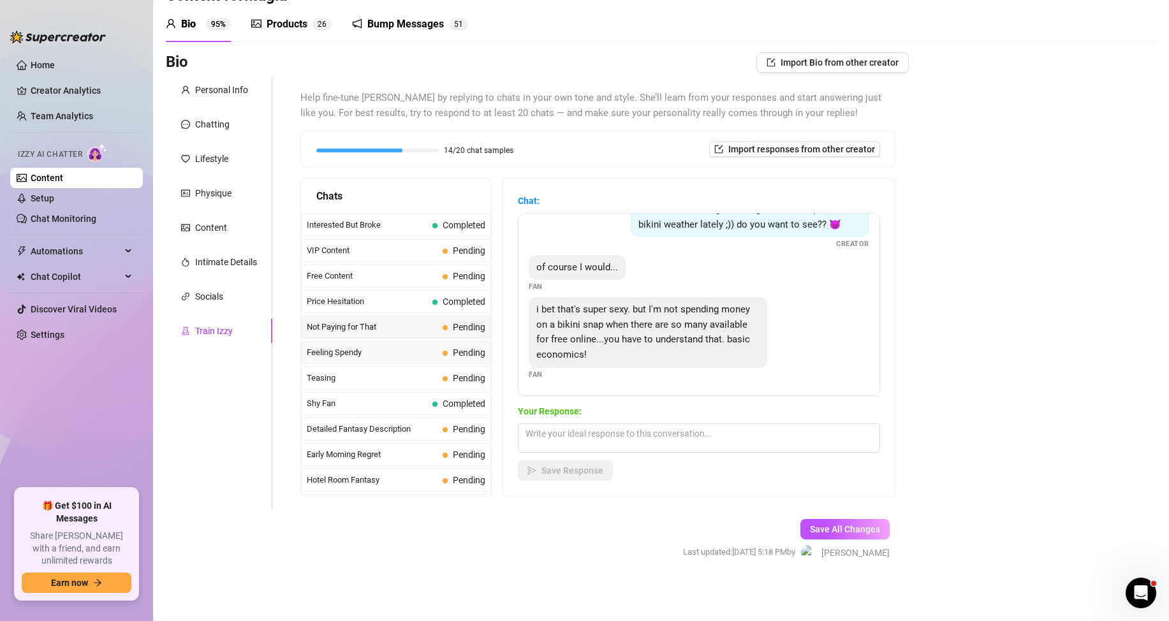
click at [355, 352] on span "Feeling Spendy" at bounding box center [372, 352] width 131 height 13
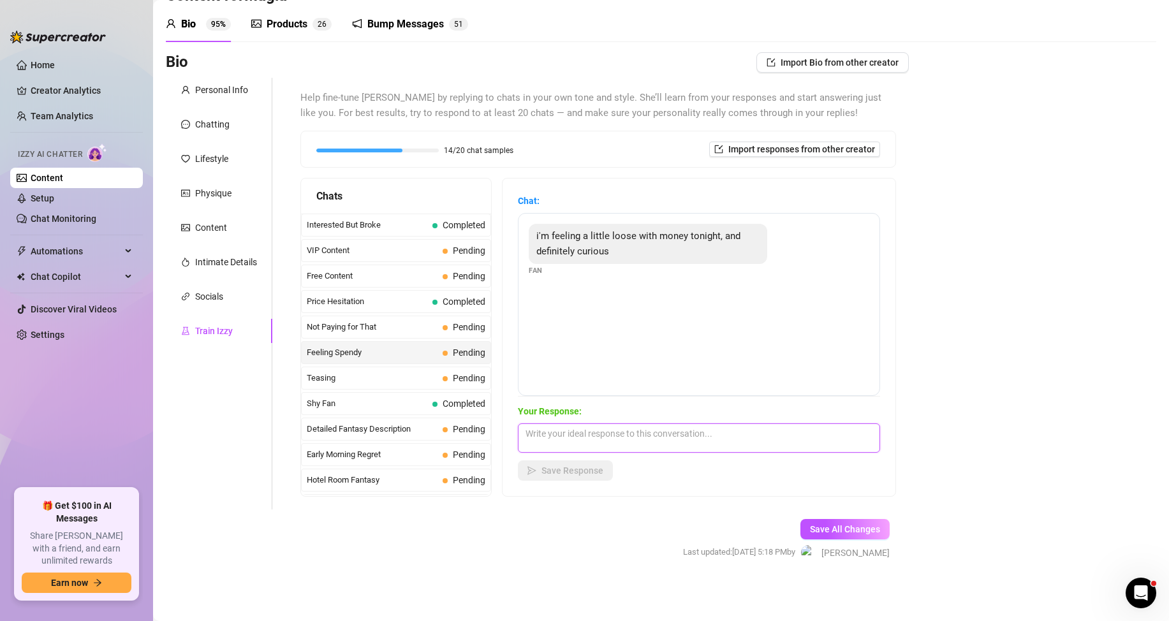
click at [601, 436] on textarea at bounding box center [699, 438] width 362 height 29
click at [618, 432] on textarea at bounding box center [699, 438] width 362 height 29
click at [597, 464] on button "Save Response" at bounding box center [565, 471] width 95 height 20
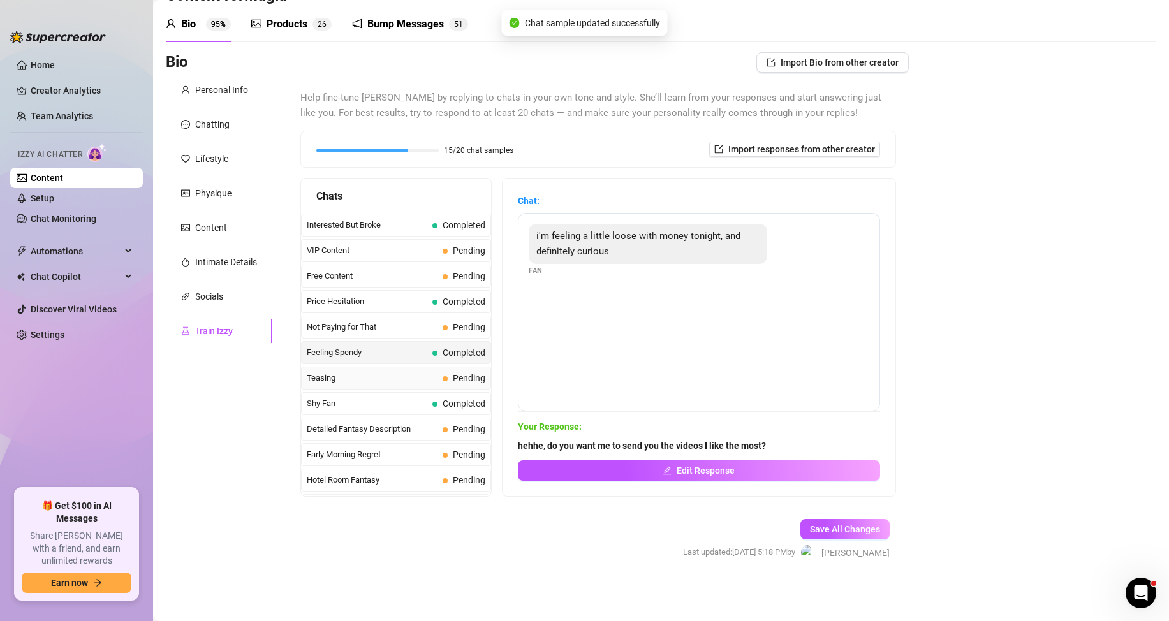
click at [343, 378] on span "Teasing" at bounding box center [372, 378] width 131 height 13
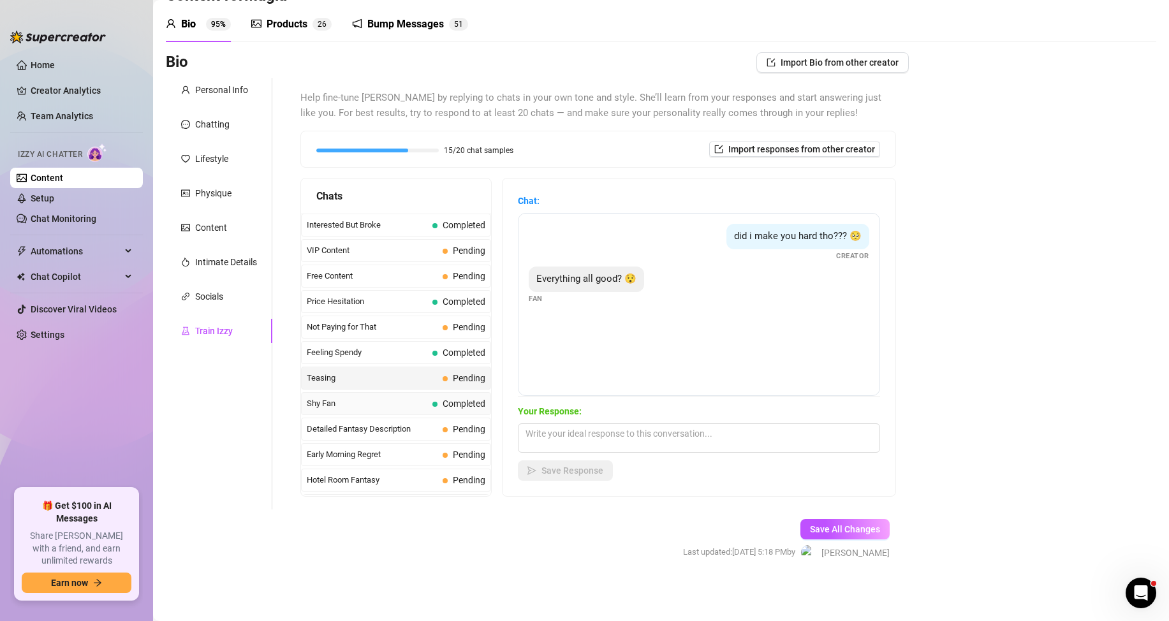
click at [369, 410] on span "Shy Fan" at bounding box center [367, 403] width 121 height 13
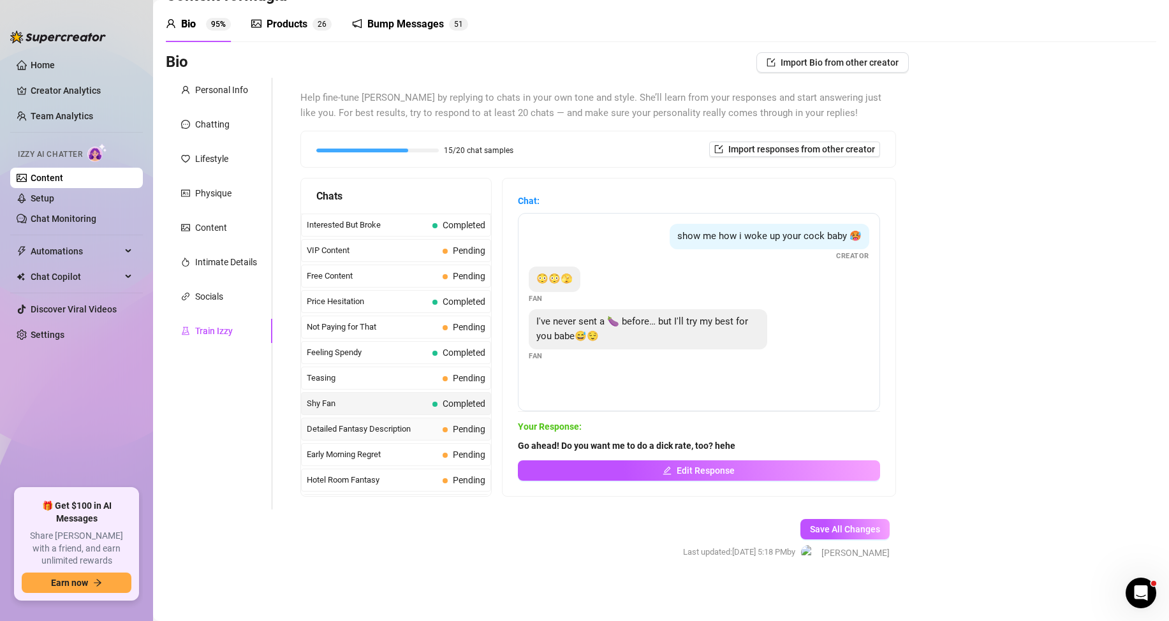
click at [348, 427] on span "Detailed Fantasy Description" at bounding box center [372, 429] width 131 height 13
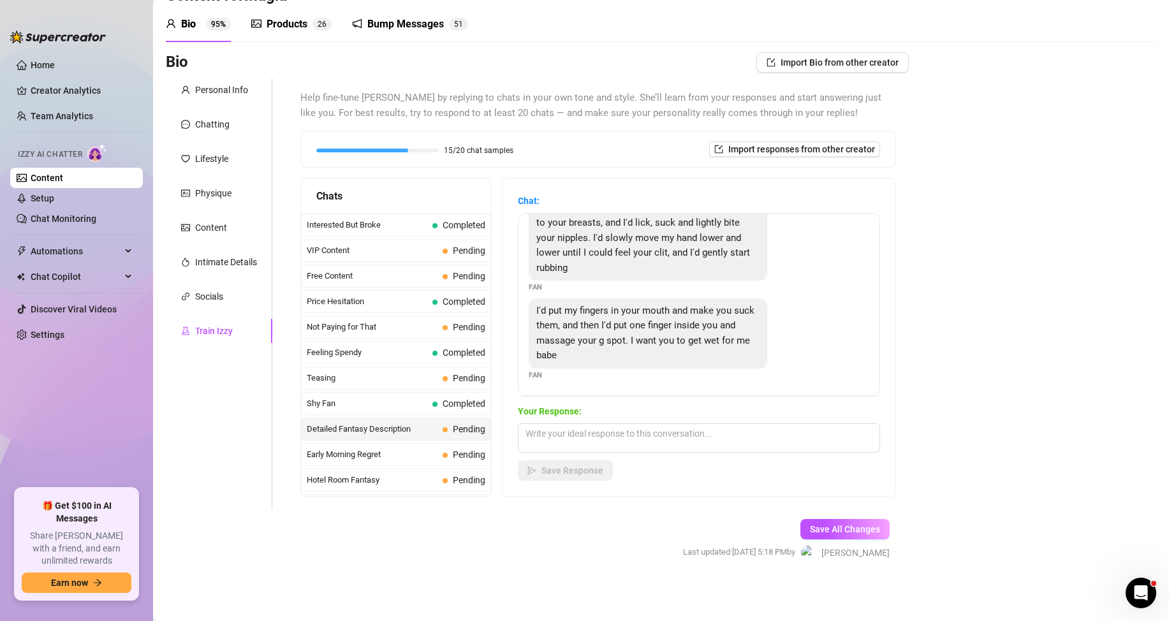
scroll to position [44, 0]
click at [374, 431] on span "Detailed Fantasy Description" at bounding box center [372, 429] width 131 height 13
click at [374, 449] on span "Early Morning Regret" at bounding box center [372, 454] width 131 height 13
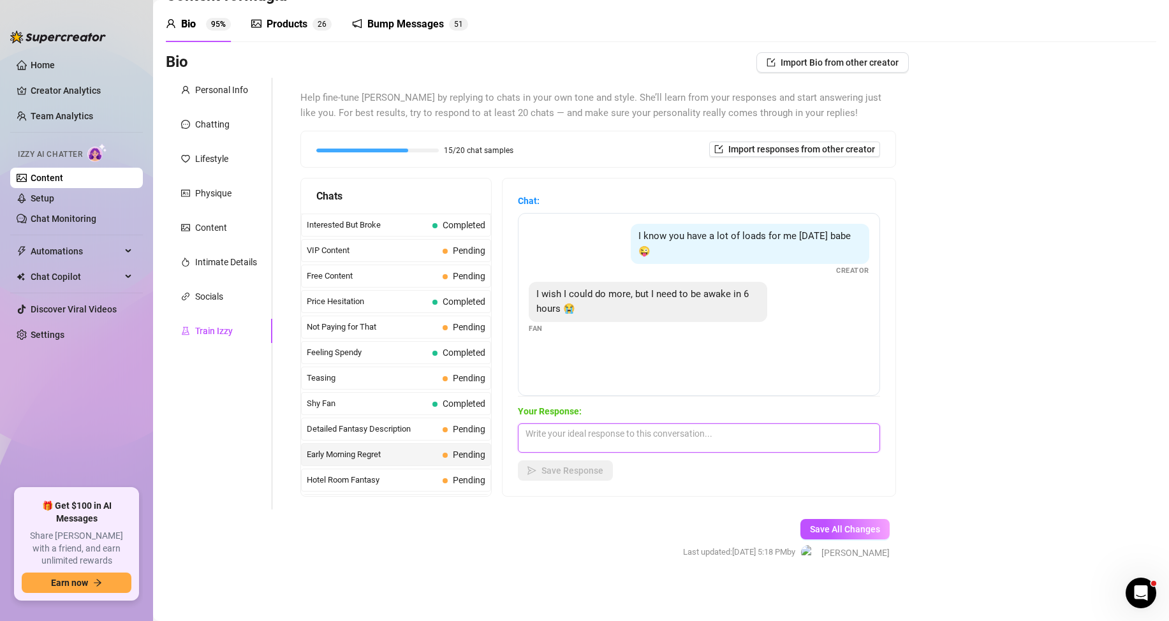
click at [564, 431] on textarea at bounding box center [699, 438] width 362 height 29
click at [566, 440] on textarea at bounding box center [699, 438] width 362 height 29
click at [571, 468] on span "Save Response" at bounding box center [573, 471] width 62 height 10
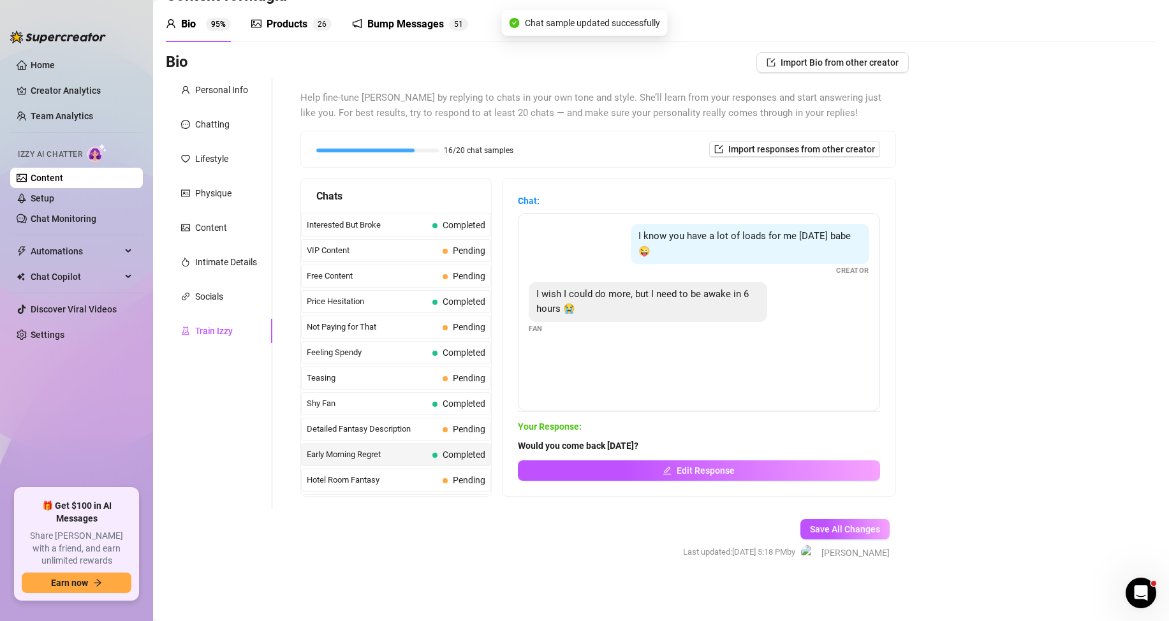
scroll to position [527, 0]
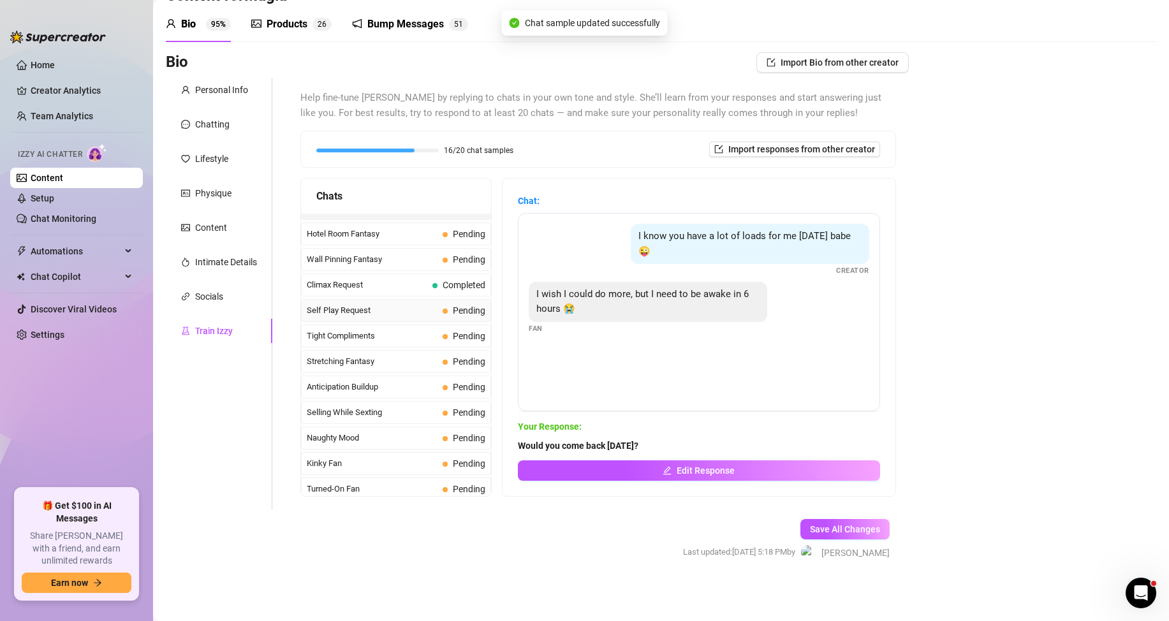
click at [353, 311] on span "Self Play Request" at bounding box center [372, 310] width 131 height 13
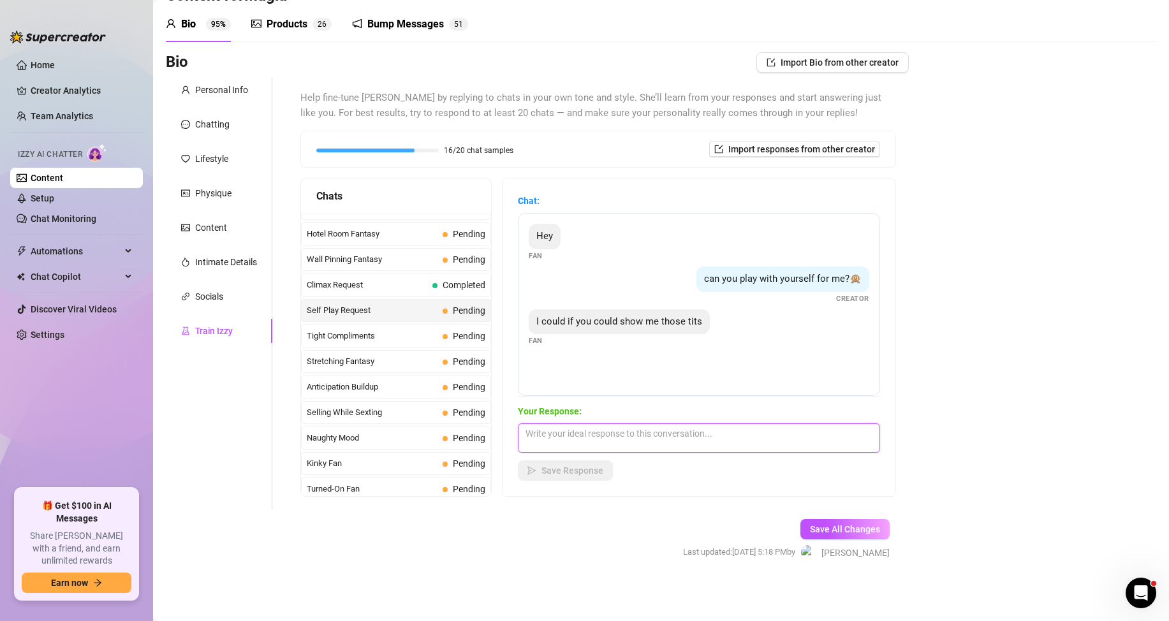
click at [609, 442] on textarea at bounding box center [699, 438] width 362 height 29
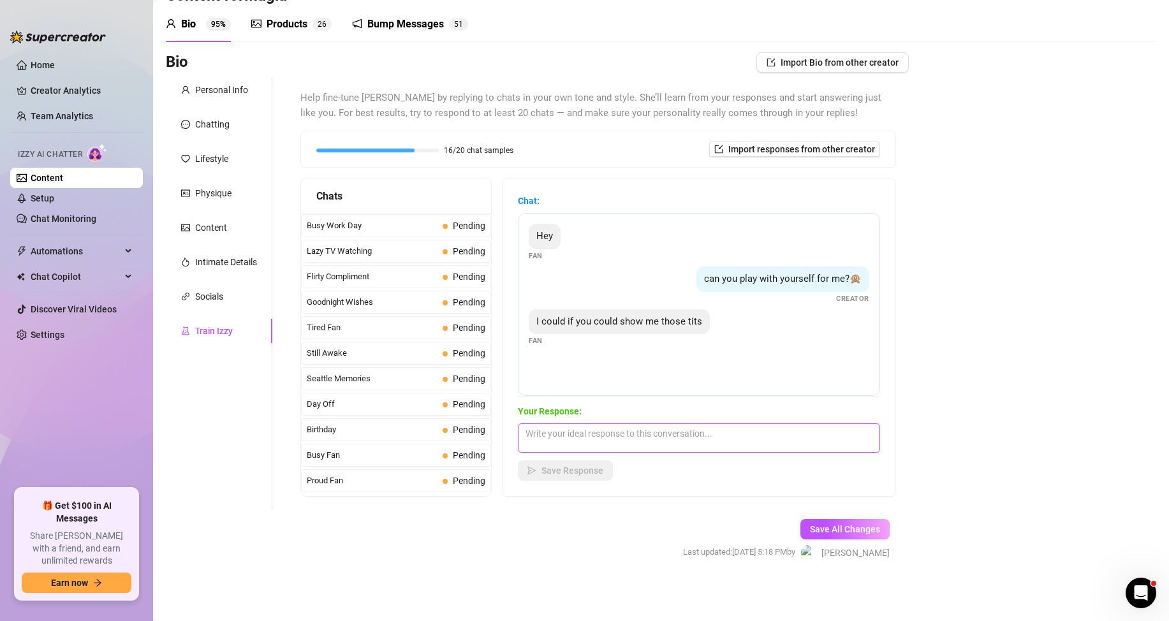
scroll to position [1145, 0]
click at [362, 482] on span "Missed Live Stream" at bounding box center [372, 483] width 131 height 13
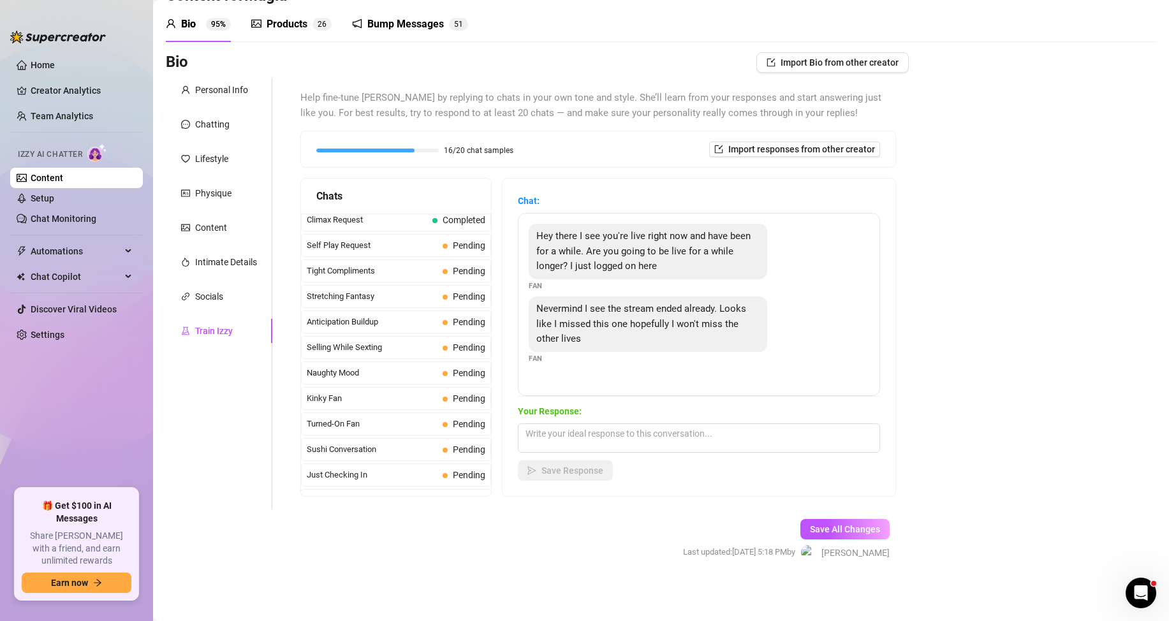
scroll to position [464, 0]
click at [348, 395] on span "Tight Compliments" at bounding box center [372, 398] width 131 height 13
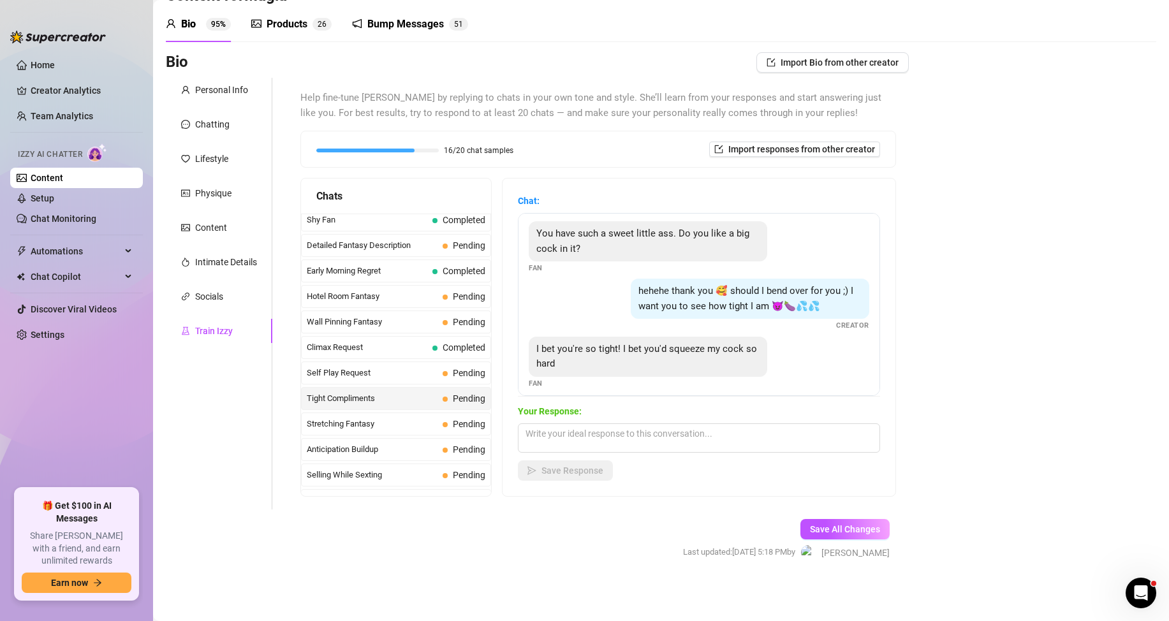
scroll to position [70, 0]
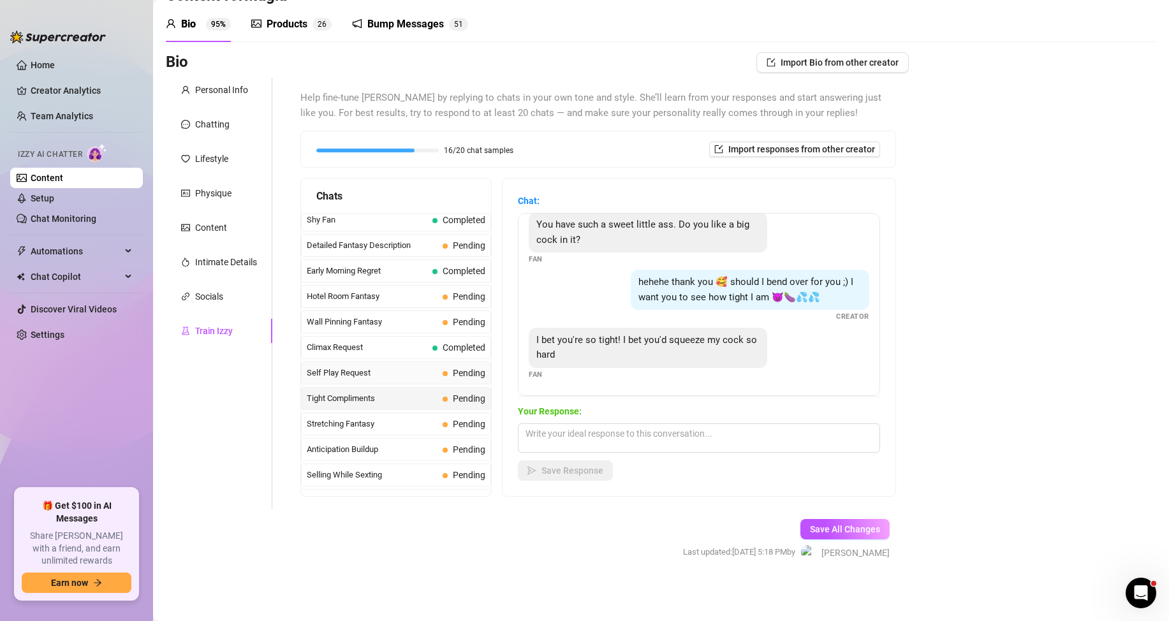
click at [356, 372] on span "Self Play Request" at bounding box center [372, 373] width 131 height 13
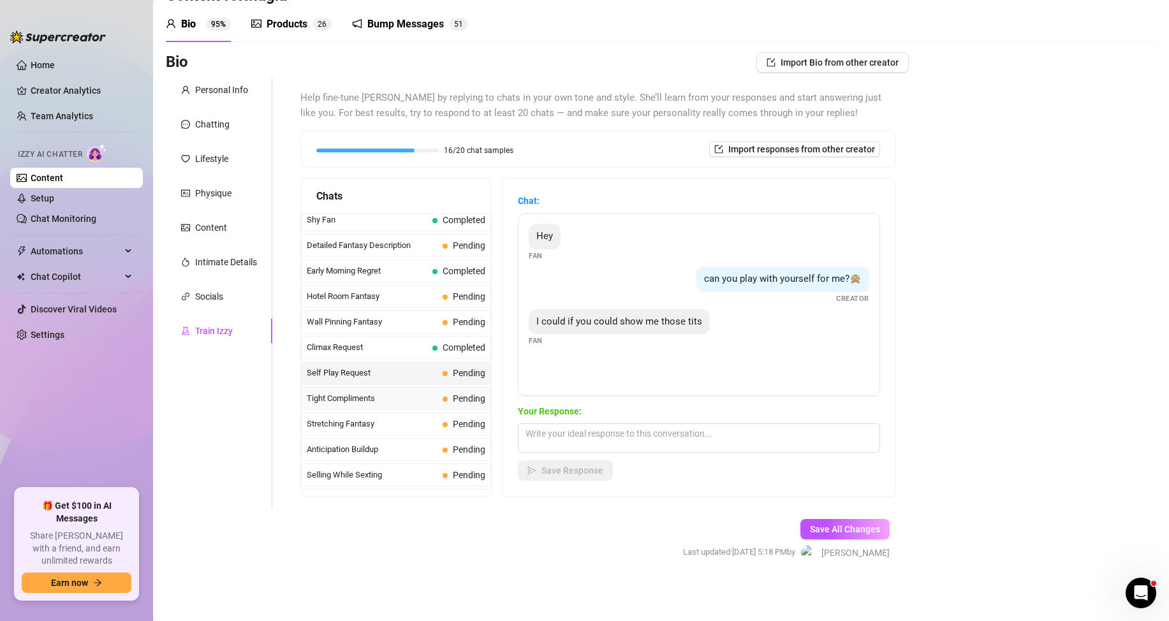
click at [358, 395] on span "Tight Compliments" at bounding box center [372, 398] width 131 height 13
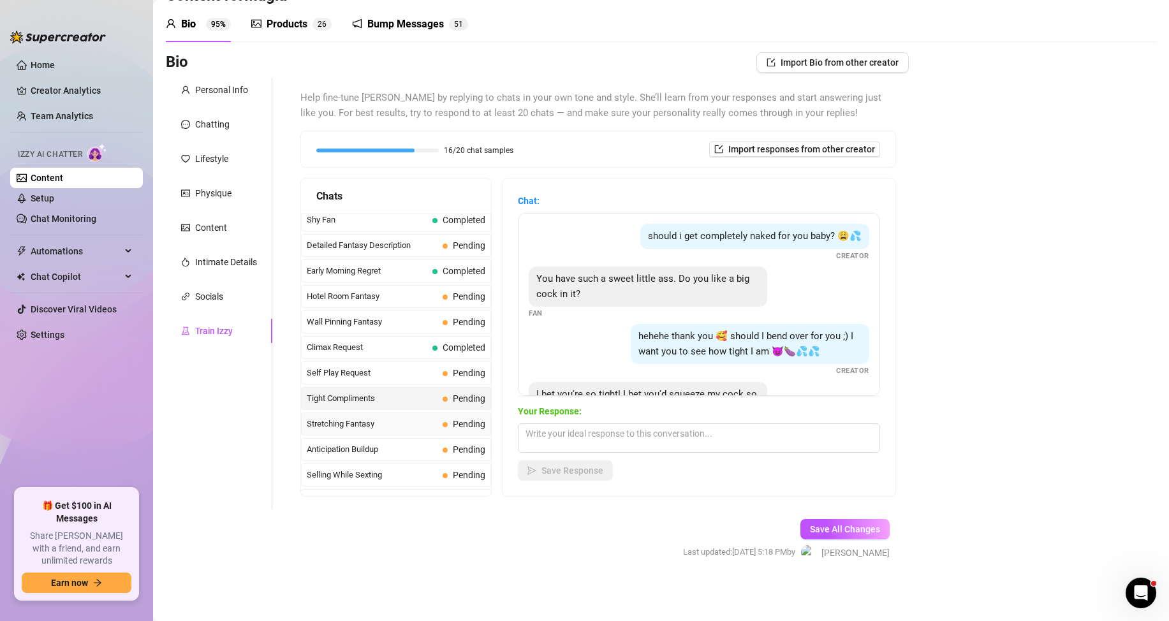
click at [366, 420] on span "Stretching Fantasy" at bounding box center [372, 424] width 131 height 13
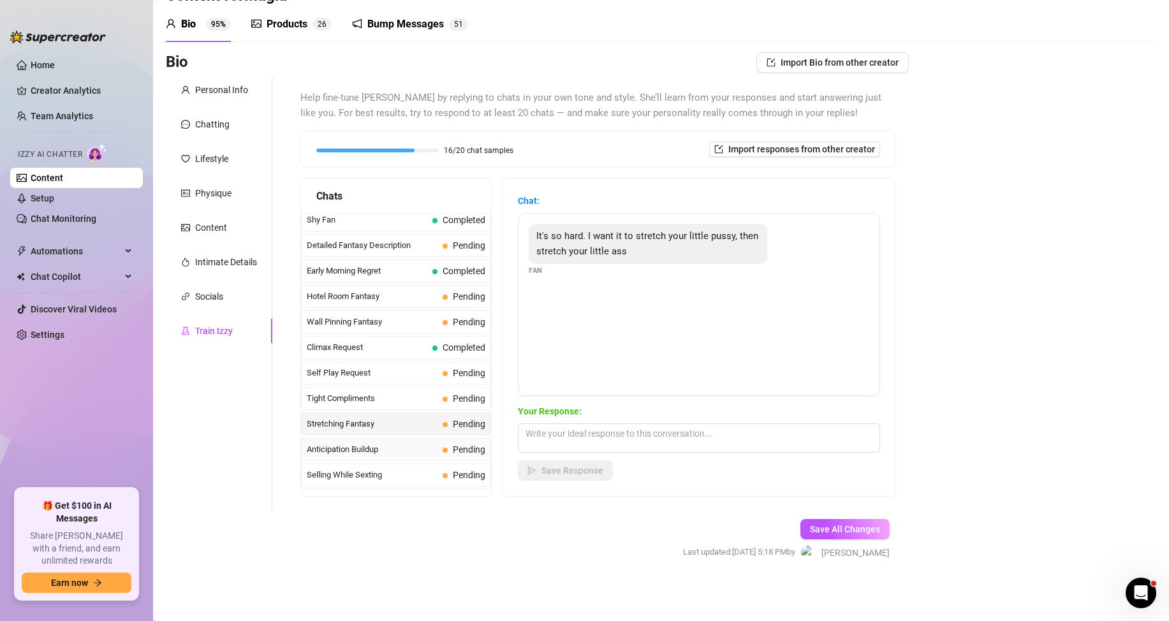
click at [364, 449] on span "Anticipation Buildup" at bounding box center [372, 449] width 131 height 13
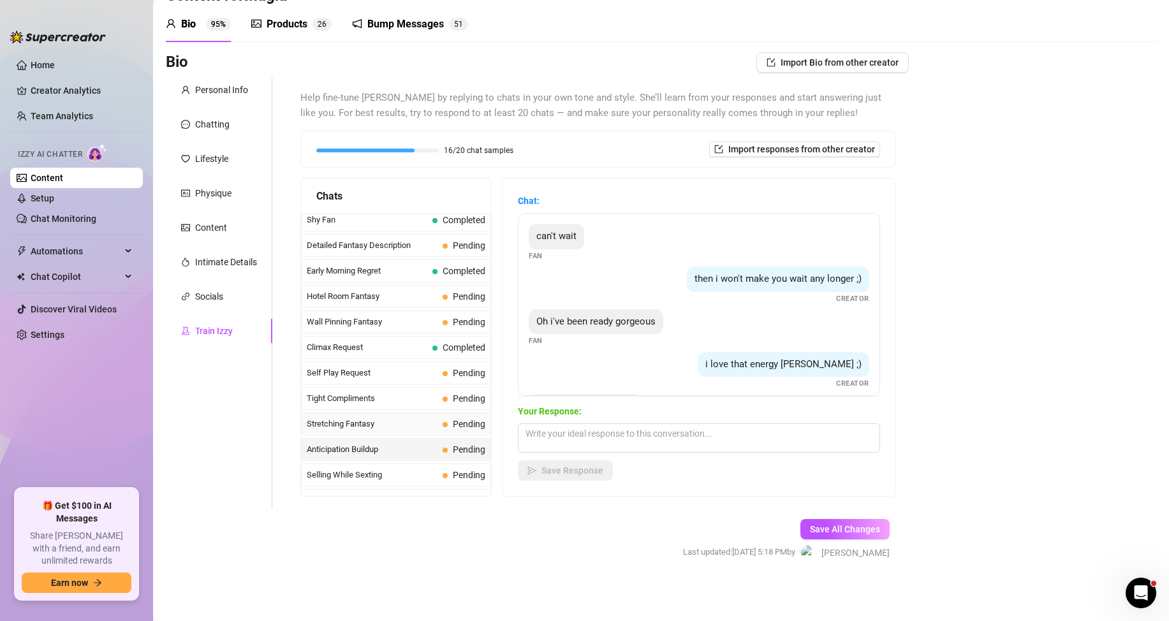
click at [362, 420] on span "Stretching Fantasy" at bounding box center [372, 424] width 131 height 13
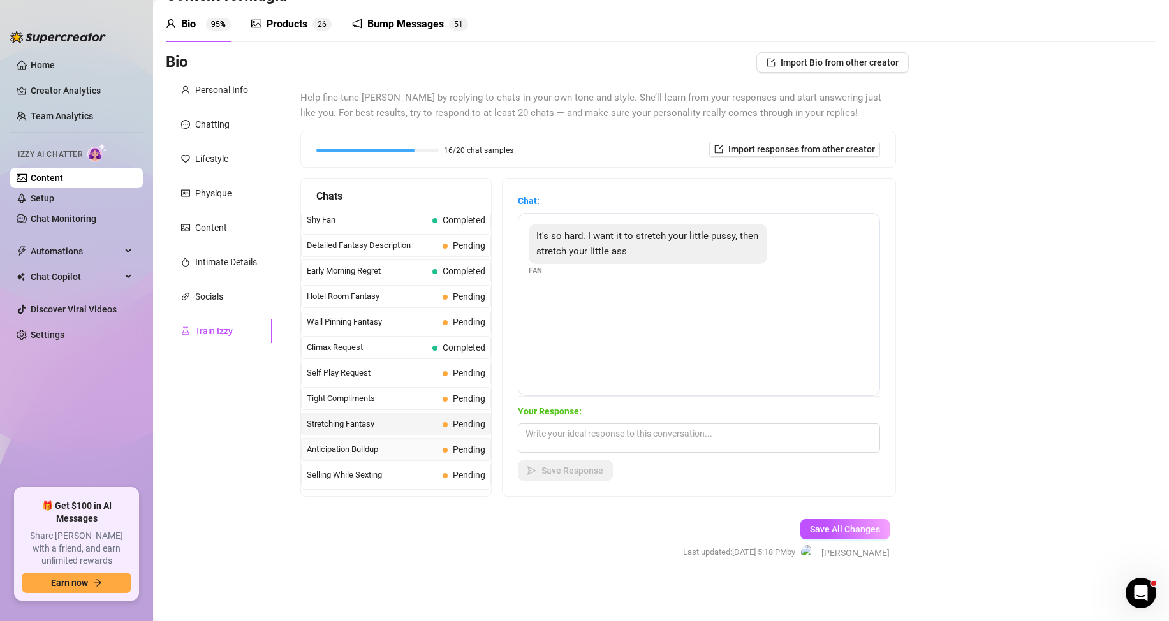
click at [358, 446] on span "Anticipation Buildup" at bounding box center [372, 449] width 131 height 13
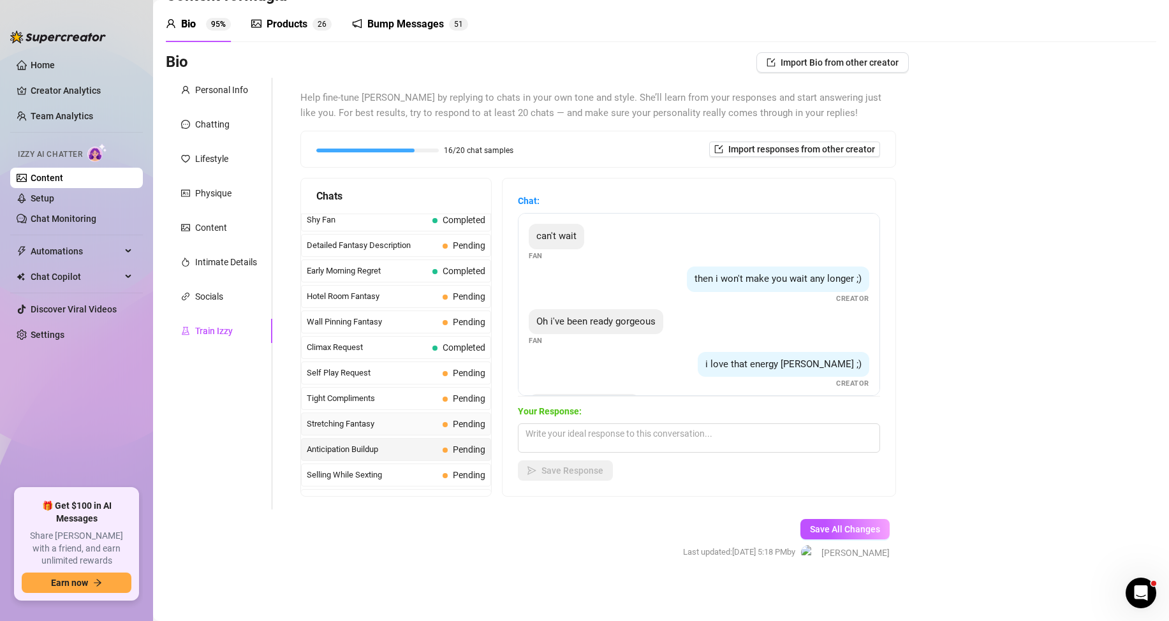
click at [362, 427] on span "Stretching Fantasy" at bounding box center [372, 424] width 131 height 13
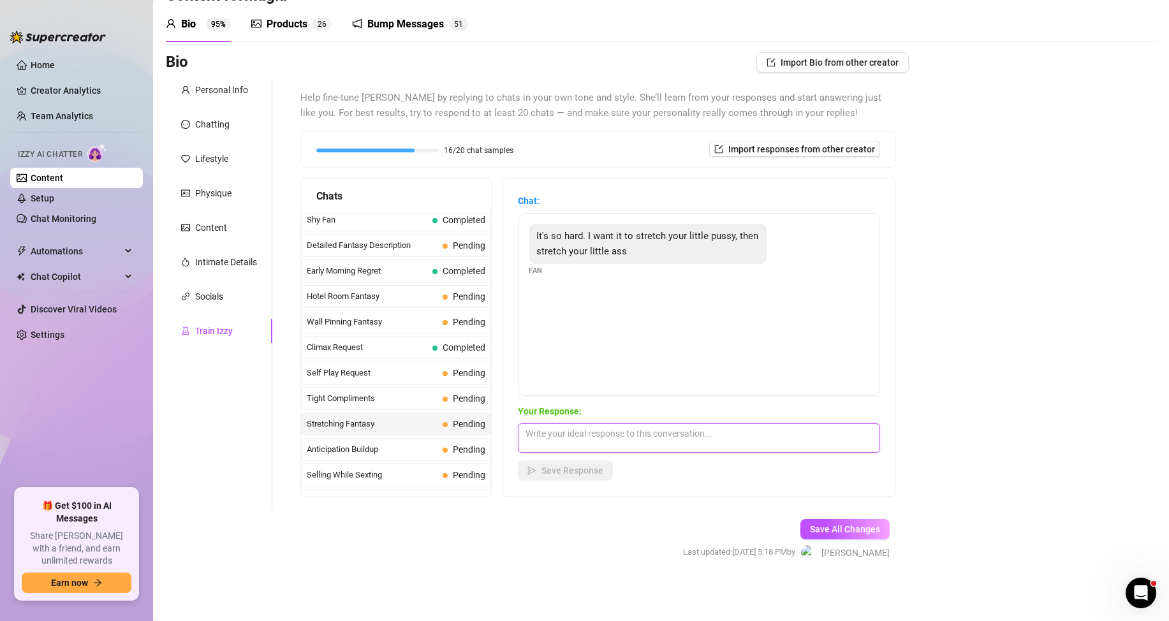
click at [570, 434] on textarea at bounding box center [699, 438] width 362 height 29
click at [339, 399] on span "Tight Compliments" at bounding box center [372, 398] width 131 height 13
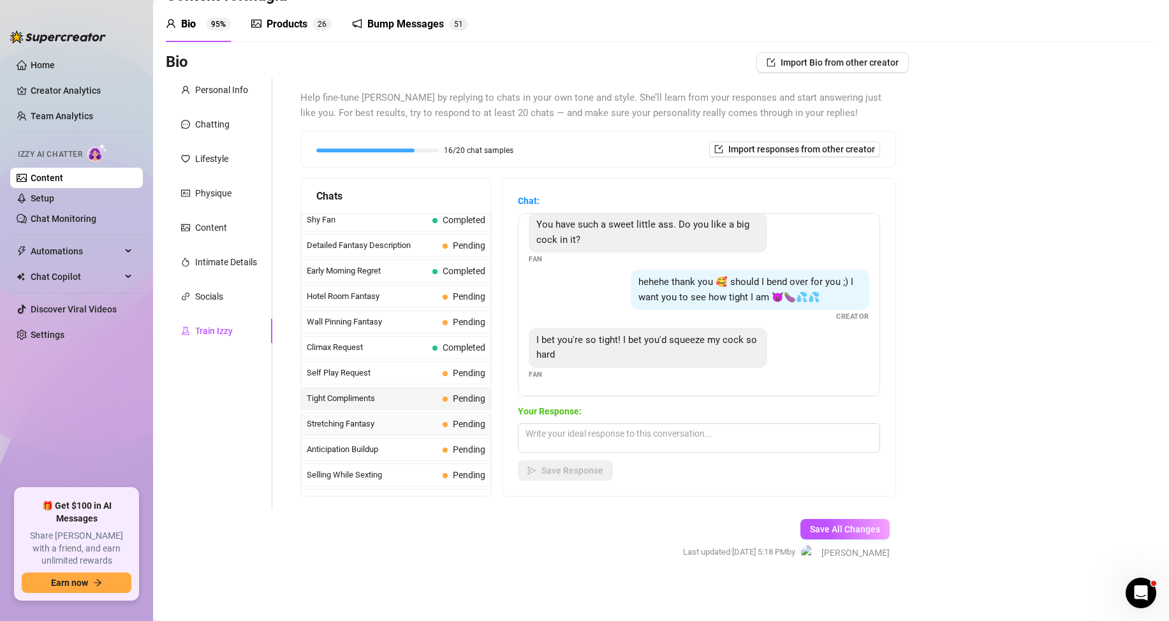
click at [358, 425] on span "Stretching Fantasy" at bounding box center [372, 424] width 131 height 13
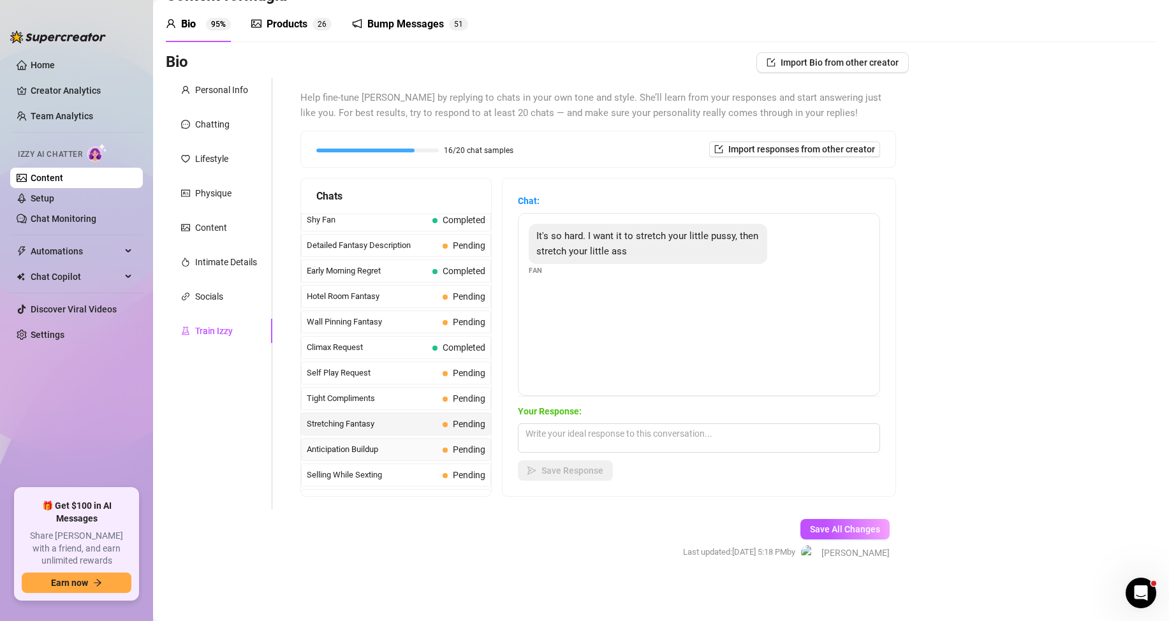
click at [337, 459] on div "Anticipation Buildup Pending" at bounding box center [396, 449] width 190 height 23
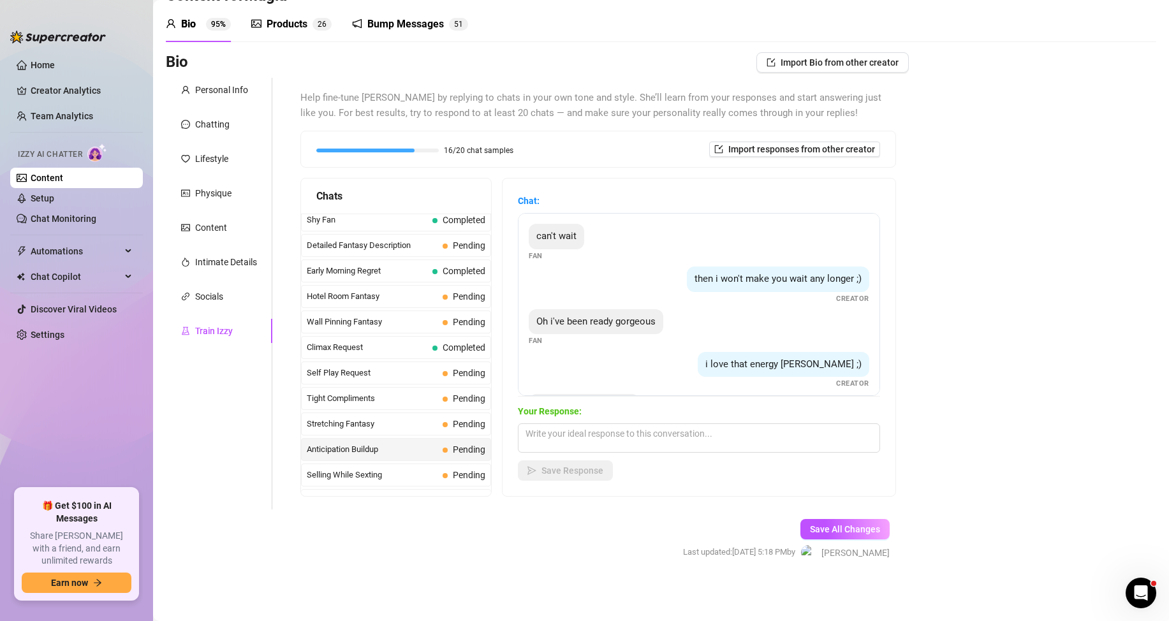
click at [344, 454] on span "Anticipation Buildup" at bounding box center [372, 449] width 131 height 13
